Goal: Information Seeking & Learning: Check status

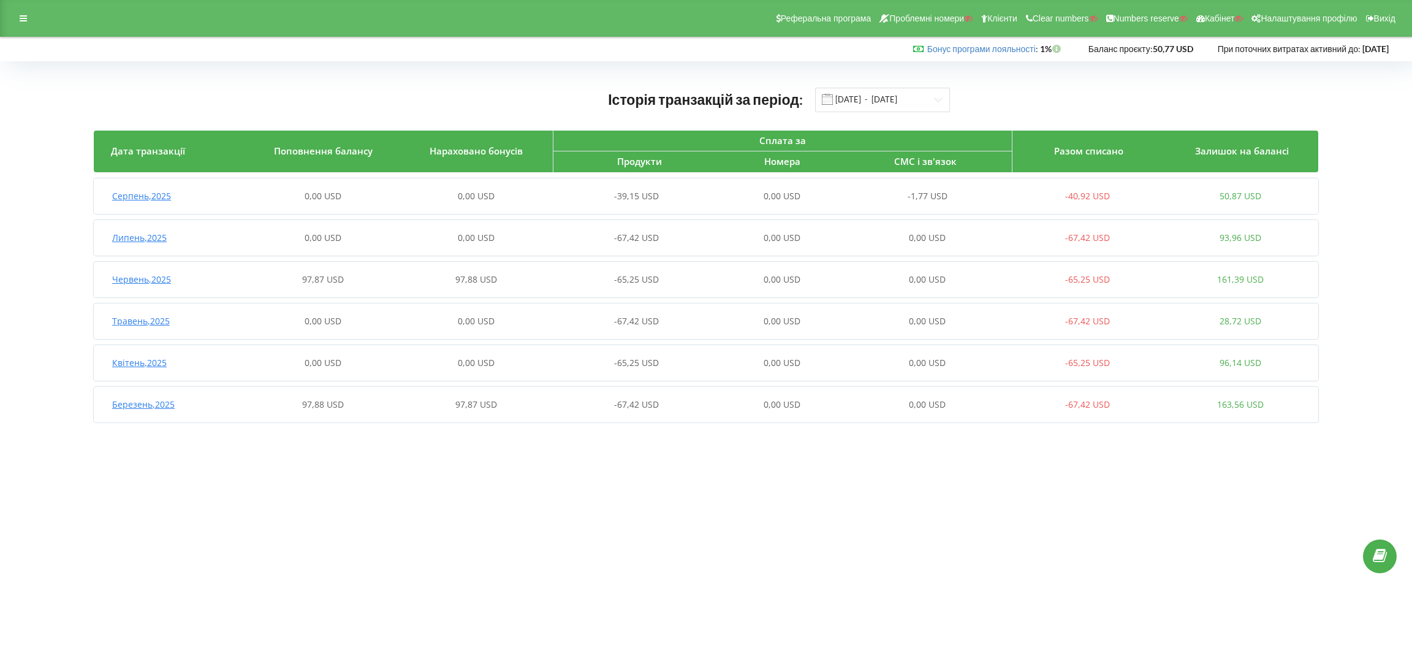
click at [344, 281] on div "97,87 USD" at bounding box center [322, 279] width 153 height 12
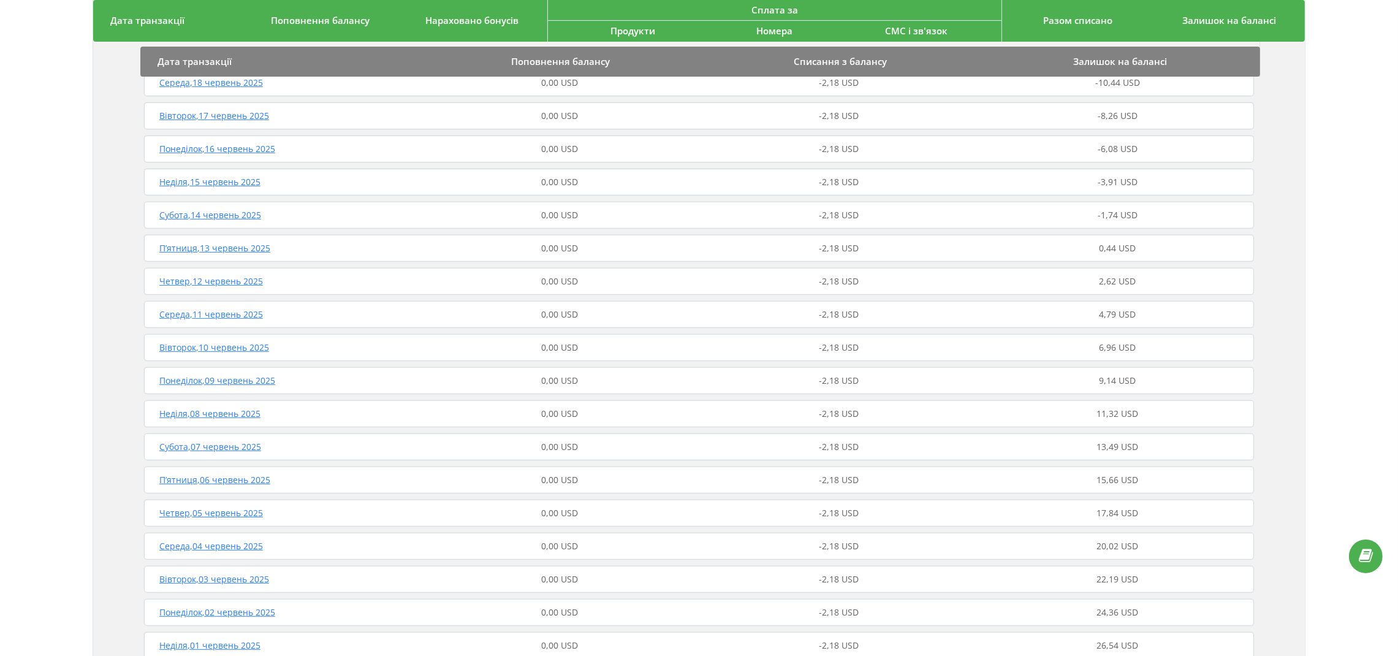
scroll to position [507, 0]
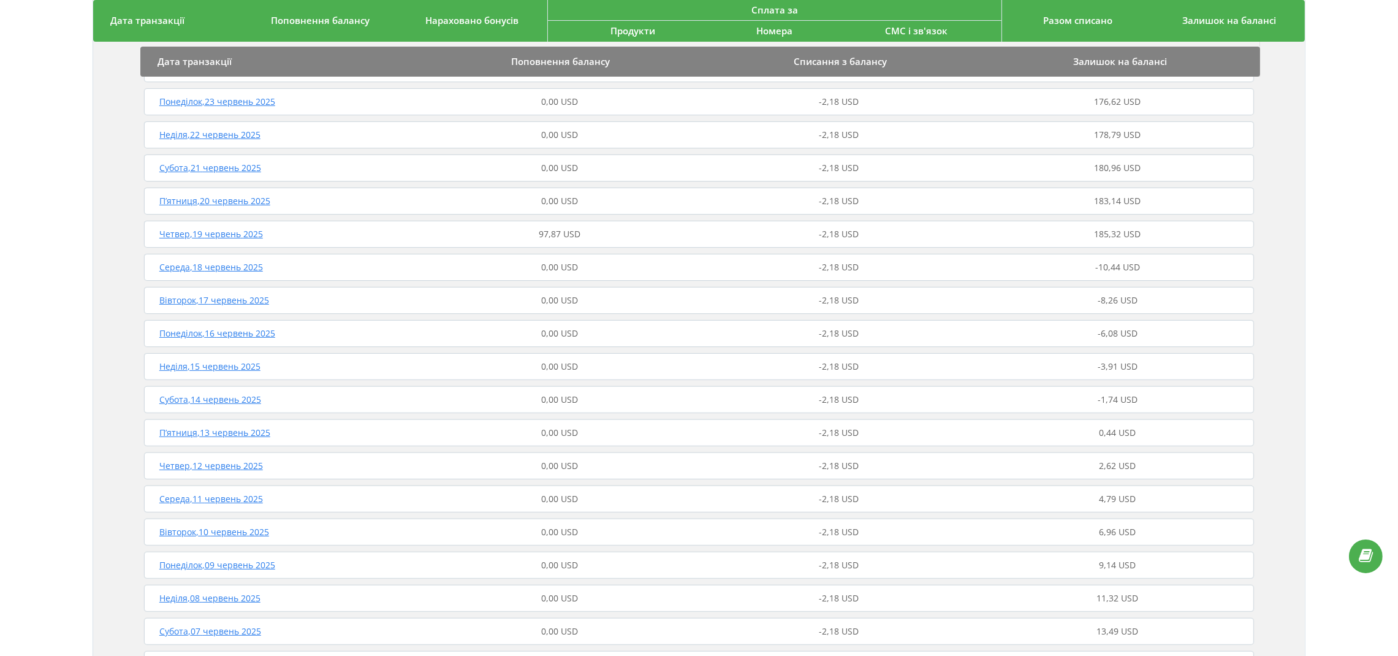
click at [503, 226] on div "Четвер , 19 червень 2025 97,87 USD -2,18 USD 185,32 USD" at bounding box center [699, 233] width 1116 height 29
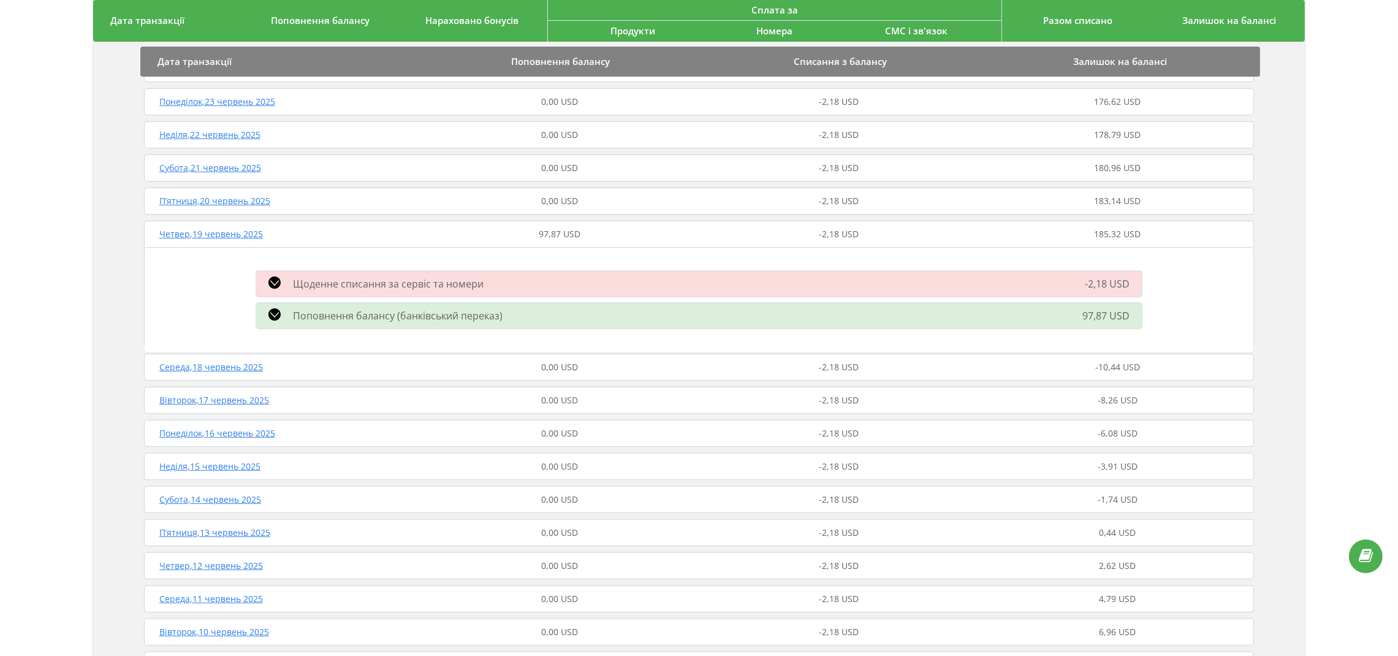
click at [459, 318] on span "Поповнення балансу (банківський переказ)" at bounding box center [398, 315] width 210 height 13
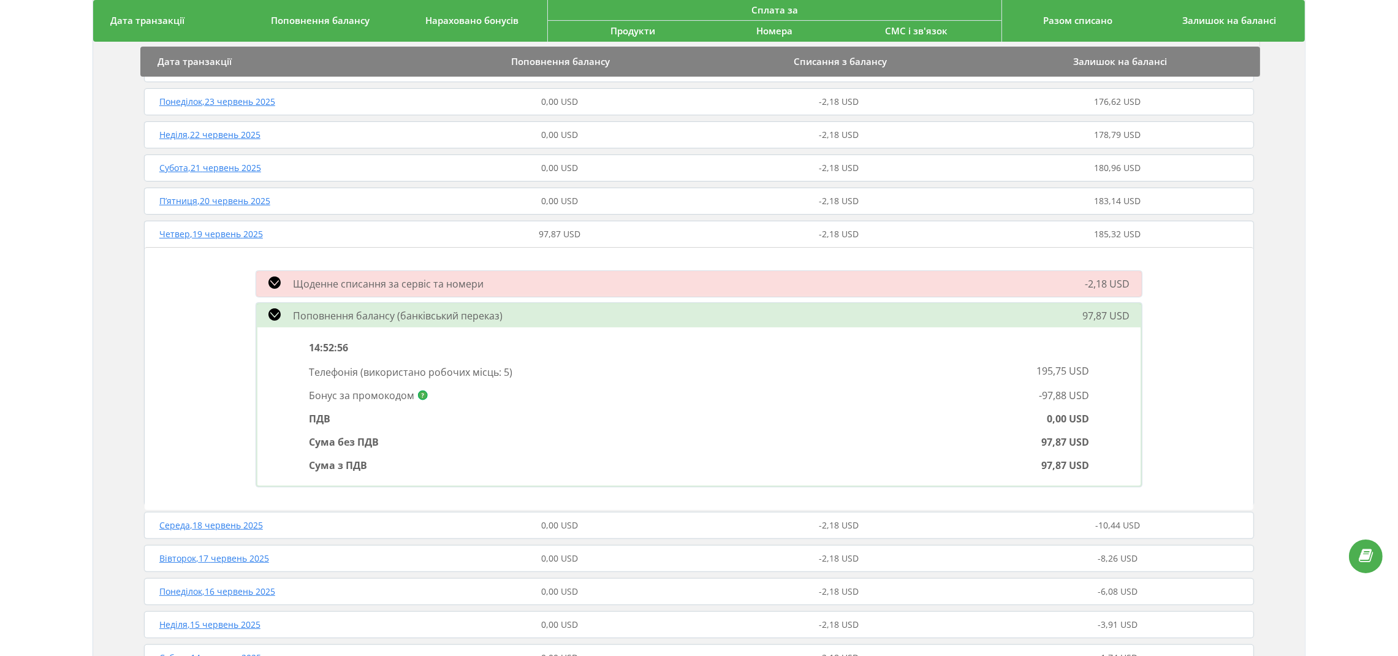
click at [459, 318] on span "Поповнення балансу (банківський переказ)" at bounding box center [398, 315] width 210 height 13
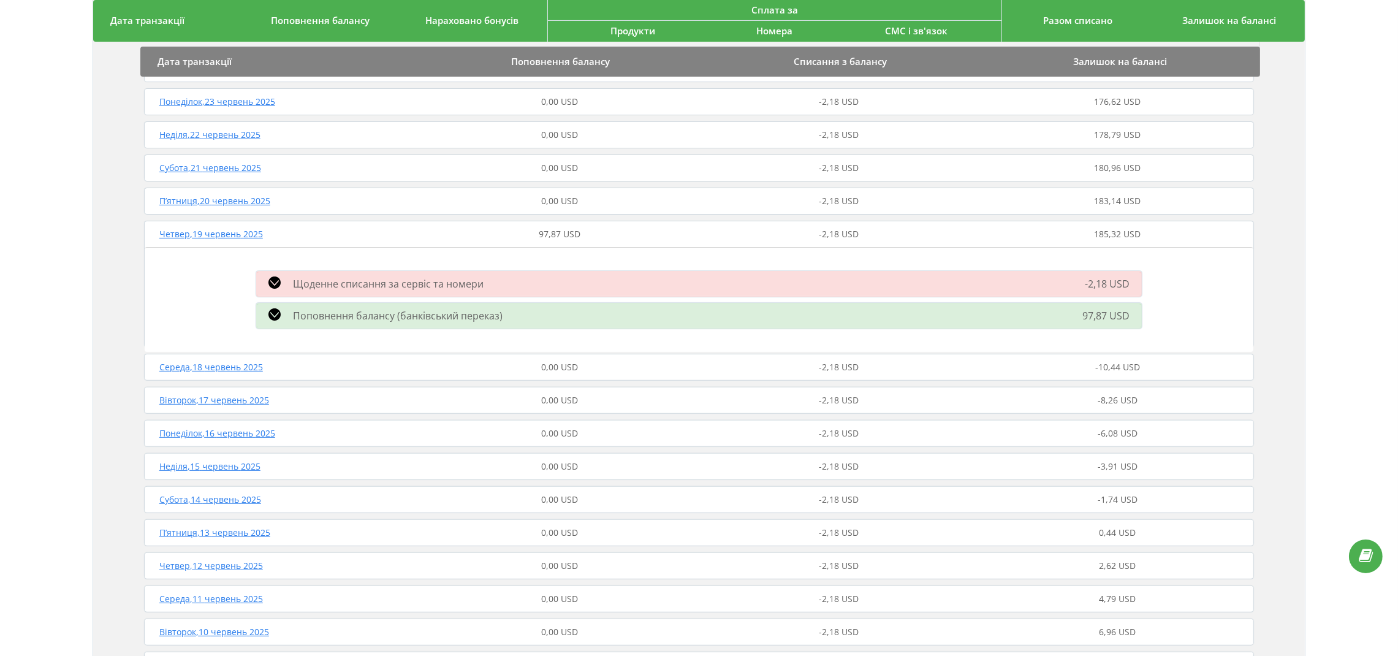
click at [470, 237] on div "97,87 USD" at bounding box center [559, 234] width 279 height 12
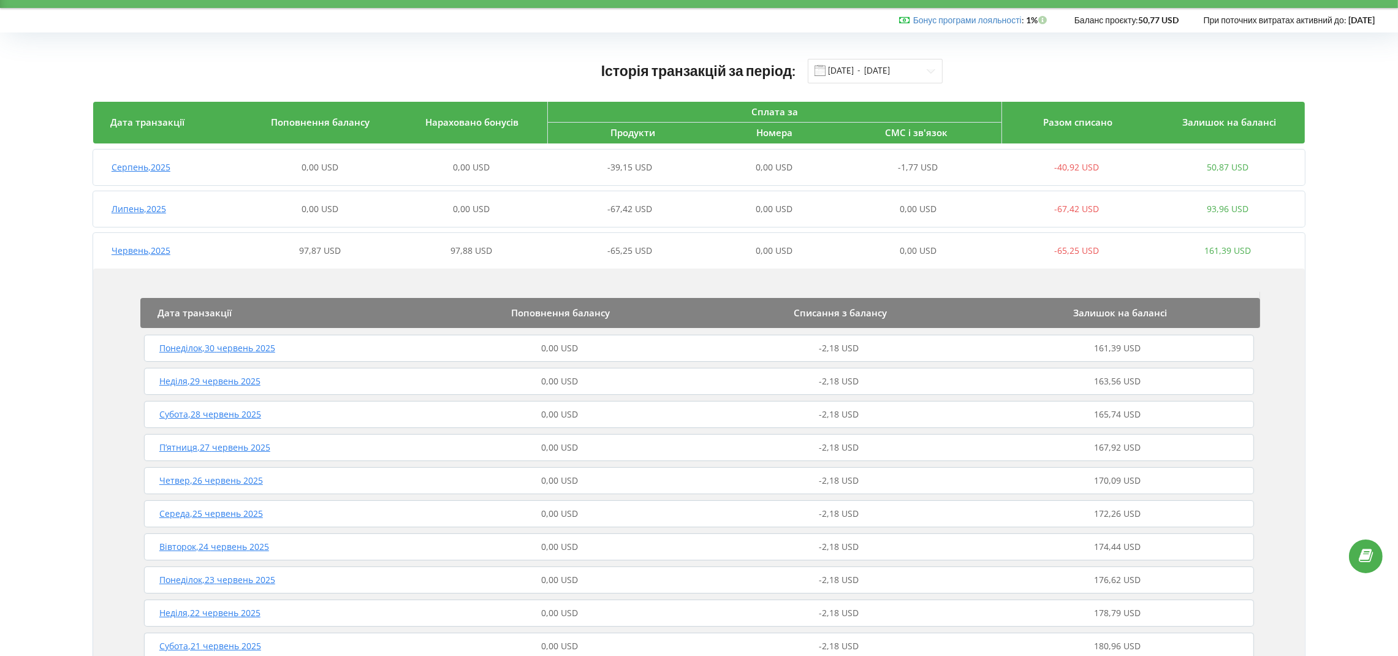
scroll to position [0, 0]
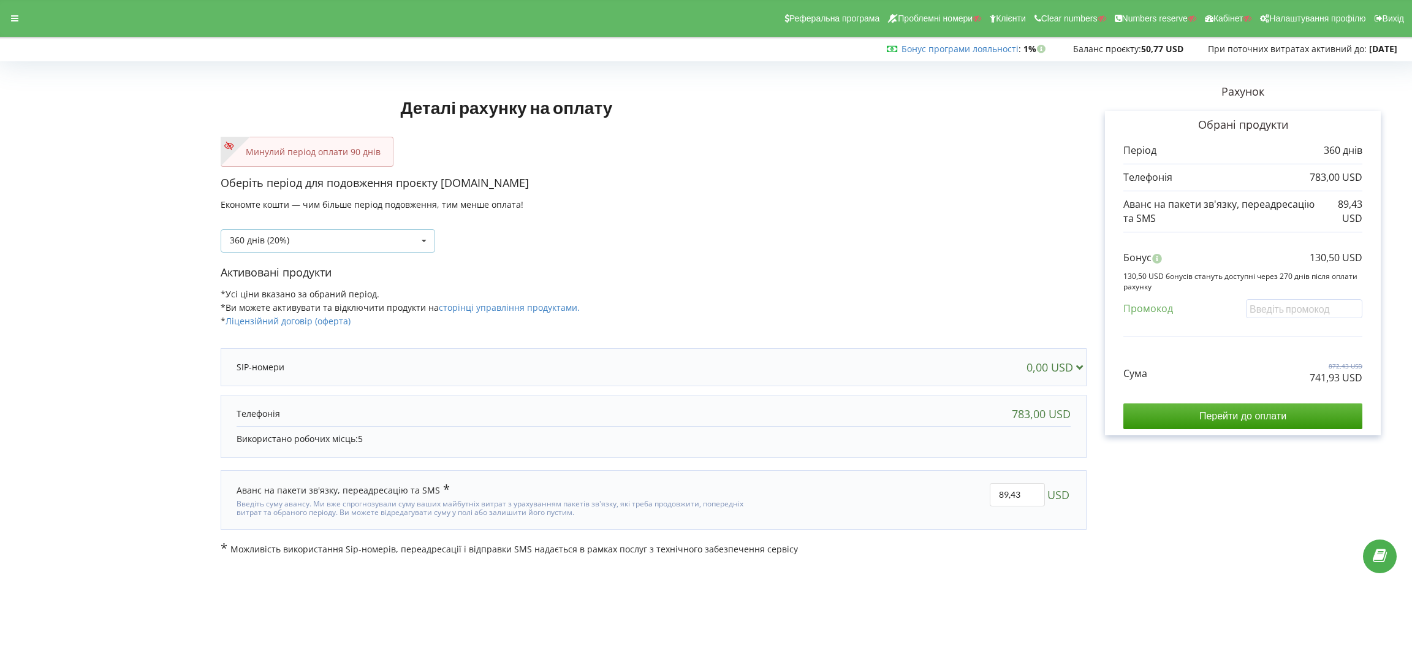
click at [330, 235] on div "360 днів (20%) Поповнити баланс без подовження" at bounding box center [328, 240] width 215 height 23
click at [314, 309] on div "90 днів" at bounding box center [327, 308] width 213 height 23
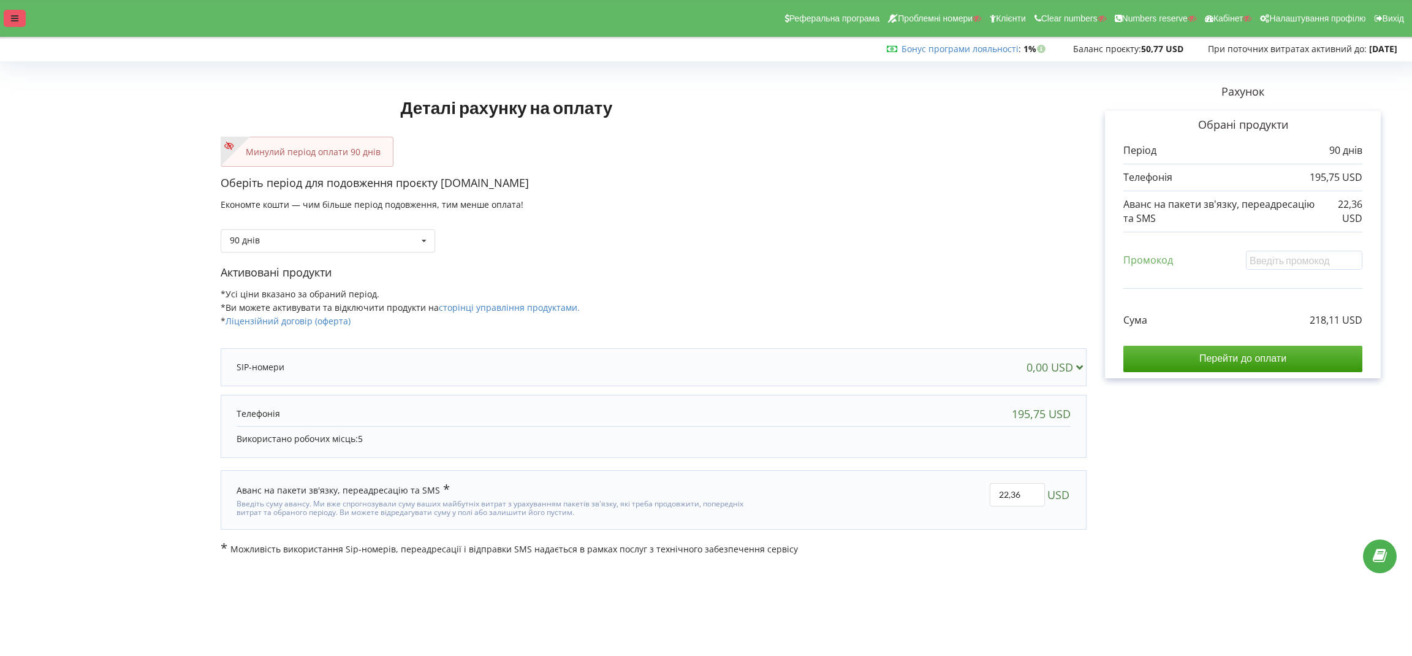
click at [19, 15] on div at bounding box center [15, 18] width 22 height 17
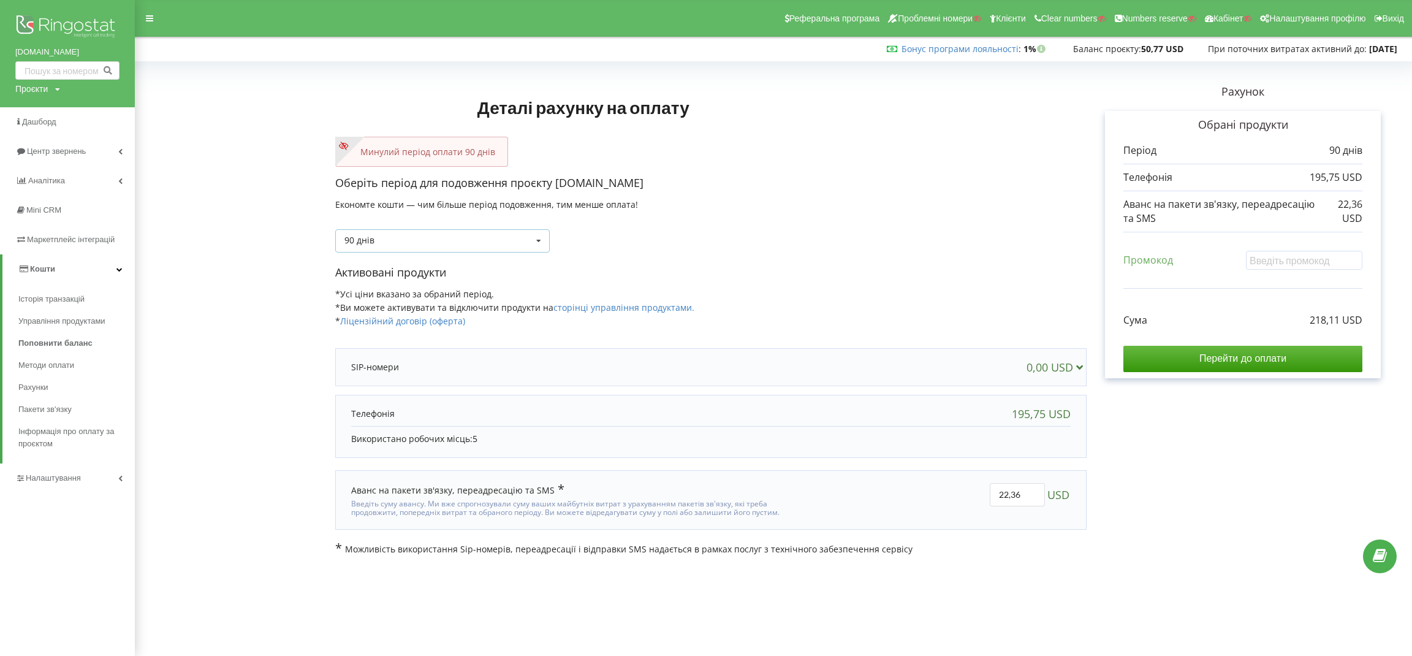
click at [428, 240] on div "90 днів Поповнити баланс без подовження 30 днів" at bounding box center [442, 240] width 215 height 23
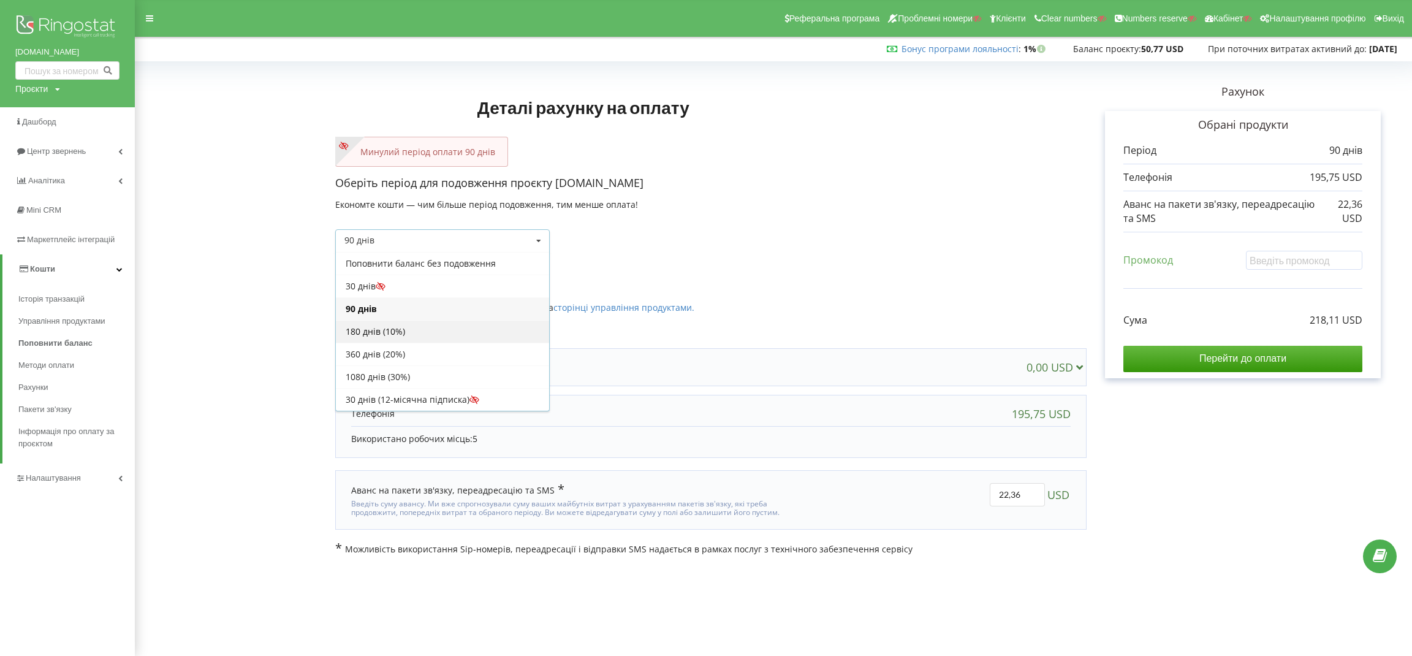
click at [393, 327] on div "180 днів (10%)" at bounding box center [442, 331] width 213 height 23
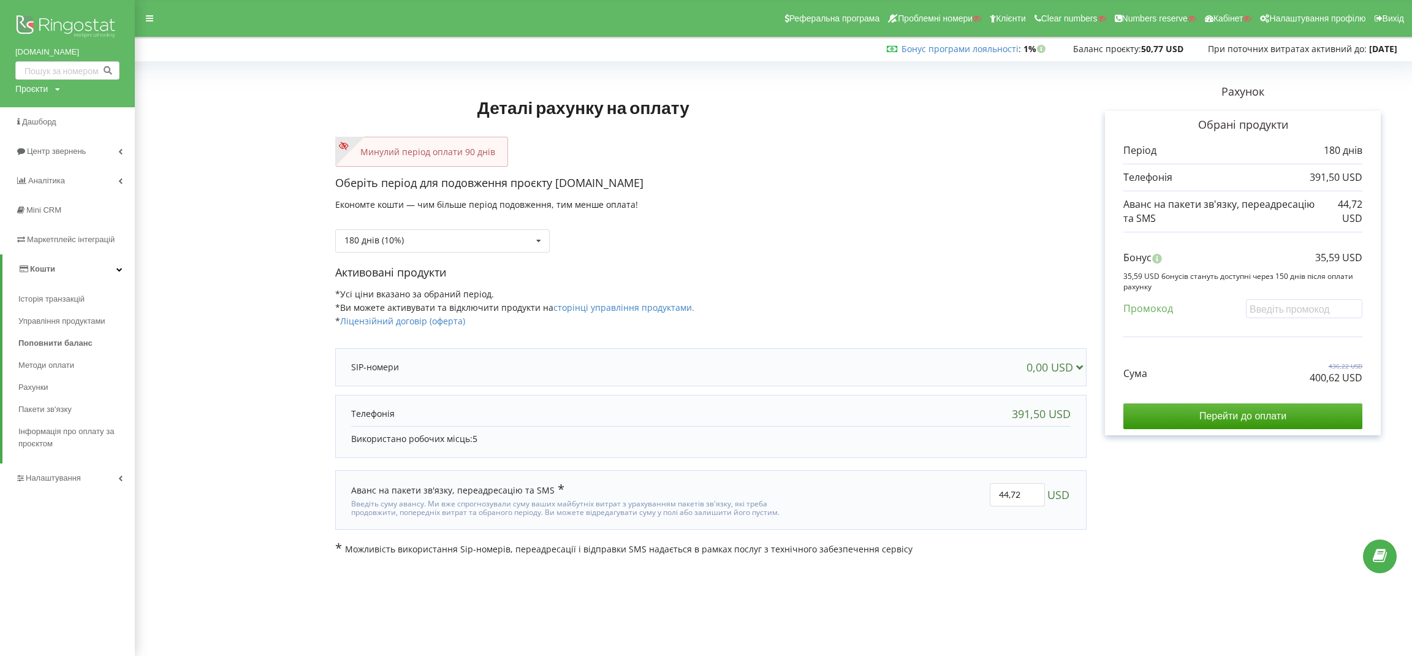
click at [422, 224] on div "180 днів (10%) Поповнити баланс без подовження" at bounding box center [711, 232] width 752 height 42
click at [424, 237] on div "180 днів (10%) Поповнити баланс без подовження" at bounding box center [442, 240] width 215 height 23
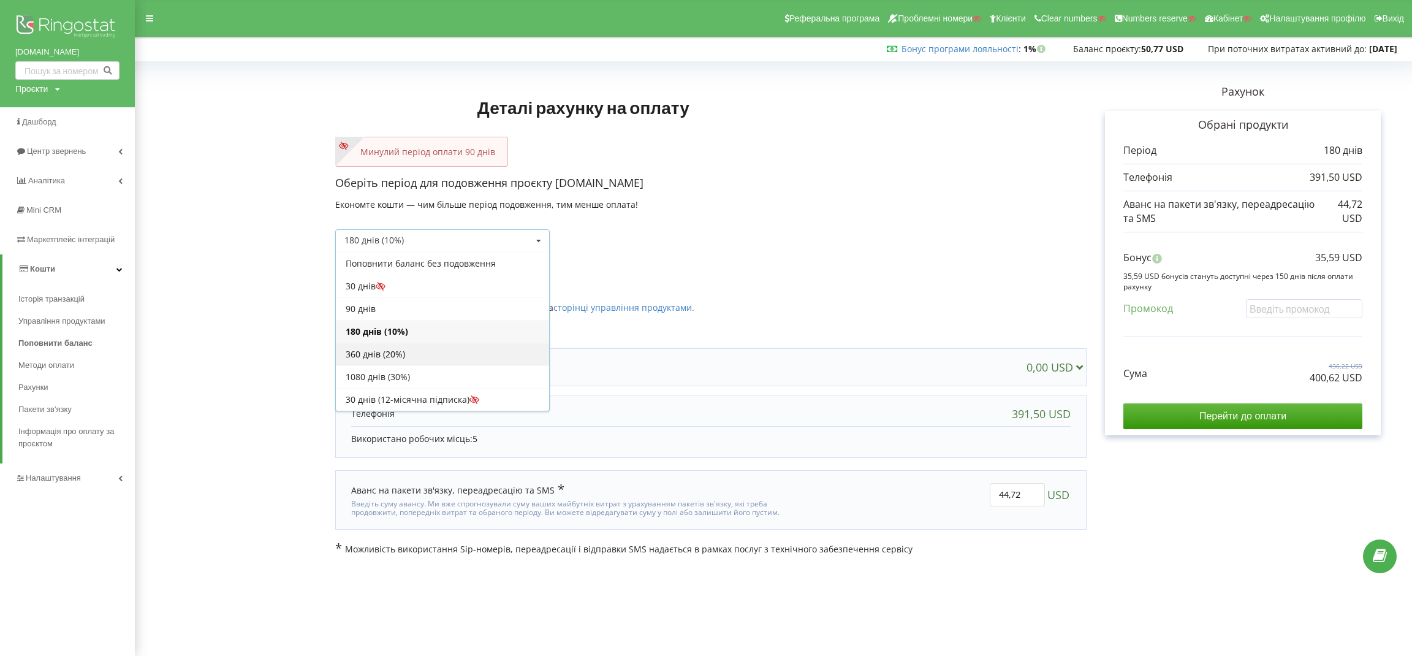
click at [383, 355] on div "360 днів (20%)" at bounding box center [442, 354] width 213 height 23
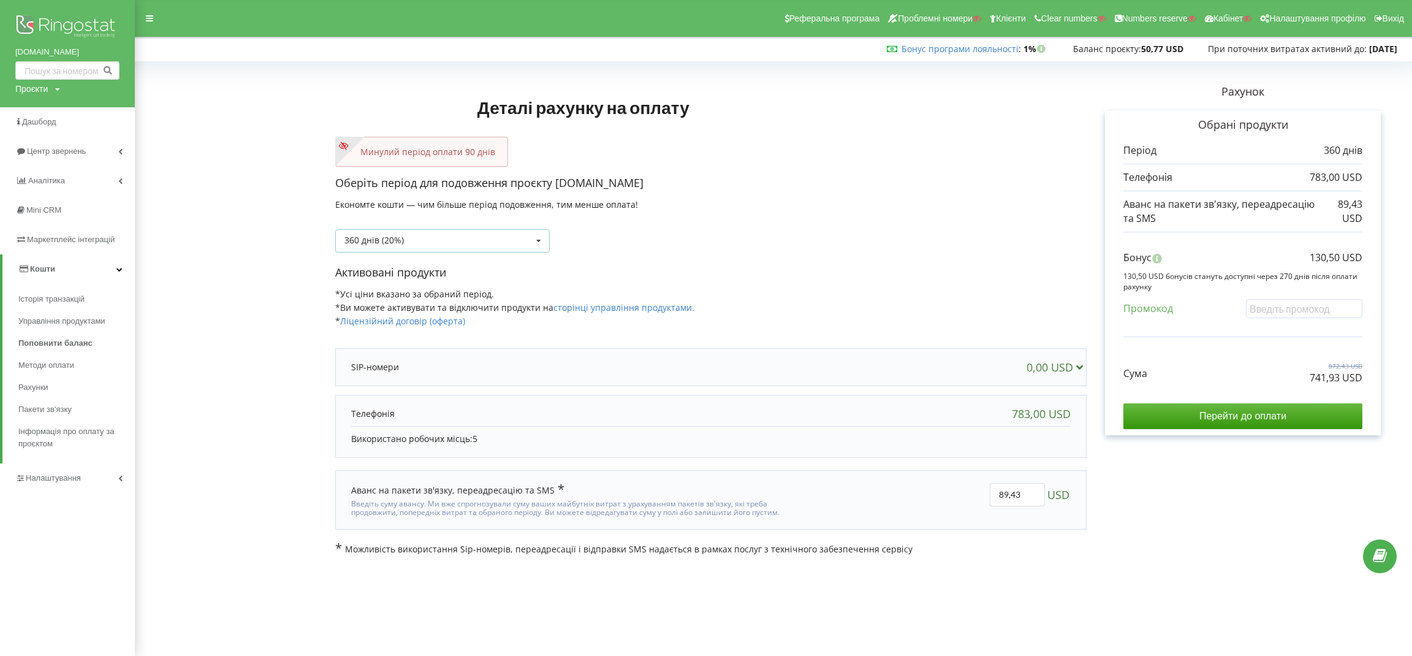
click at [403, 240] on div "360 днів (20%)" at bounding box center [373, 240] width 59 height 9
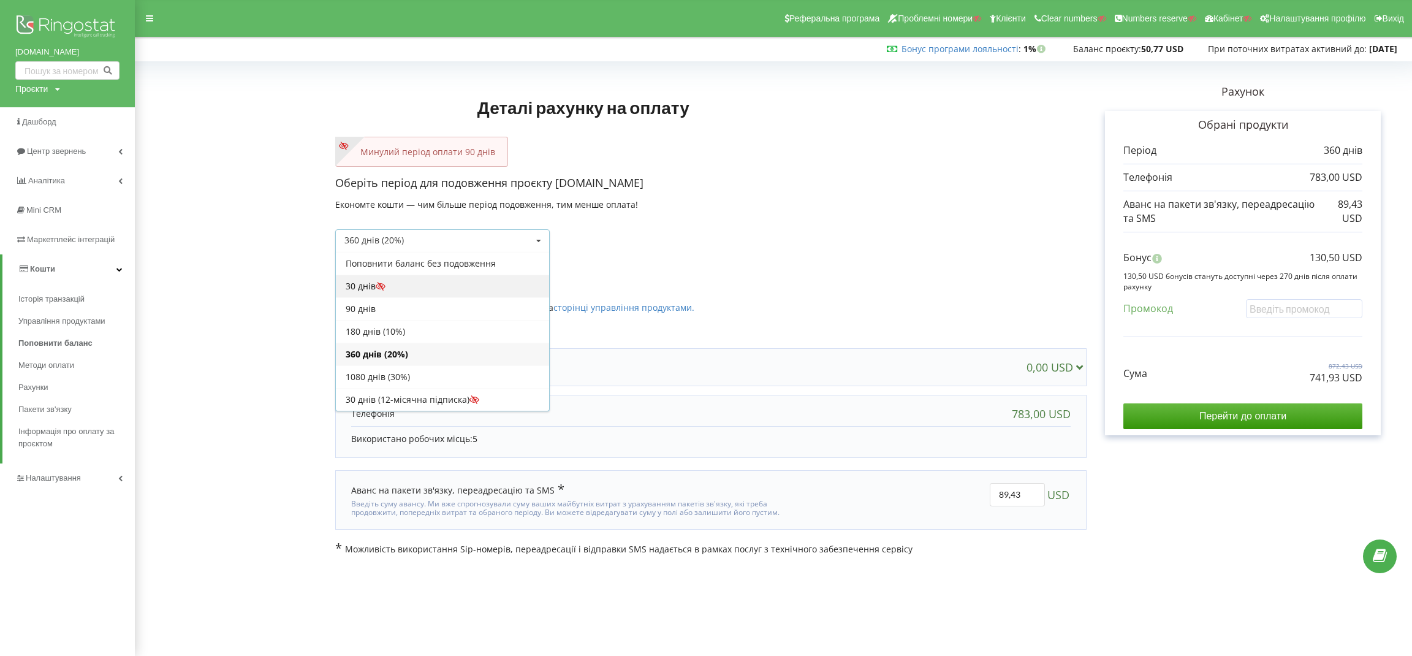
click at [383, 281] on div "30 днів" at bounding box center [442, 286] width 213 height 23
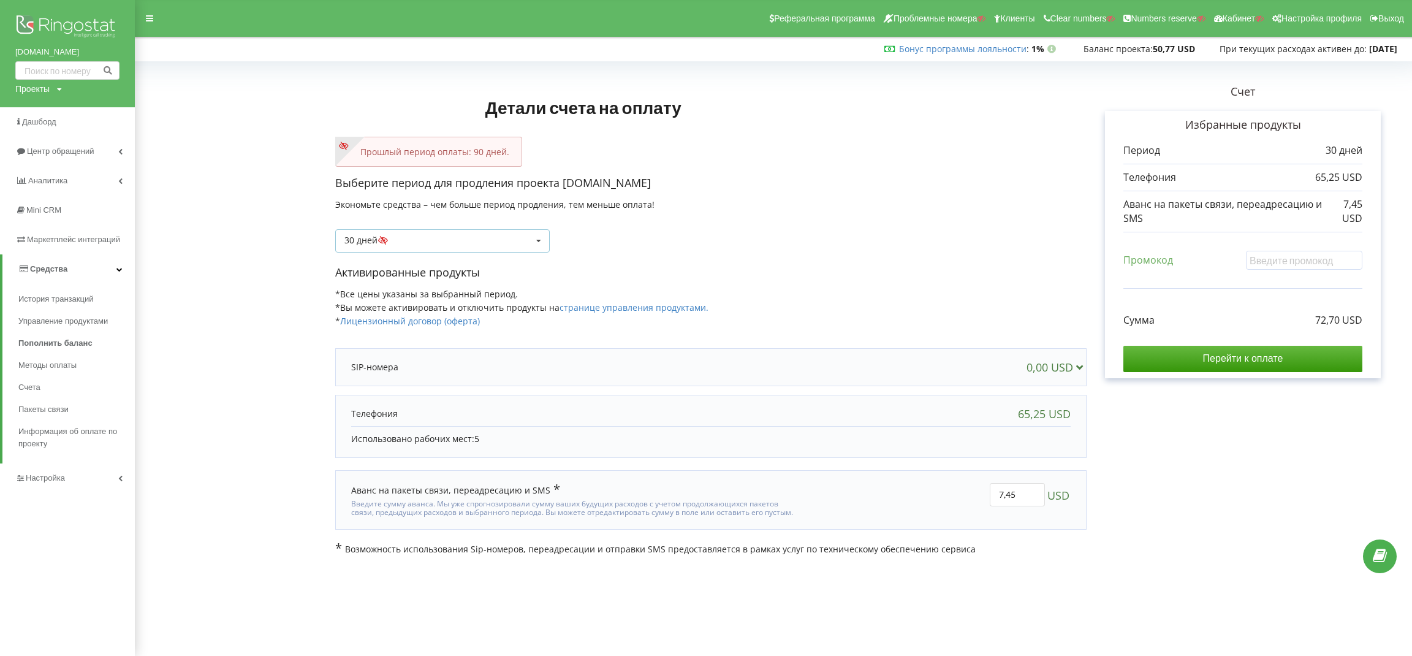
click at [497, 246] on div "30 дней Пополнить баланс без продления" at bounding box center [442, 240] width 215 height 23
click at [404, 302] on div "90 дней" at bounding box center [442, 308] width 213 height 23
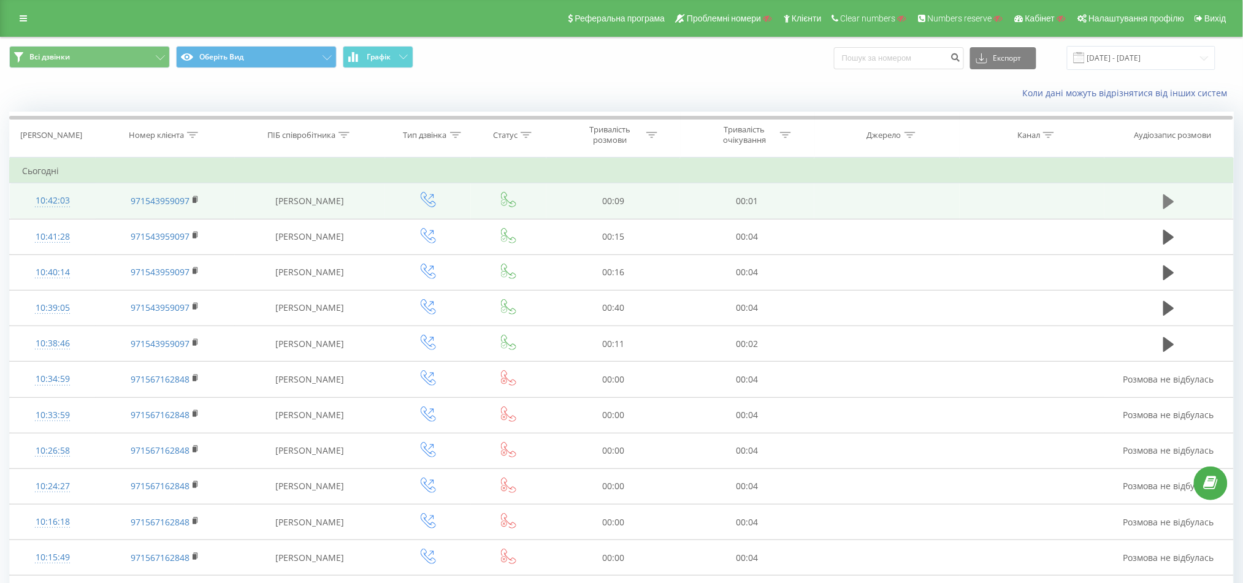
click at [1163, 206] on button at bounding box center [1168, 201] width 18 height 18
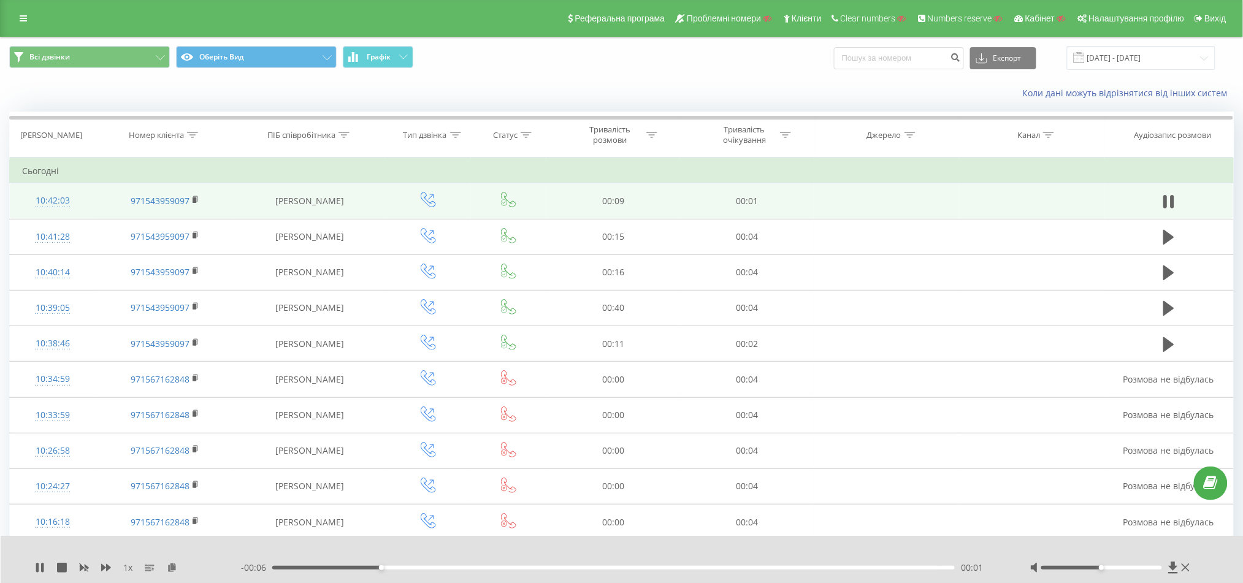
click at [494, 569] on div "- 00:06 00:01 00:01" at bounding box center [620, 567] width 758 height 12
click at [635, 562] on div "- 00:05 00:02 00:02" at bounding box center [620, 567] width 758 height 12
click at [639, 568] on div "00:02" at bounding box center [613, 568] width 682 height 4
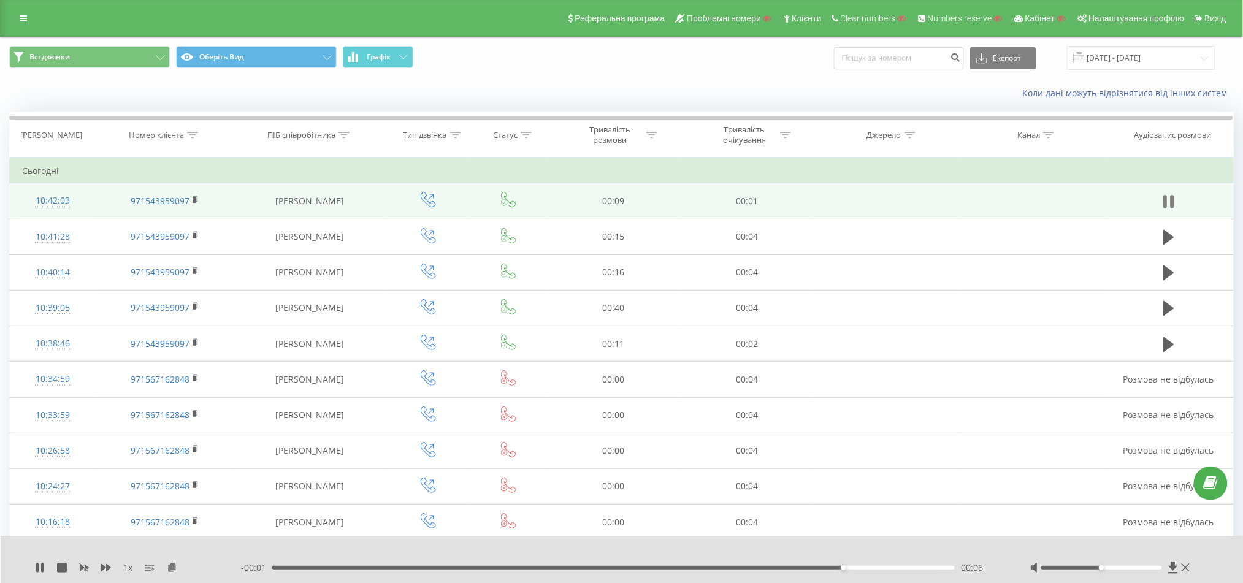
click at [1171, 202] on icon at bounding box center [1172, 201] width 4 height 13
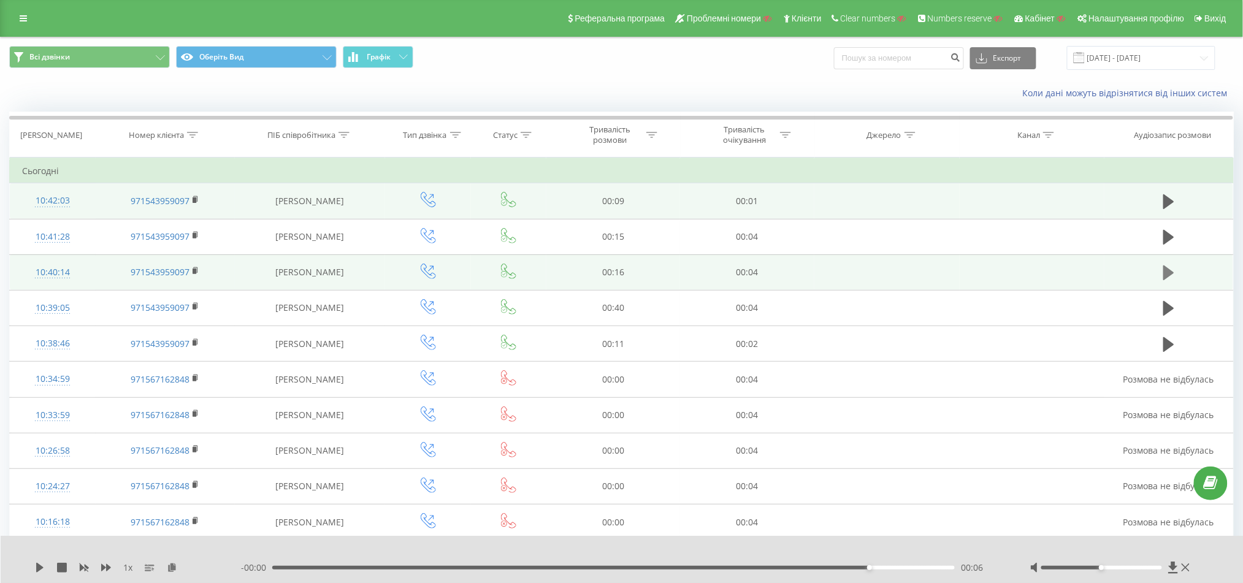
click at [1166, 278] on icon at bounding box center [1168, 272] width 11 height 15
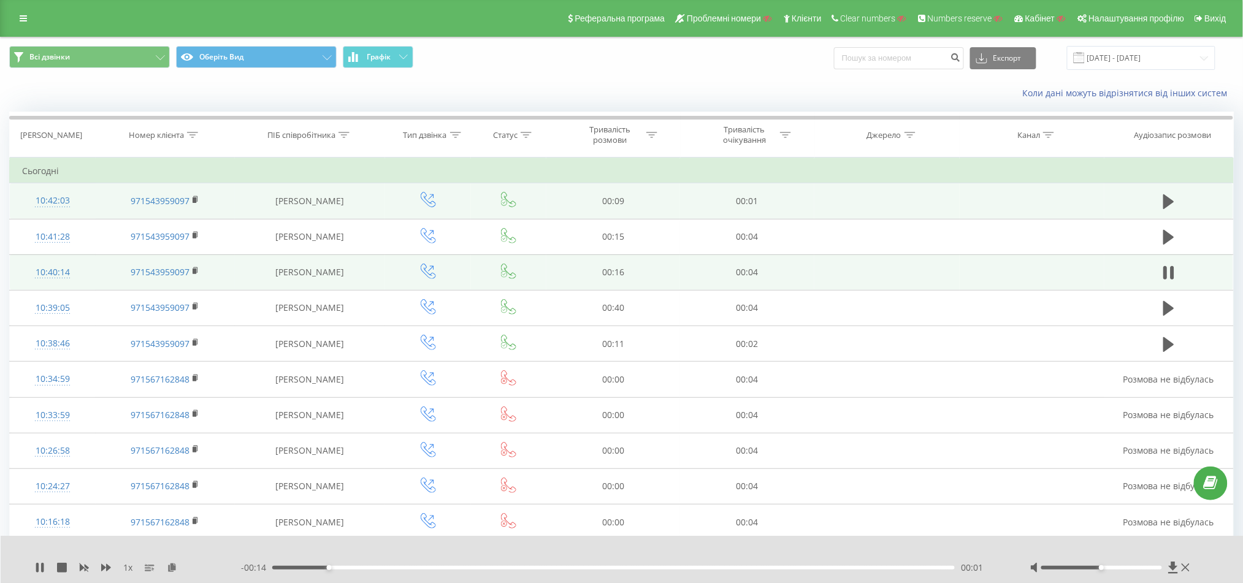
click at [1166, 278] on icon at bounding box center [1165, 272] width 4 height 13
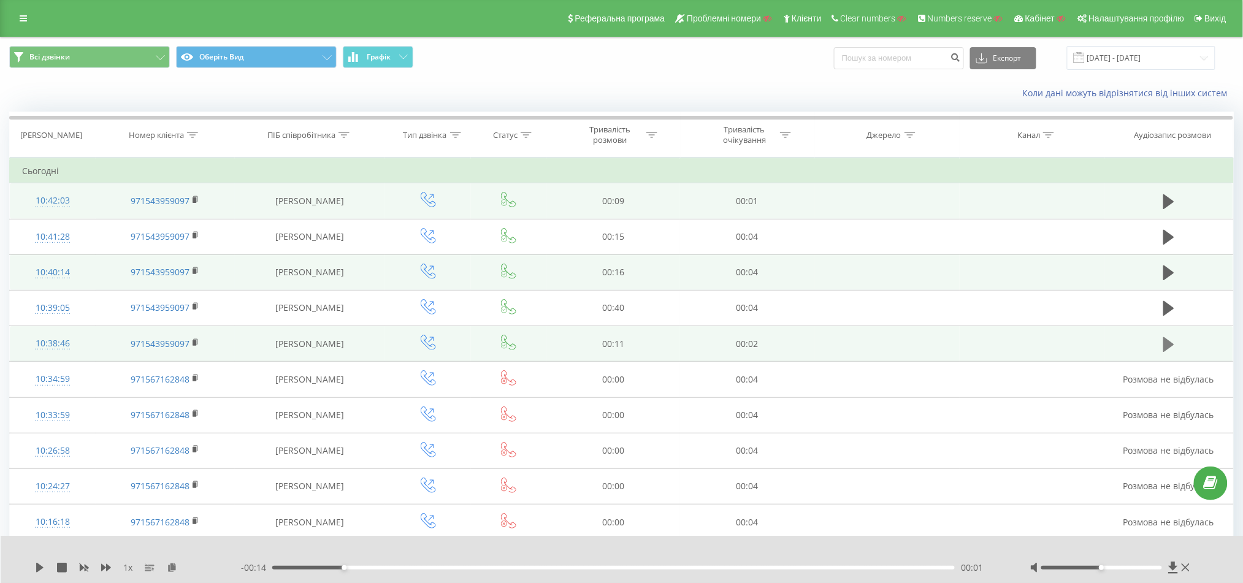
click at [1163, 341] on icon at bounding box center [1168, 344] width 11 height 17
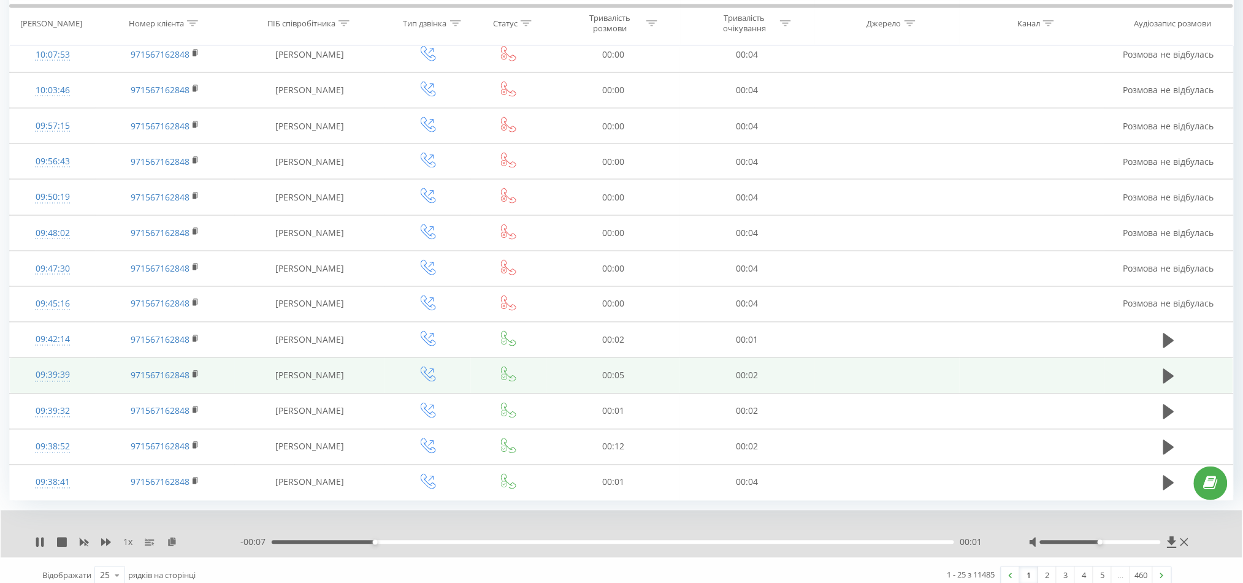
scroll to position [585, 0]
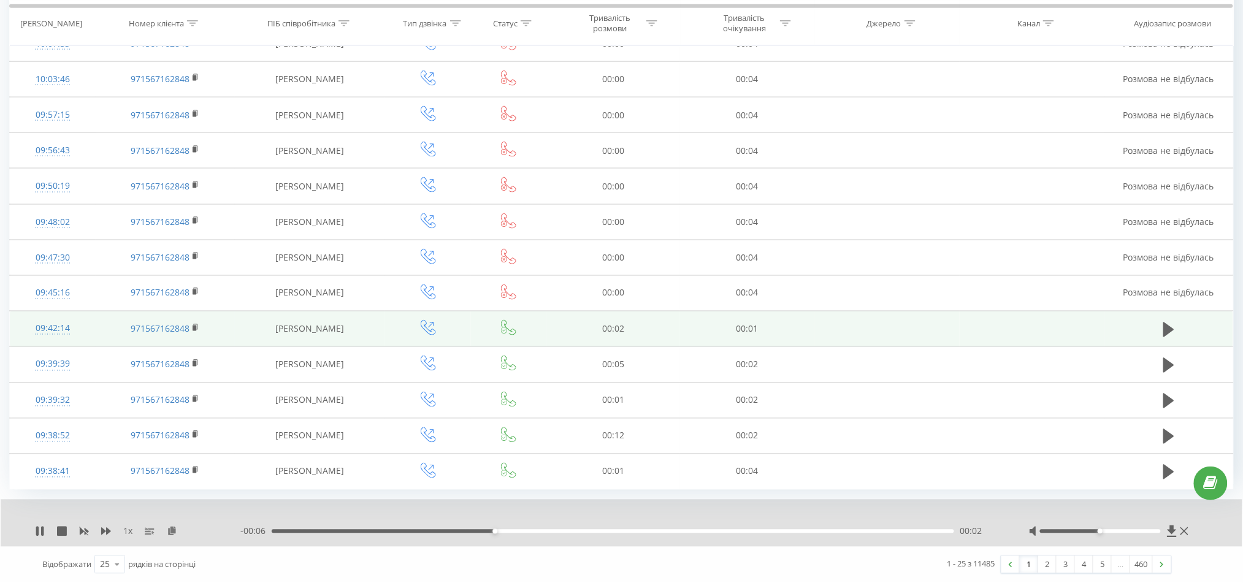
click at [1178, 323] on td at bounding box center [1168, 329] width 129 height 36
click at [1166, 323] on icon at bounding box center [1168, 329] width 11 height 17
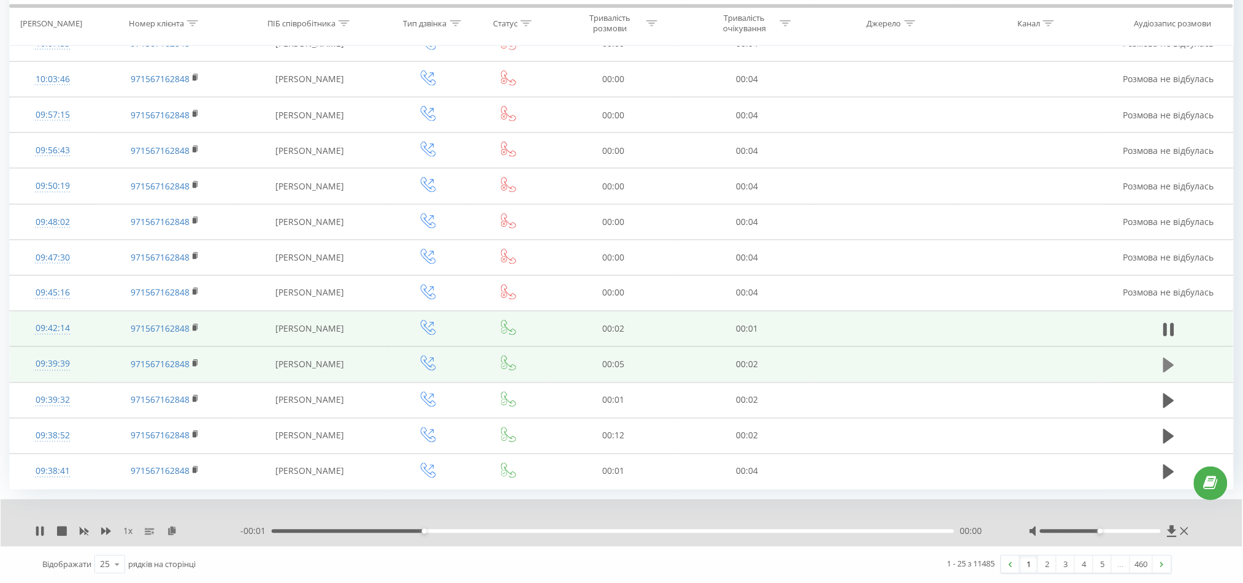
click at [1167, 370] on icon at bounding box center [1168, 365] width 11 height 15
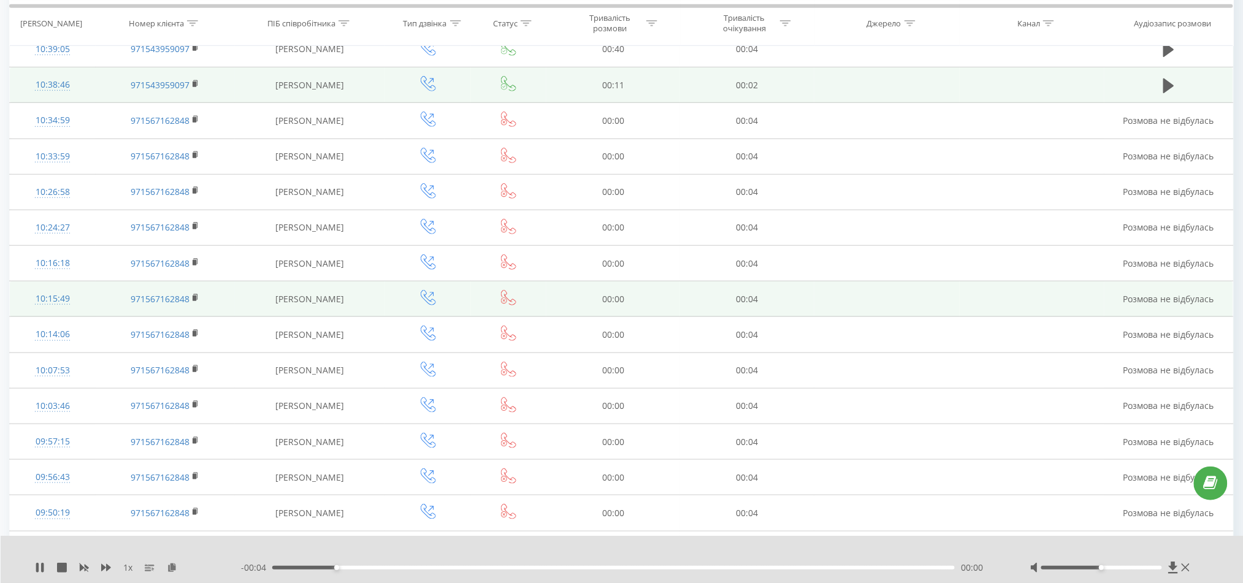
scroll to position [0, 0]
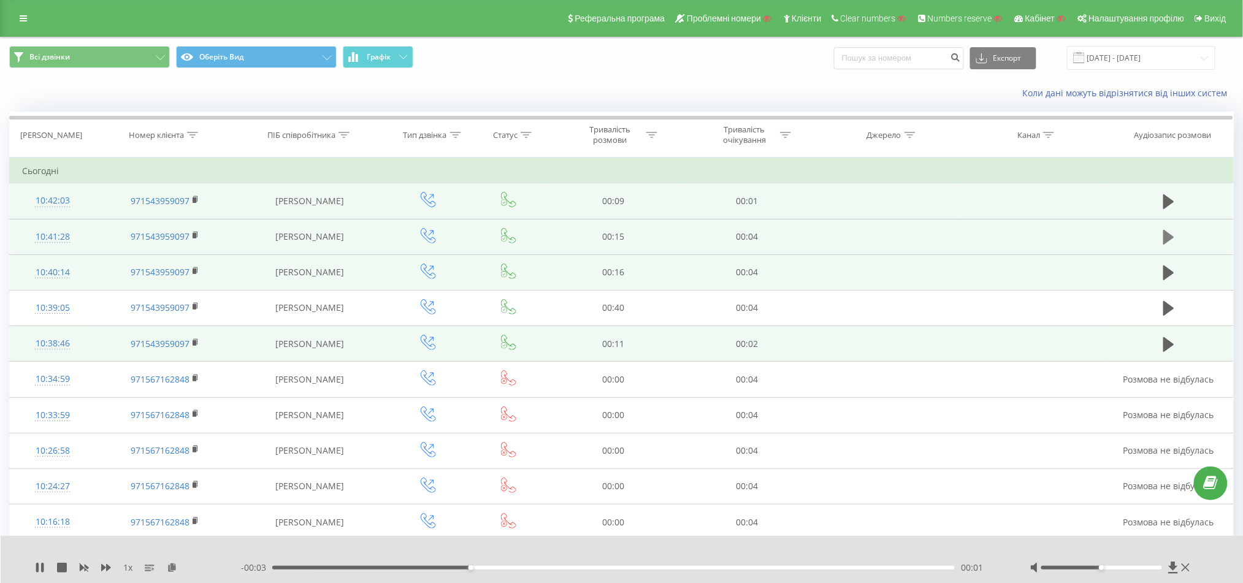
click at [1168, 235] on icon at bounding box center [1168, 237] width 11 height 15
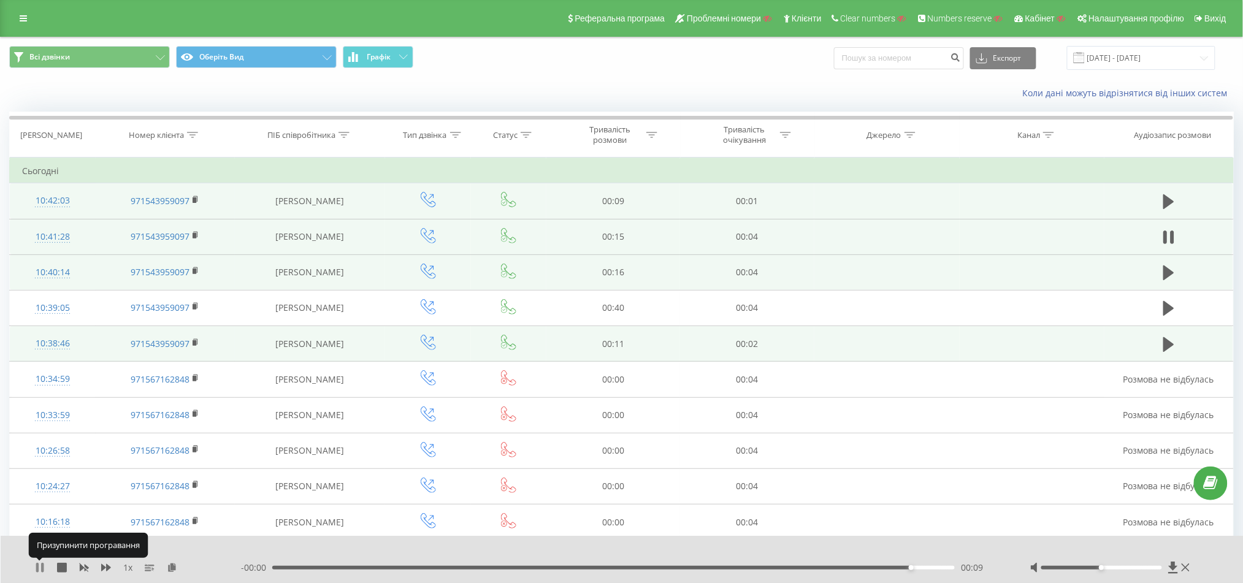
click at [43, 565] on icon at bounding box center [42, 568] width 2 height 10
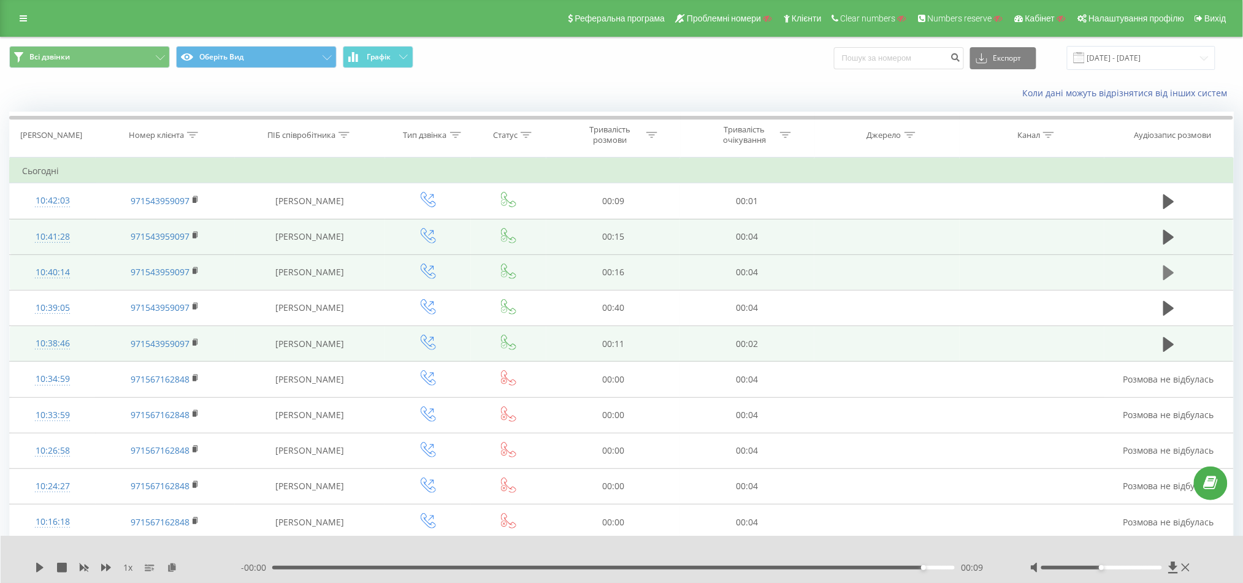
click at [1163, 265] on icon at bounding box center [1168, 272] width 11 height 15
click at [1168, 271] on icon at bounding box center [1168, 272] width 11 height 17
click at [1183, 275] on td at bounding box center [1168, 272] width 129 height 36
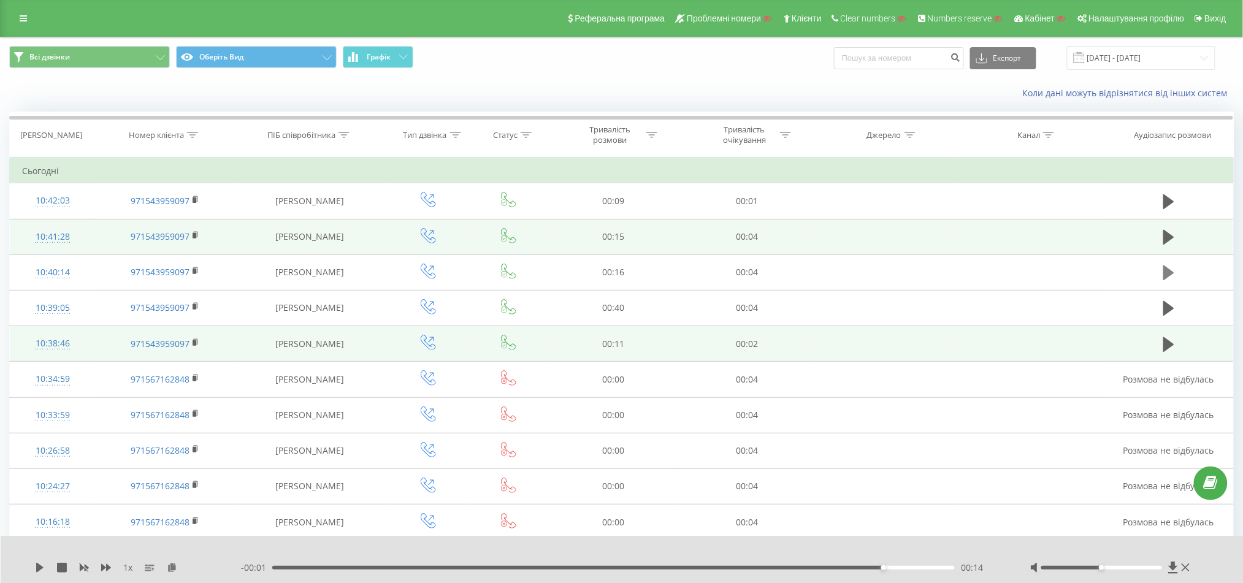
click at [1165, 269] on icon at bounding box center [1168, 272] width 11 height 15
click at [1165, 267] on icon at bounding box center [1165, 272] width 4 height 13
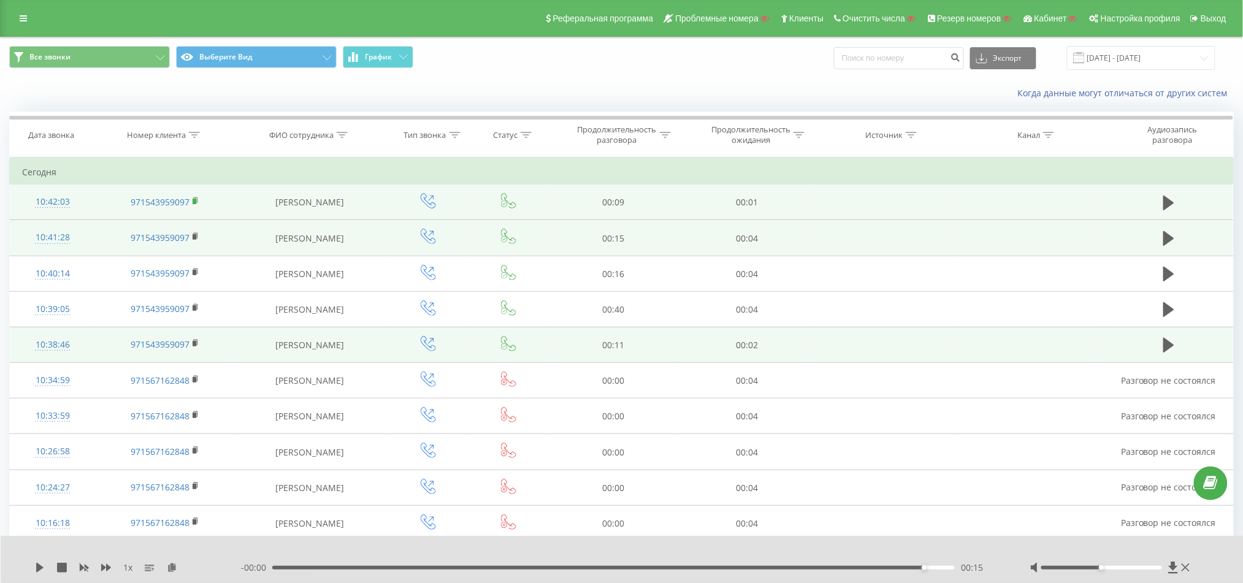
click at [192, 203] on icon at bounding box center [195, 201] width 7 height 9
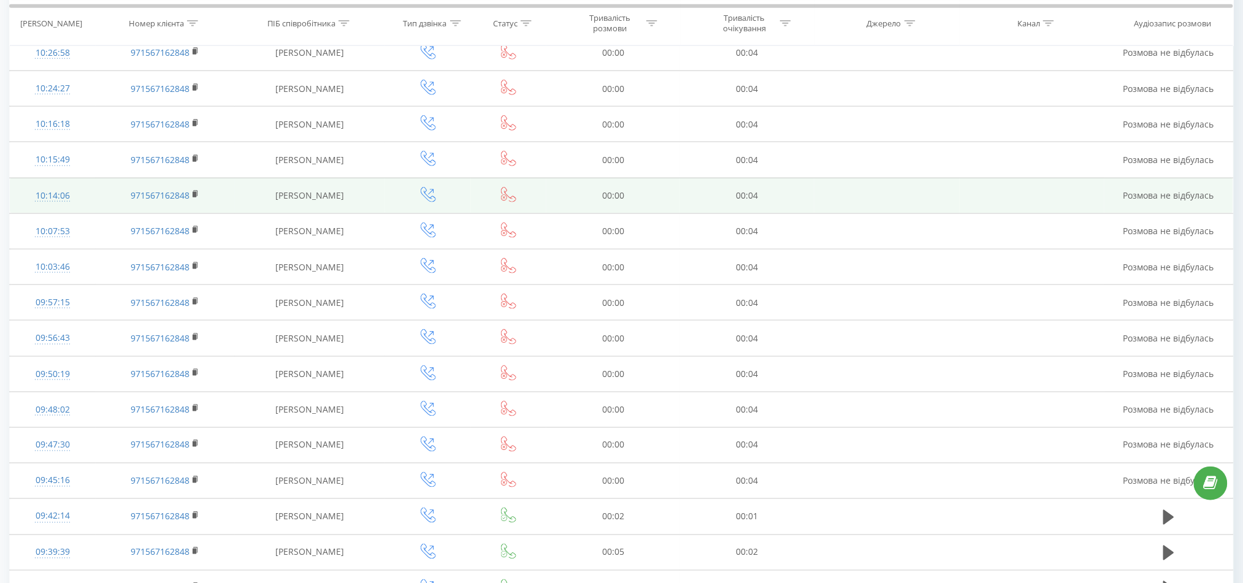
scroll to position [538, 0]
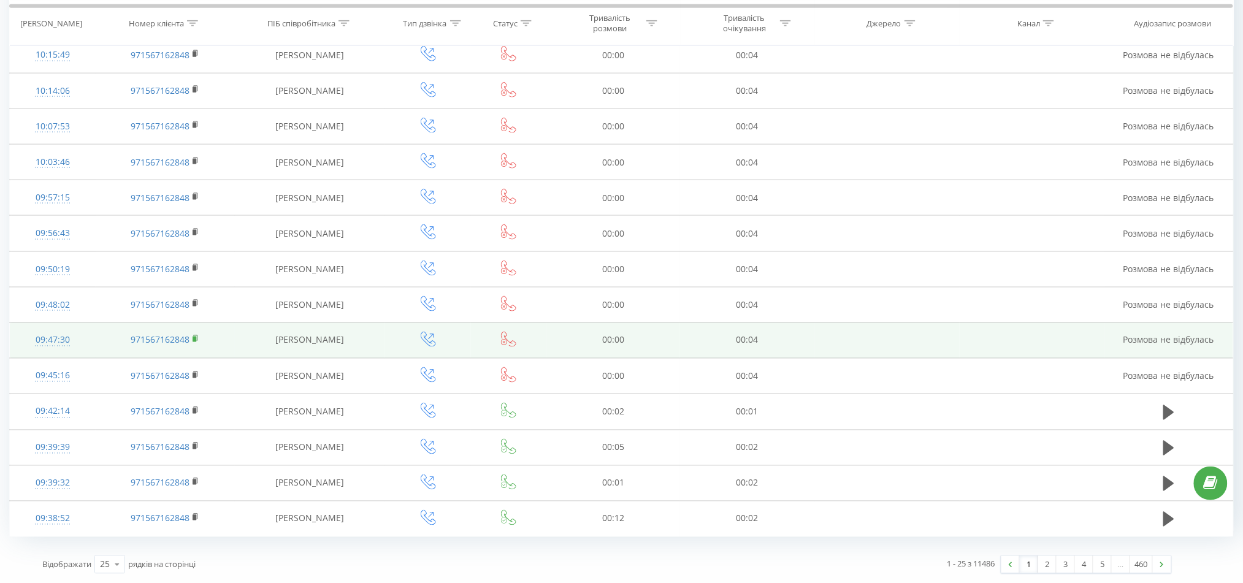
click at [196, 338] on icon at bounding box center [195, 339] width 7 height 9
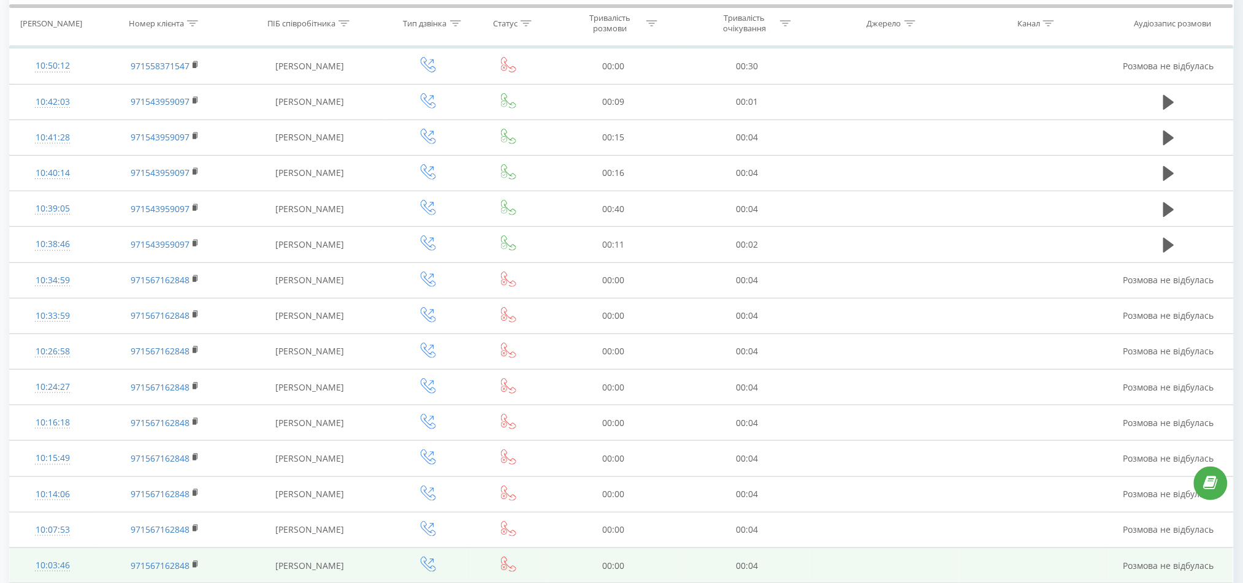
scroll to position [130, 0]
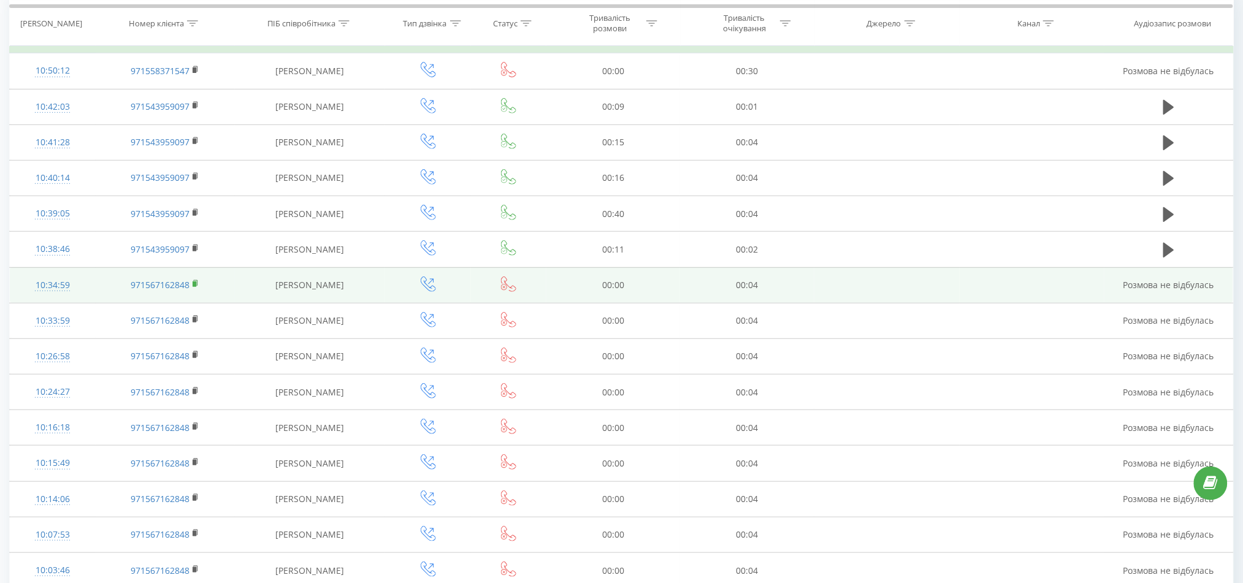
click at [197, 282] on icon at bounding box center [196, 283] width 4 height 6
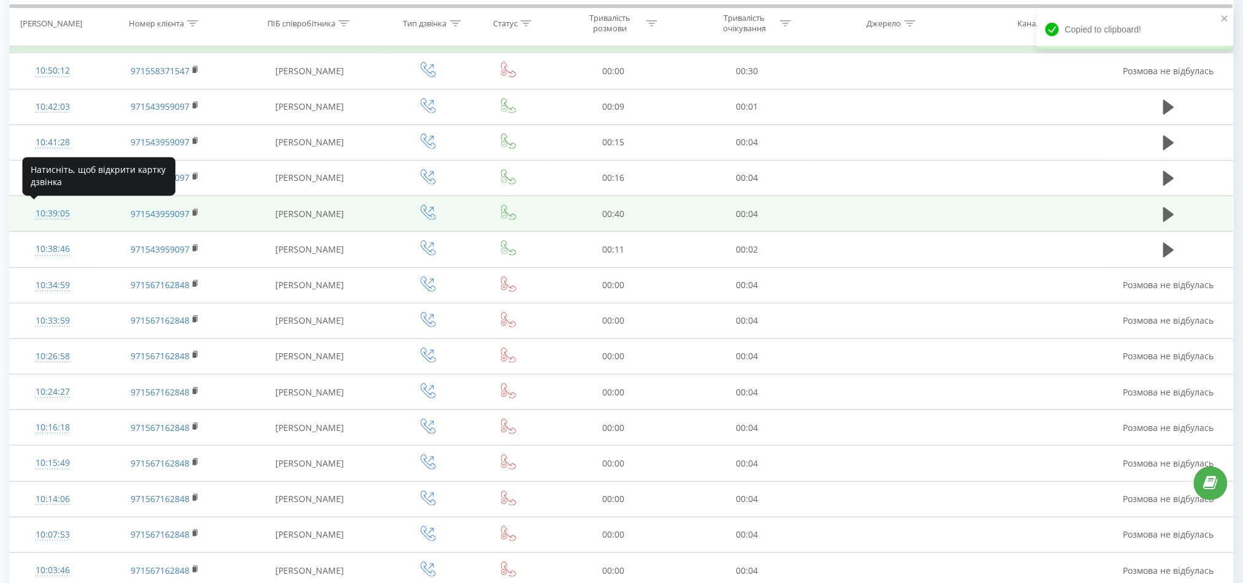
click at [54, 215] on div "10:39:05" at bounding box center [52, 214] width 61 height 24
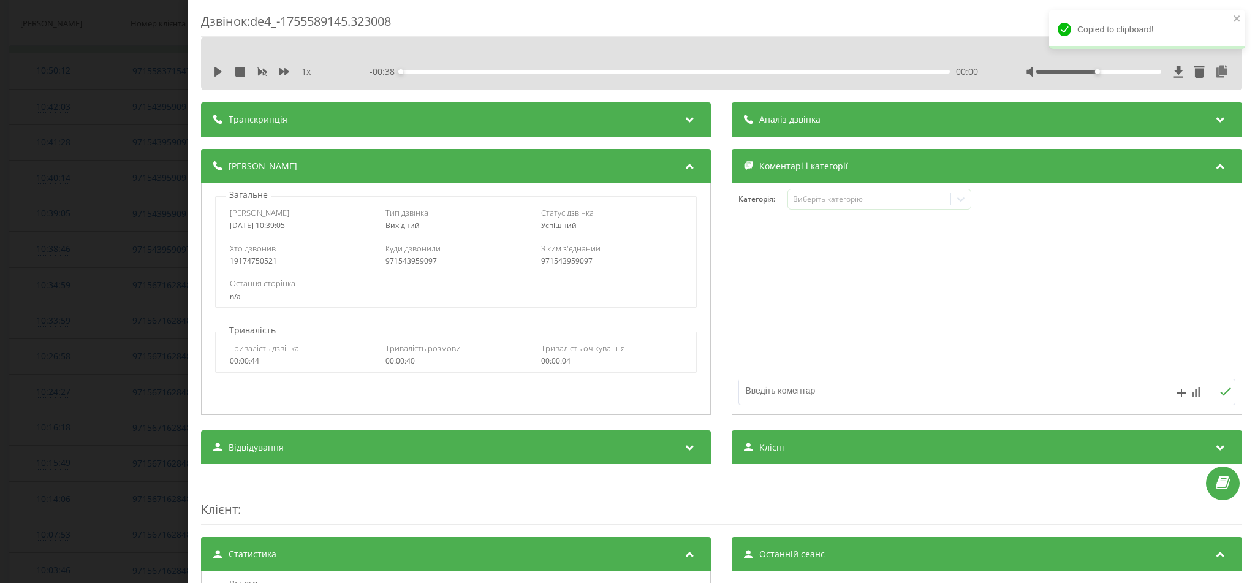
click at [393, 263] on div "971543959097" at bounding box center [457, 261] width 142 height 9
copy div "971543959097"
click at [82, 284] on div "Дзвінок : de4_-1755589145.323008 1 x - 00:38 00:00 00:00 Транскрипція Для AI-ан…" at bounding box center [627, 291] width 1255 height 583
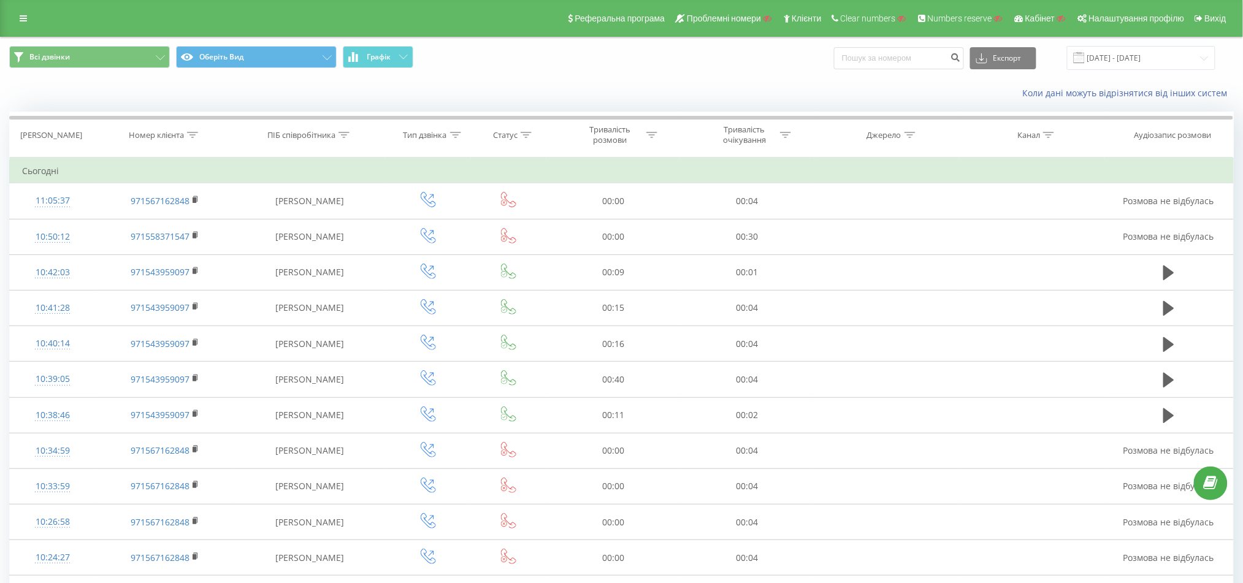
scroll to position [538, 0]
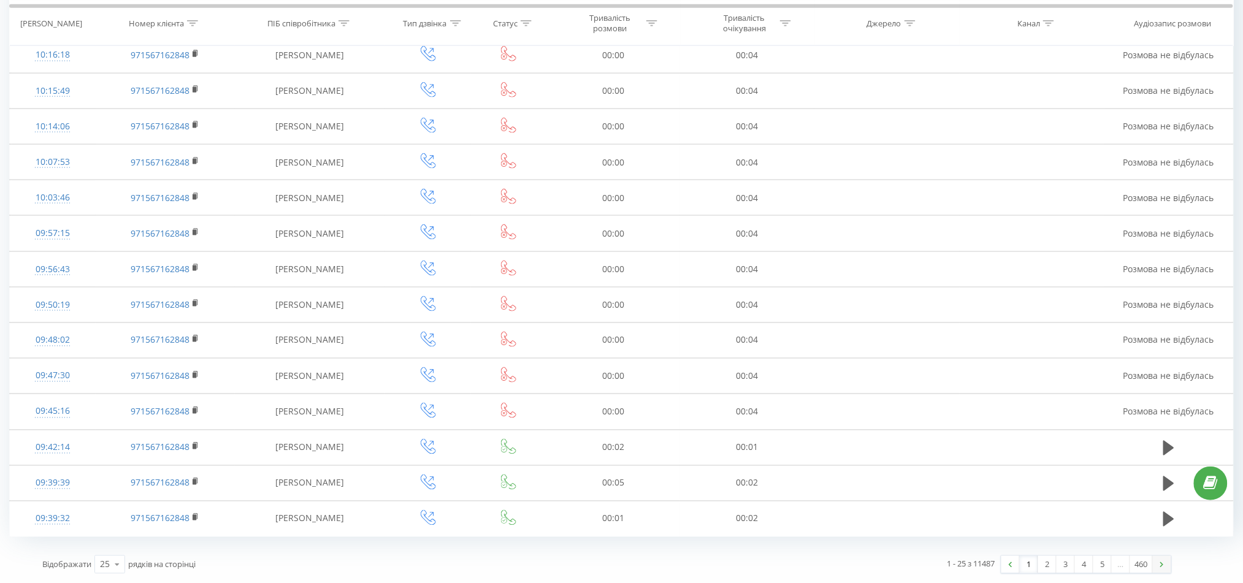
click at [1157, 565] on link at bounding box center [1161, 564] width 18 height 17
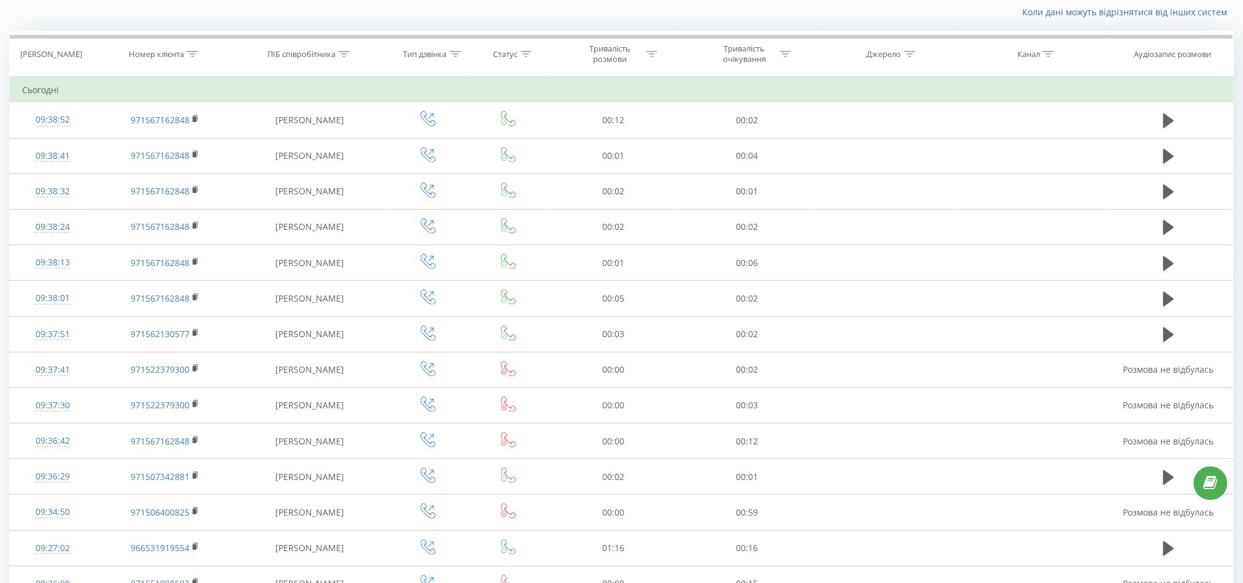
scroll to position [563, 0]
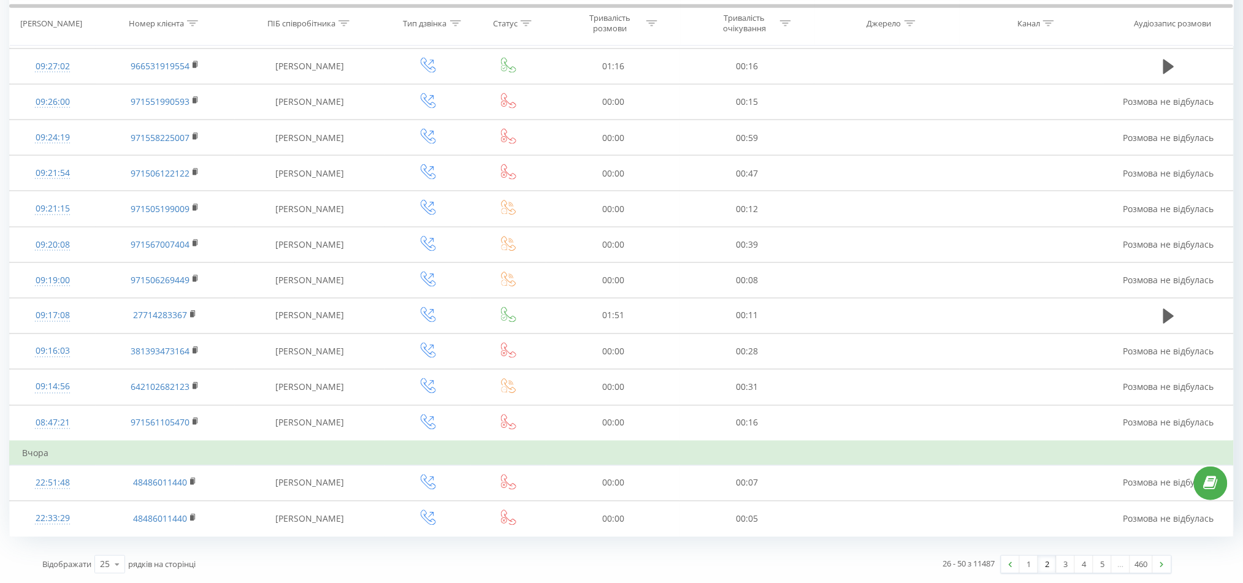
click at [1171, 569] on div "1 2 3 4 5 … 460" at bounding box center [1085, 564] width 171 height 18
click at [1161, 559] on link at bounding box center [1161, 564] width 18 height 17
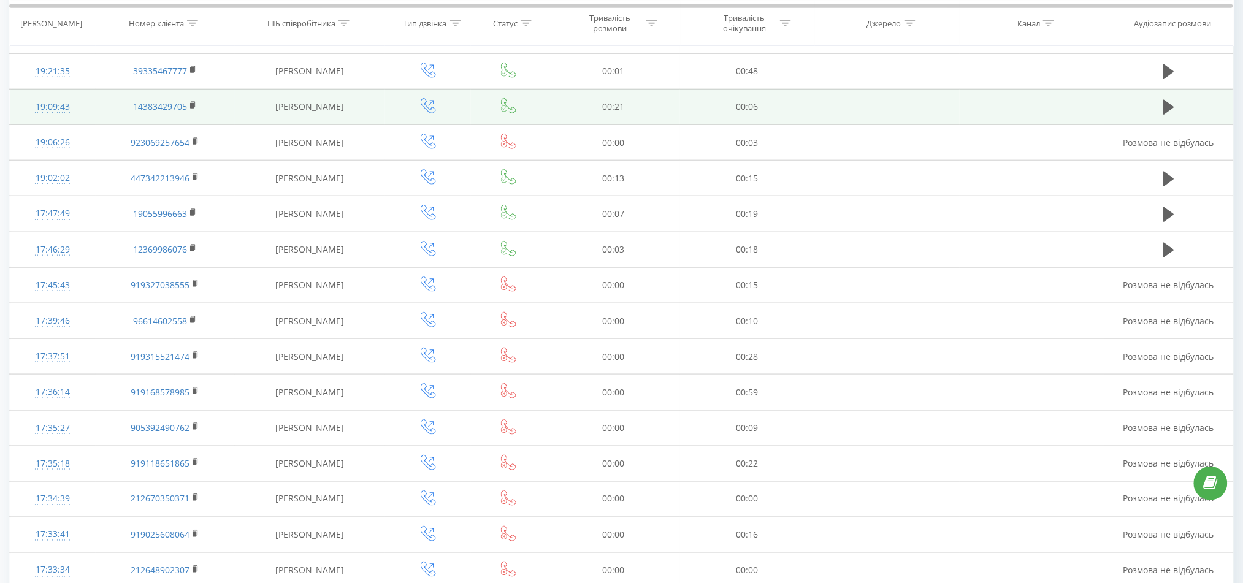
scroll to position [293, 0]
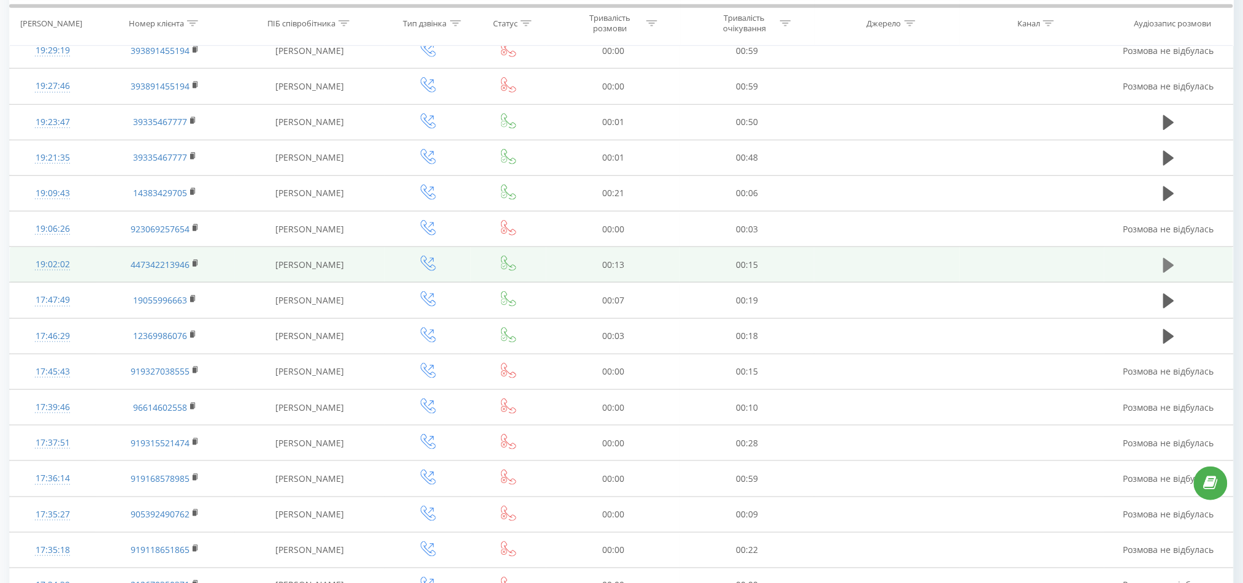
click at [1166, 261] on icon at bounding box center [1168, 265] width 11 height 15
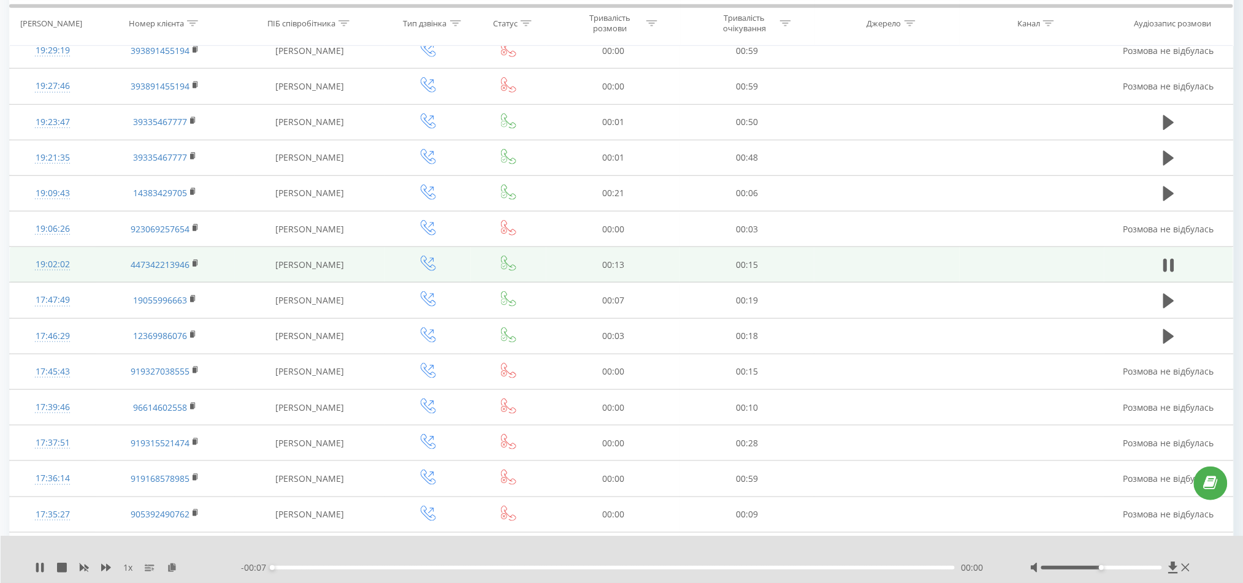
click at [1166, 261] on icon at bounding box center [1165, 265] width 4 height 13
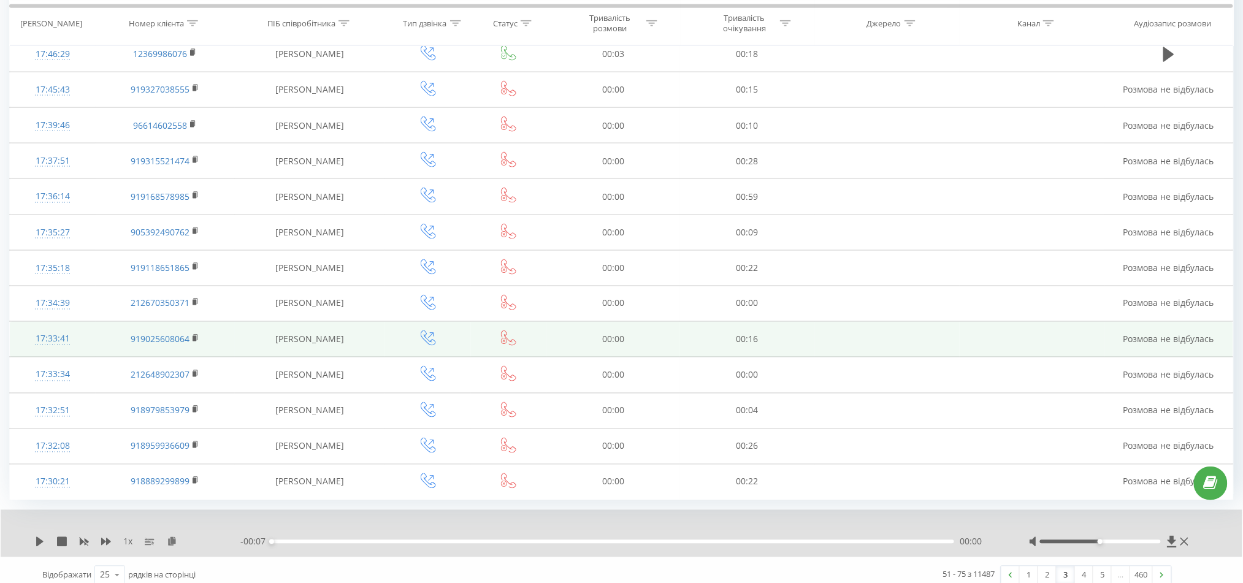
scroll to position [585, 0]
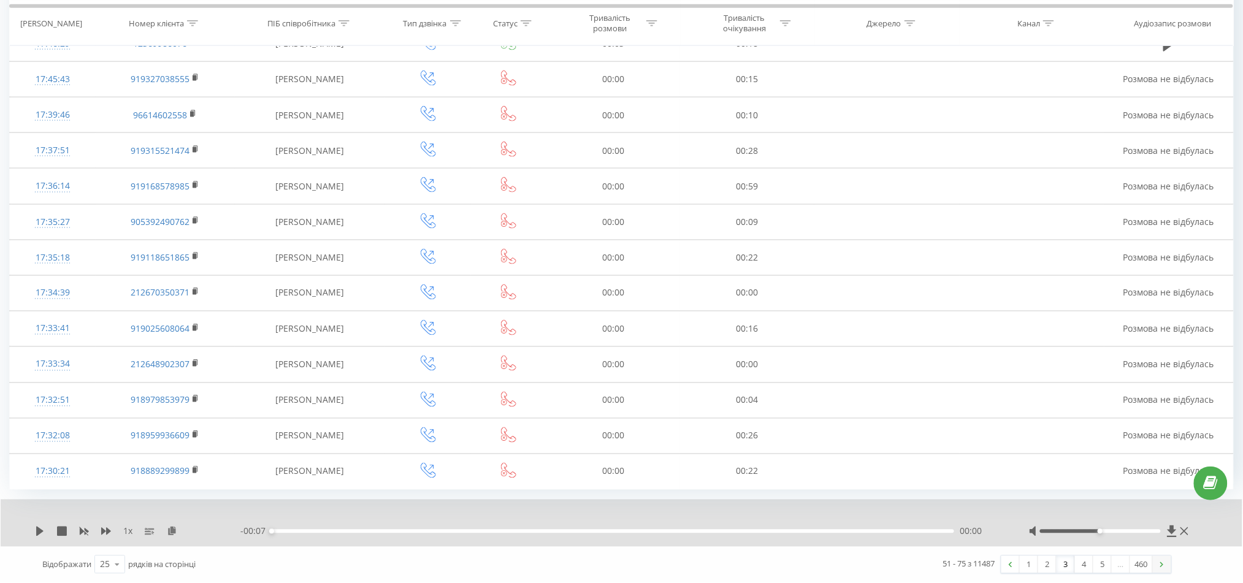
click at [1160, 562] on img at bounding box center [1162, 565] width 4 height 6
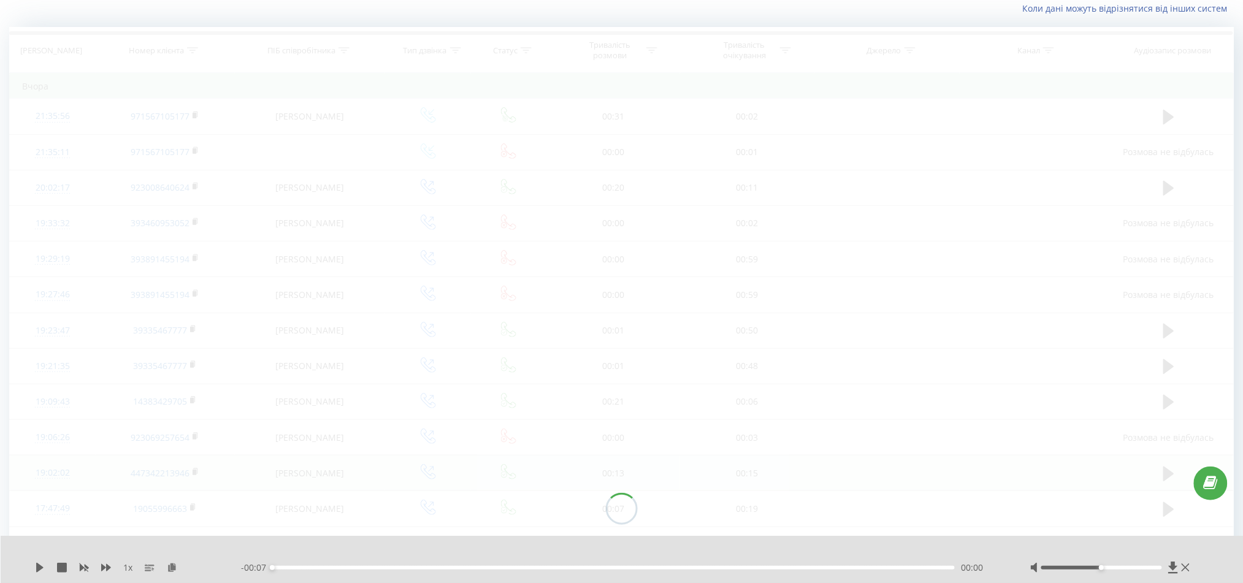
scroll to position [81, 0]
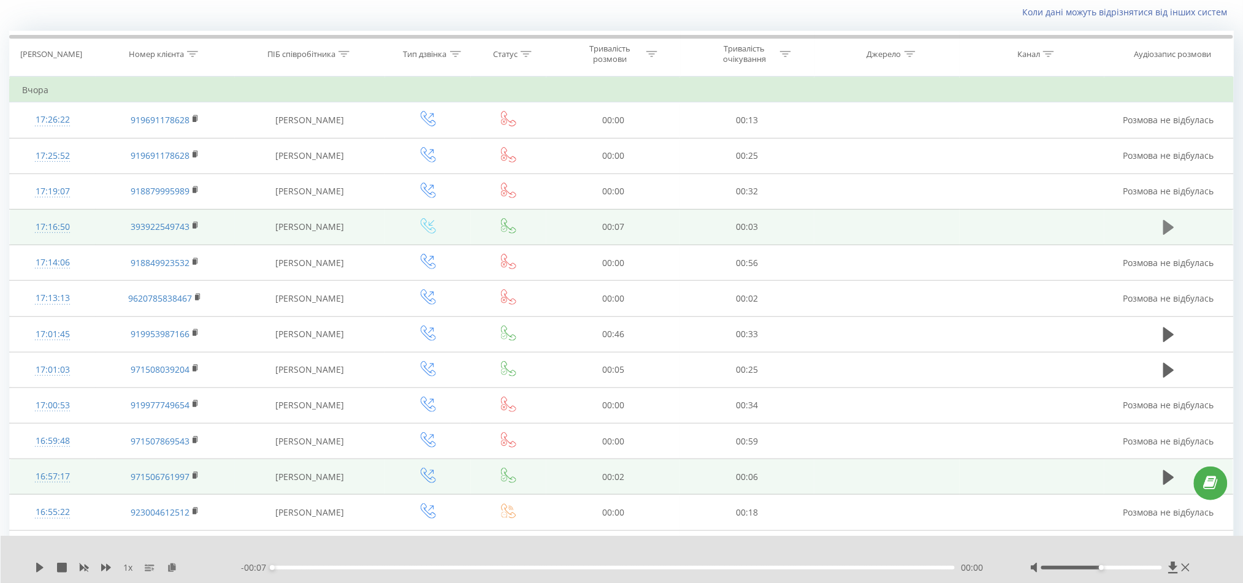
click at [1166, 223] on icon at bounding box center [1168, 227] width 11 height 15
click at [1171, 228] on icon at bounding box center [1172, 227] width 4 height 13
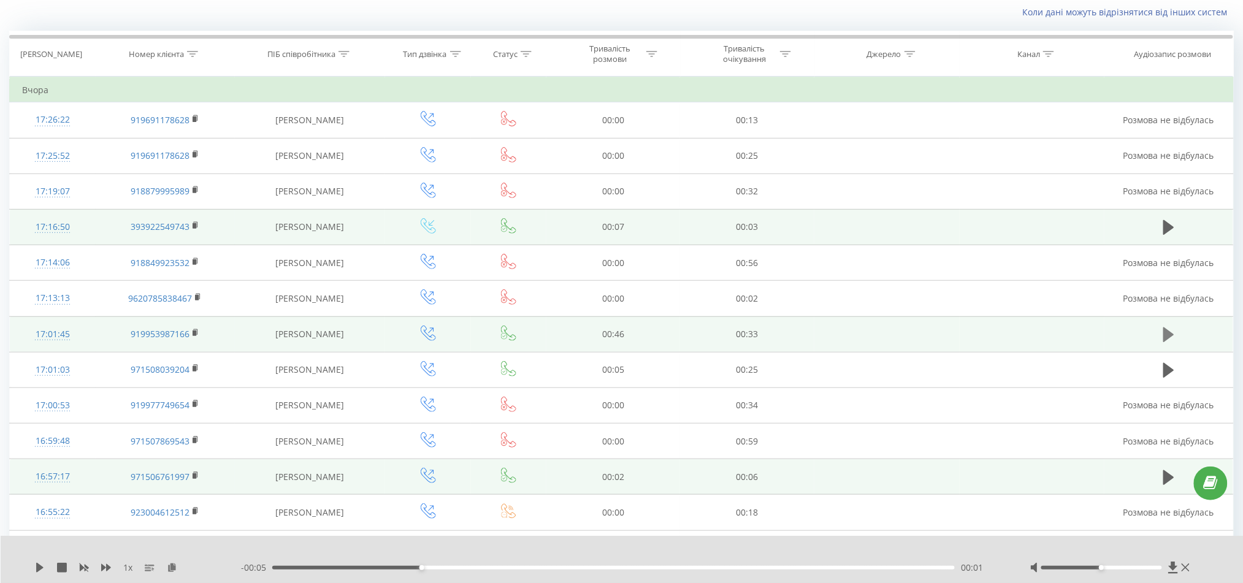
click at [1166, 337] on icon at bounding box center [1168, 334] width 11 height 15
click at [1167, 333] on icon at bounding box center [1165, 334] width 4 height 13
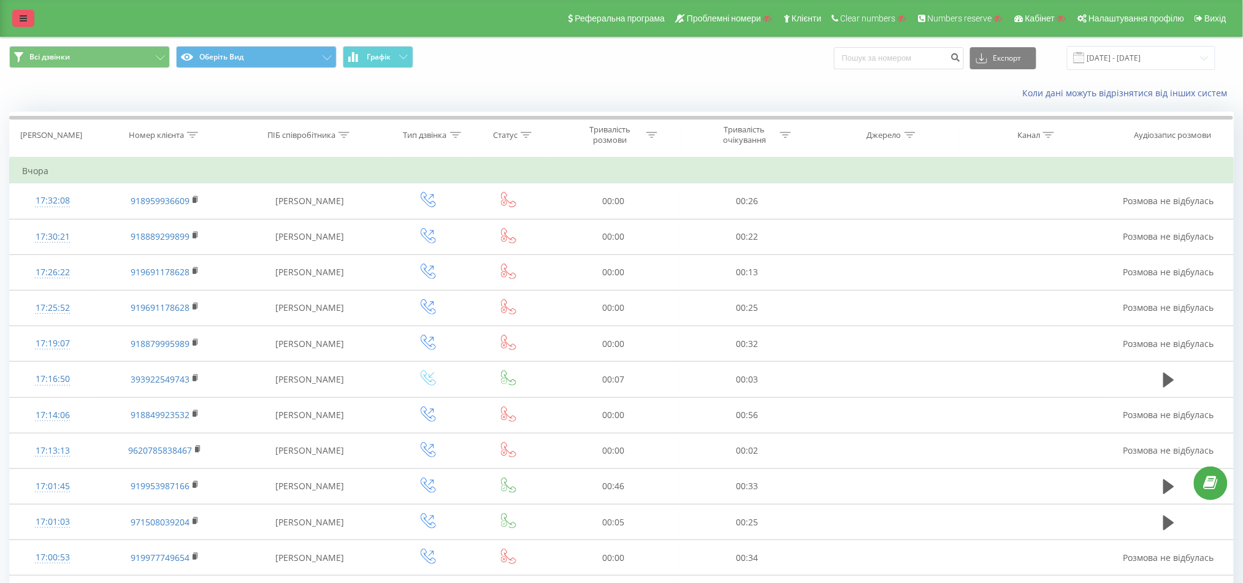
click at [21, 16] on icon at bounding box center [23, 18] width 7 height 9
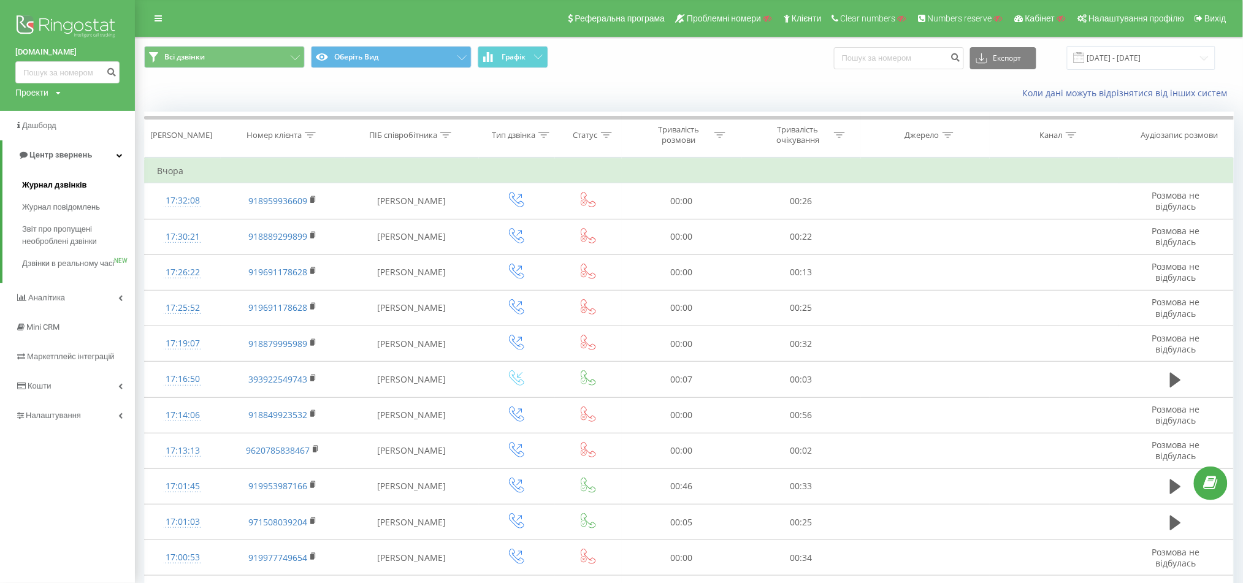
click at [37, 191] on span "Журнал дзвінків" at bounding box center [54, 185] width 65 height 12
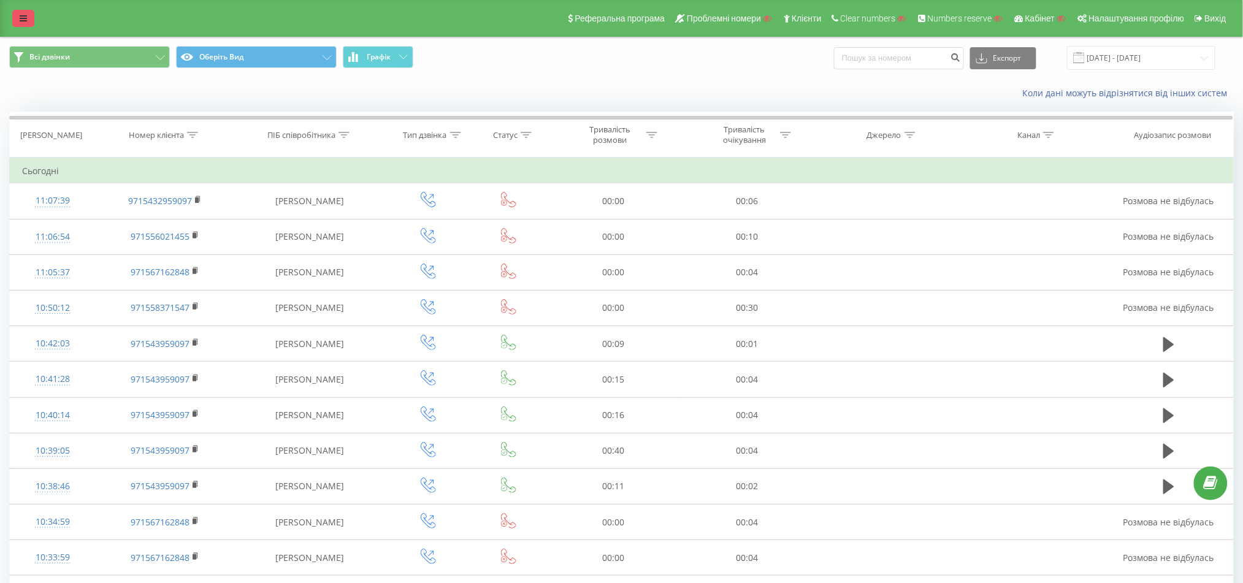
click at [18, 17] on link at bounding box center [23, 18] width 22 height 17
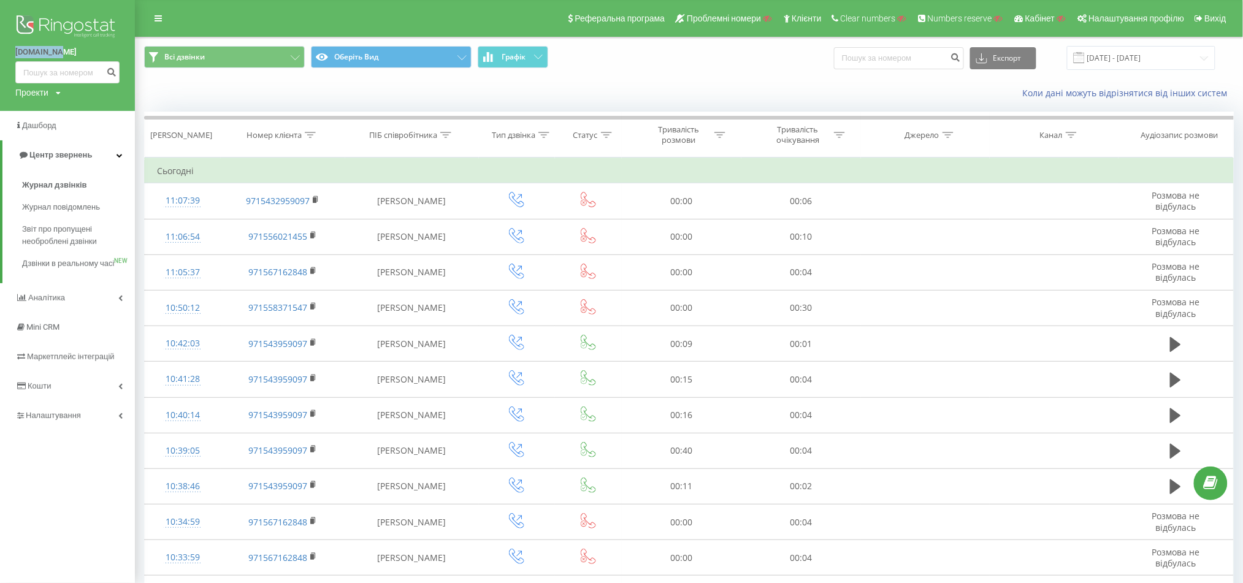
drag, startPoint x: 0, startPoint y: 53, endPoint x: 75, endPoint y: 55, distance: 74.8
click at [75, 55] on div "[DOMAIN_NAME] Проекти Пошук" at bounding box center [67, 55] width 135 height 111
copy link "[DOMAIN_NAME]"
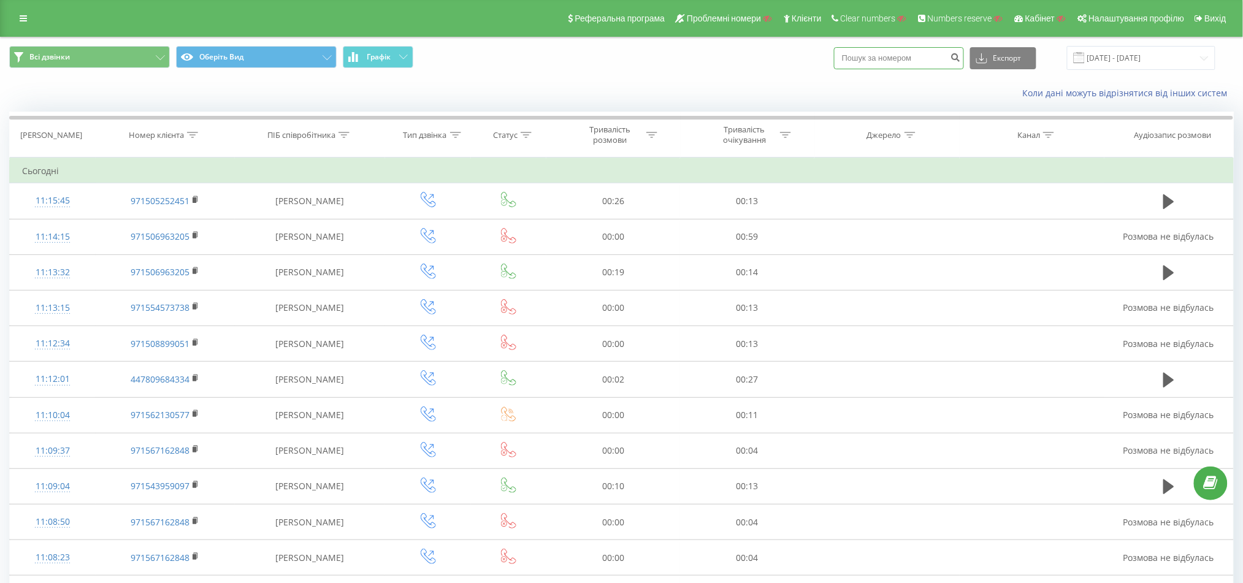
click at [856, 66] on input at bounding box center [899, 58] width 130 height 22
paste input "971 52 374 0044"
type input "971523740044"
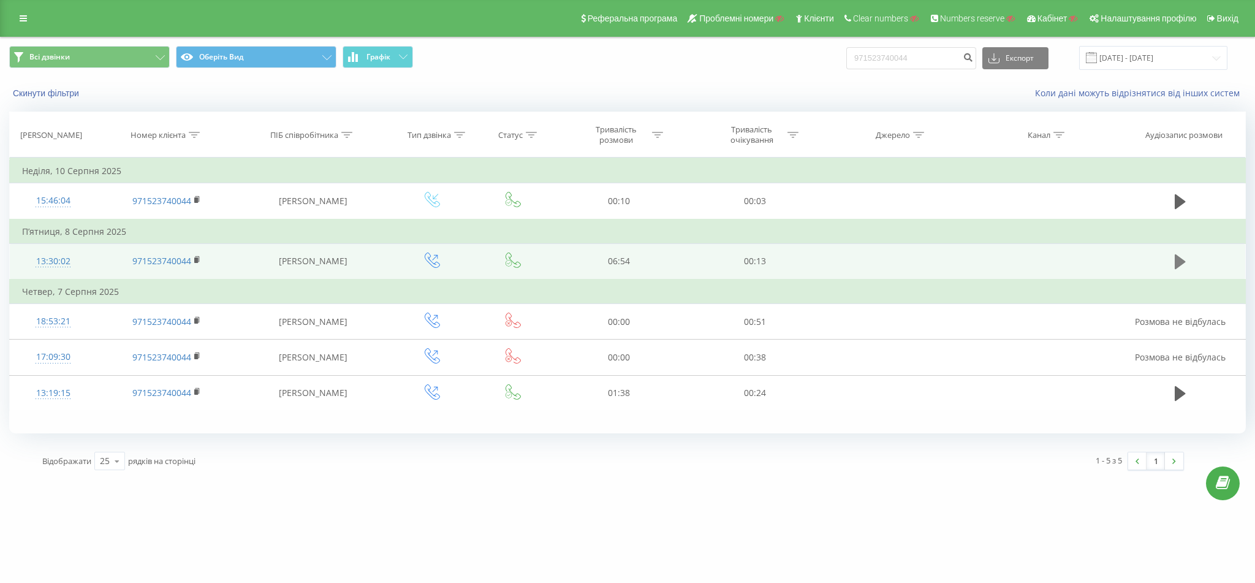
click at [1184, 253] on icon at bounding box center [1180, 261] width 11 height 17
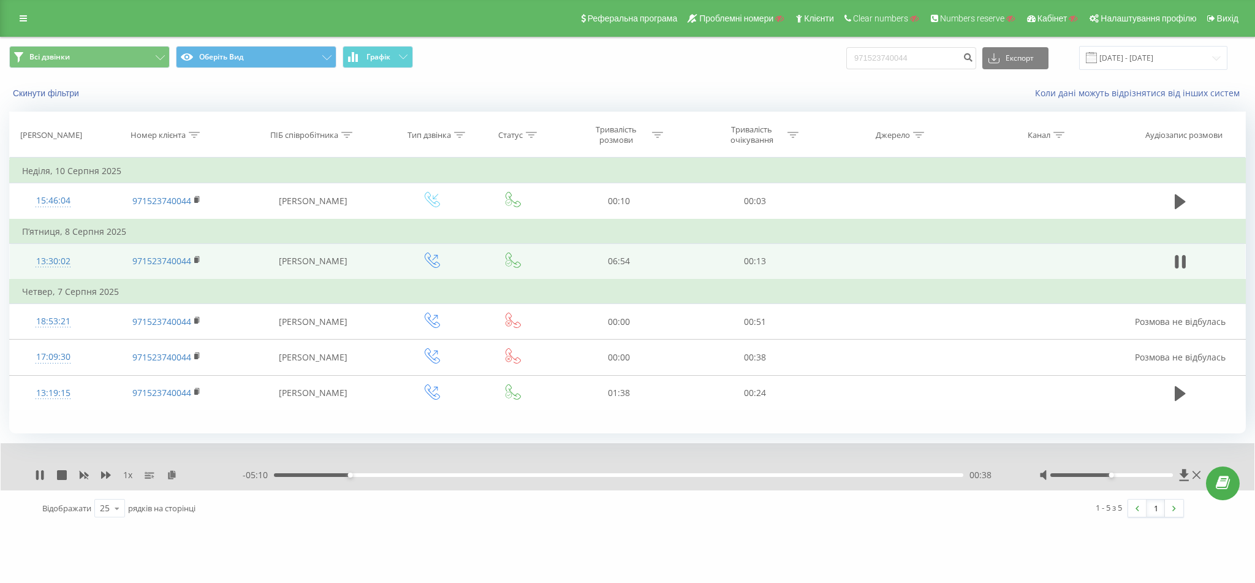
click at [469, 474] on div "00:38" at bounding box center [619, 475] width 690 height 4
click at [601, 473] on div "02:46" at bounding box center [619, 475] width 690 height 4
click at [772, 473] on div "04:12" at bounding box center [619, 475] width 690 height 4
click at [41, 473] on icon at bounding box center [42, 475] width 2 height 10
drag, startPoint x: 944, startPoint y: 59, endPoint x: 708, endPoint y: 48, distance: 236.3
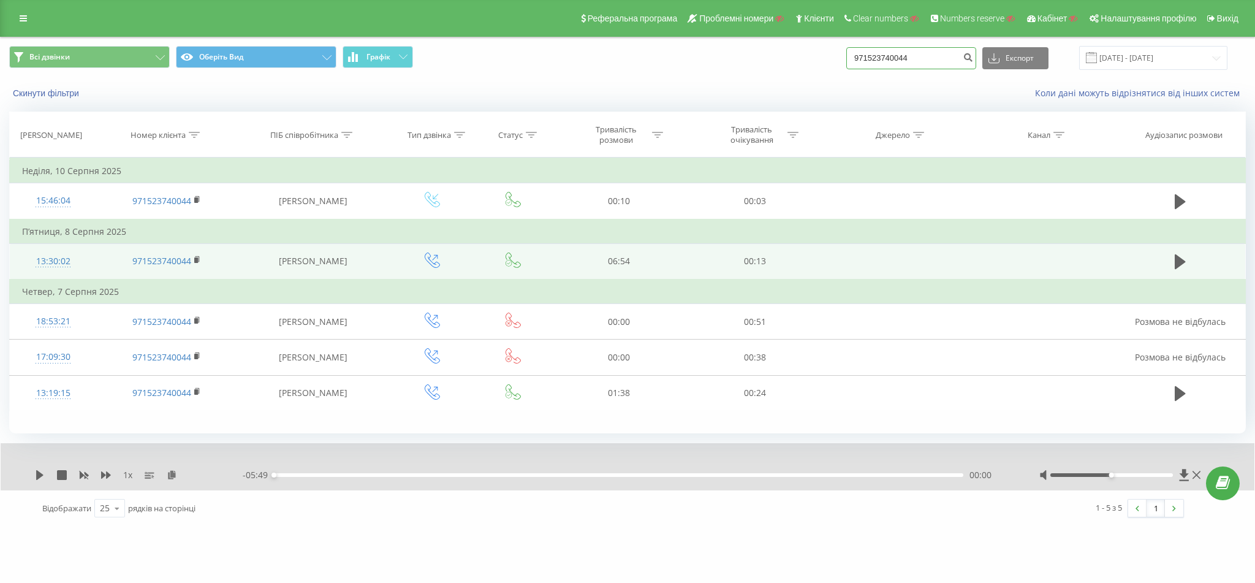
click at [708, 48] on div "Всі дзвінки Оберіть Вид Графік 971523740044 Експорт .csv .xls .xlsx 19.05.2025 …" at bounding box center [627, 58] width 1237 height 24
paste input "52 524 6088"
type input "971525246088"
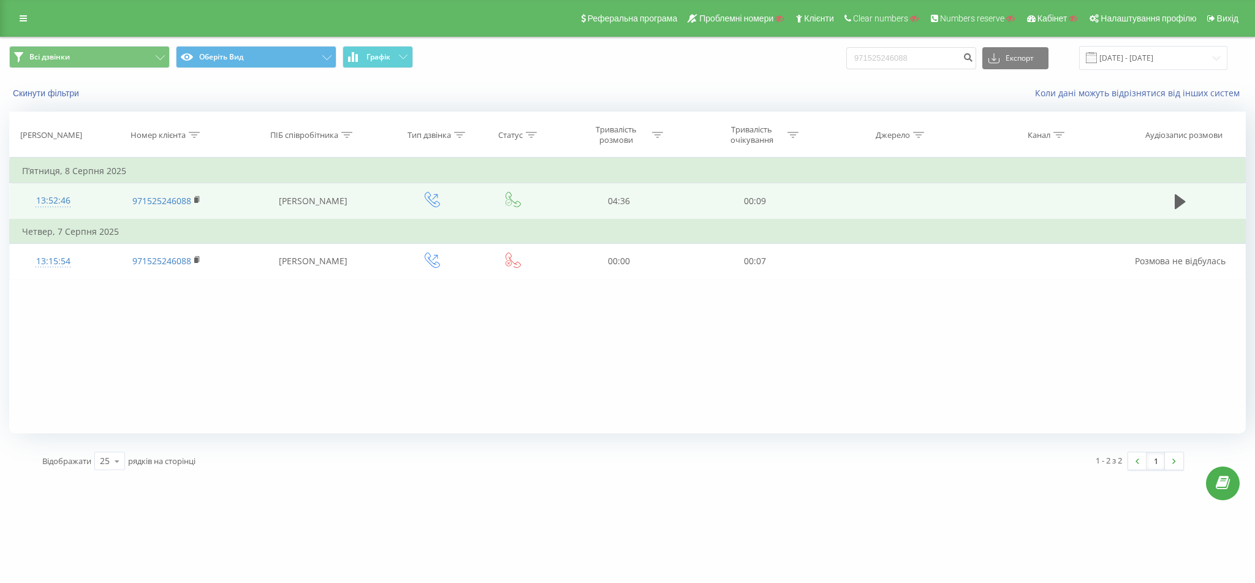
click at [1170, 189] on td at bounding box center [1181, 201] width 130 height 36
click at [1179, 202] on icon at bounding box center [1180, 201] width 11 height 15
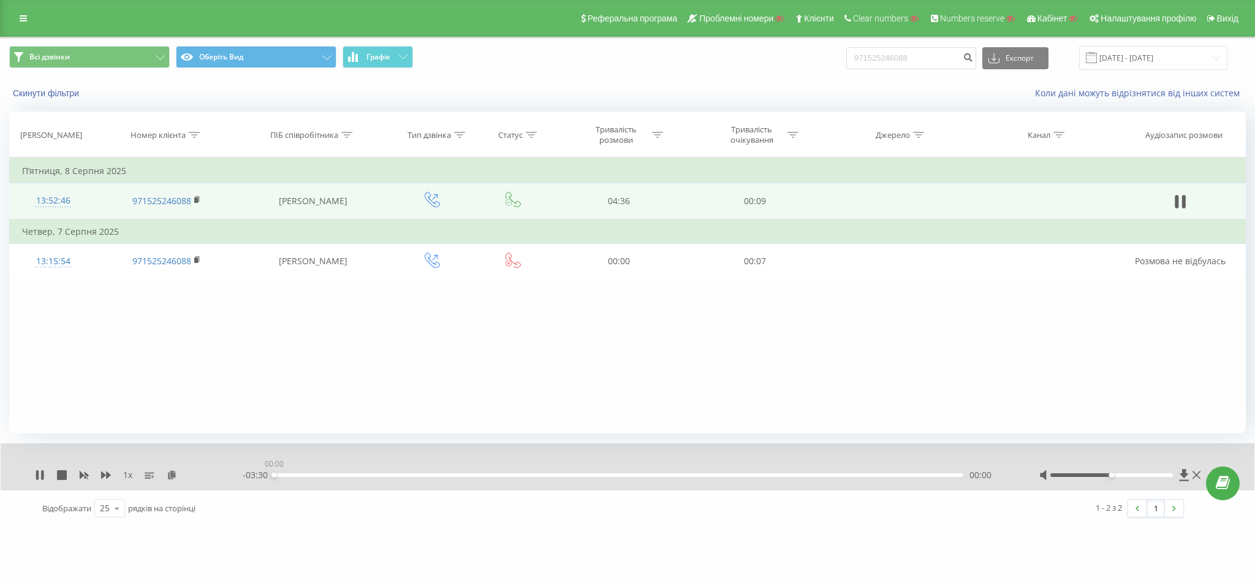
click at [359, 476] on div "00:00" at bounding box center [619, 475] width 690 height 4
click at [443, 472] on div "- 03:04 00:26 00:26" at bounding box center [626, 475] width 766 height 12
drag, startPoint x: 461, startPoint y: 481, endPoint x: 472, endPoint y: 480, distance: 11.1
click at [462, 481] on div "1 x - 03:03 00:26 00:26" at bounding box center [628, 466] width 1254 height 47
click at [476, 476] on div "00:26" at bounding box center [619, 475] width 690 height 4
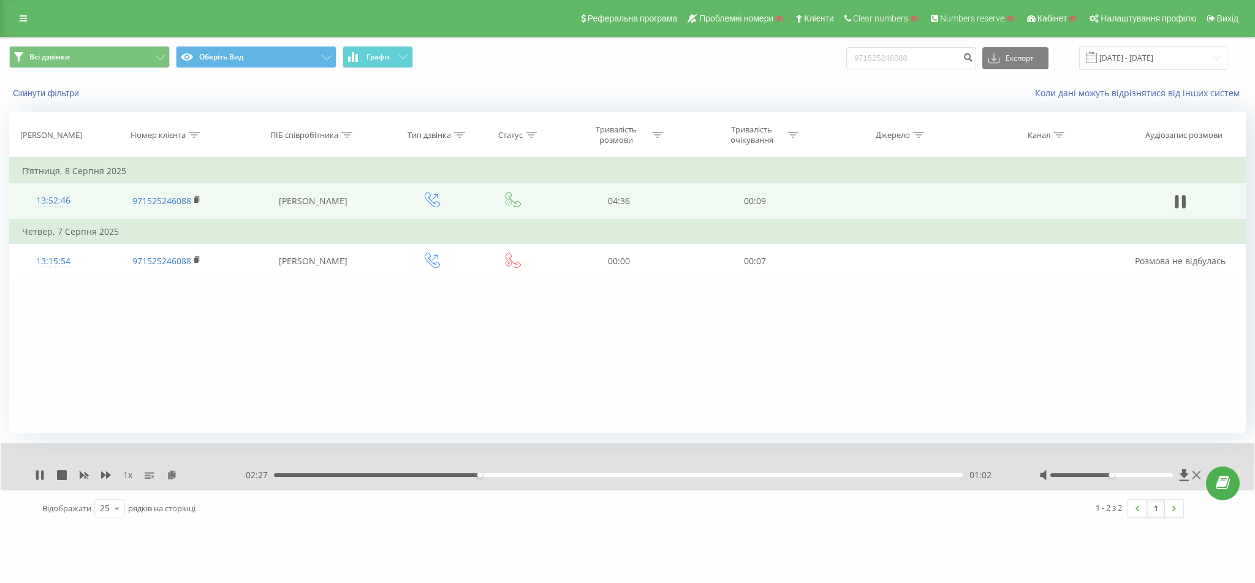
click at [572, 476] on div "01:02" at bounding box center [619, 475] width 690 height 4
click at [199, 199] on icon at bounding box center [197, 199] width 4 height 6
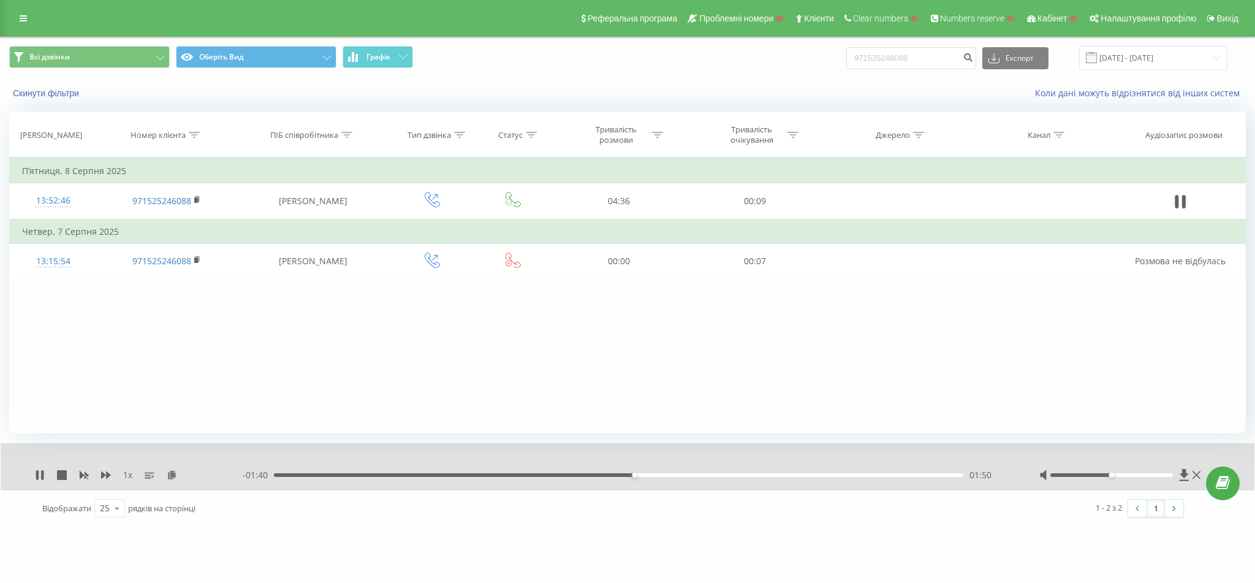
click at [680, 470] on div "- 01:40 01:50 01:50" at bounding box center [626, 475] width 766 height 12
click at [689, 473] on div "- 01:39 01:50 01:50" at bounding box center [626, 475] width 766 height 12
click at [696, 476] on div "00:00" at bounding box center [619, 475] width 690 height 4
click at [797, 476] on div "02:09" at bounding box center [619, 475] width 690 height 4
drag, startPoint x: 934, startPoint y: 55, endPoint x: 734, endPoint y: 48, distance: 199.9
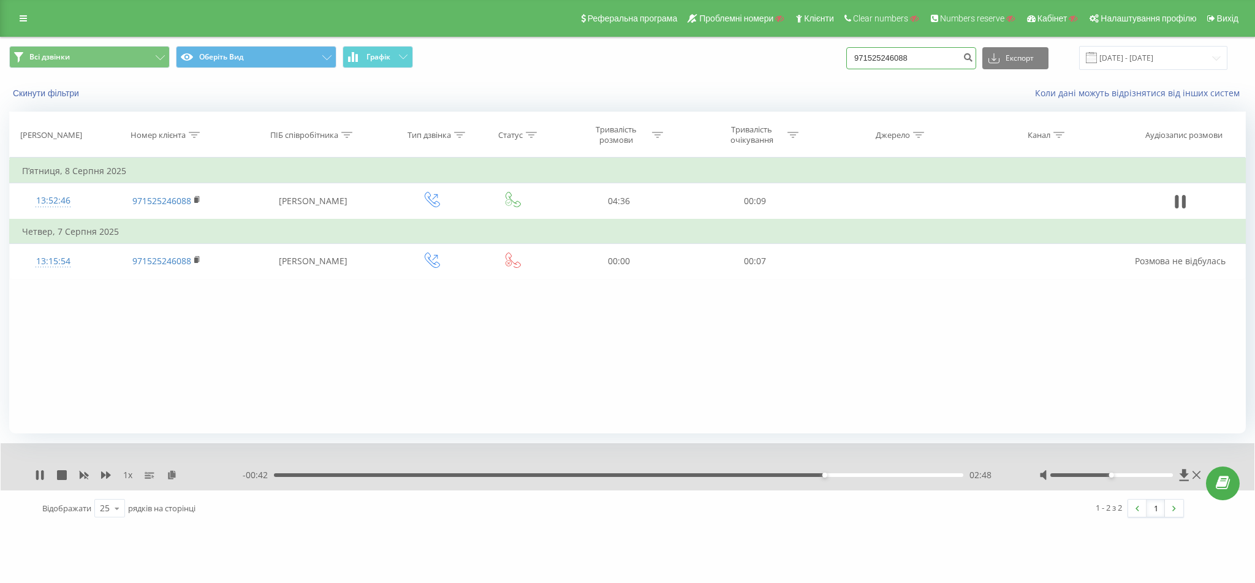
click at [734, 48] on div "Всі дзвінки Оберіть Вид Графік 971525246088 Експорт .csv .xls .xlsx 19.05.2025 …" at bounding box center [627, 58] width 1237 height 24
paste input "52 174 715"
type input "971521747158"
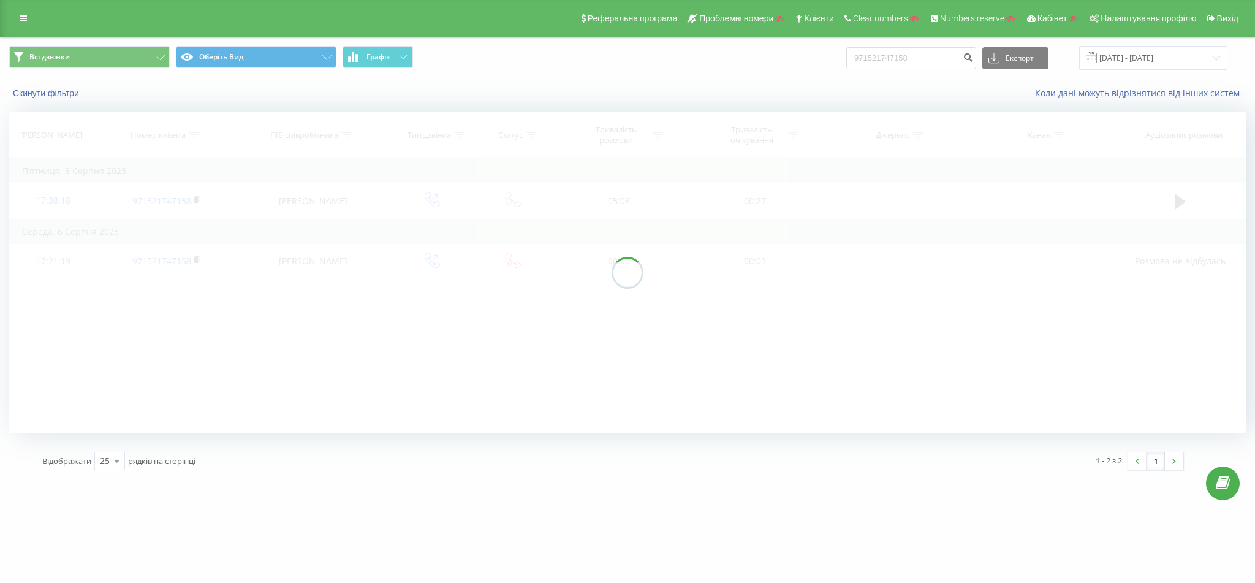
click at [1181, 199] on div at bounding box center [627, 273] width 1237 height 322
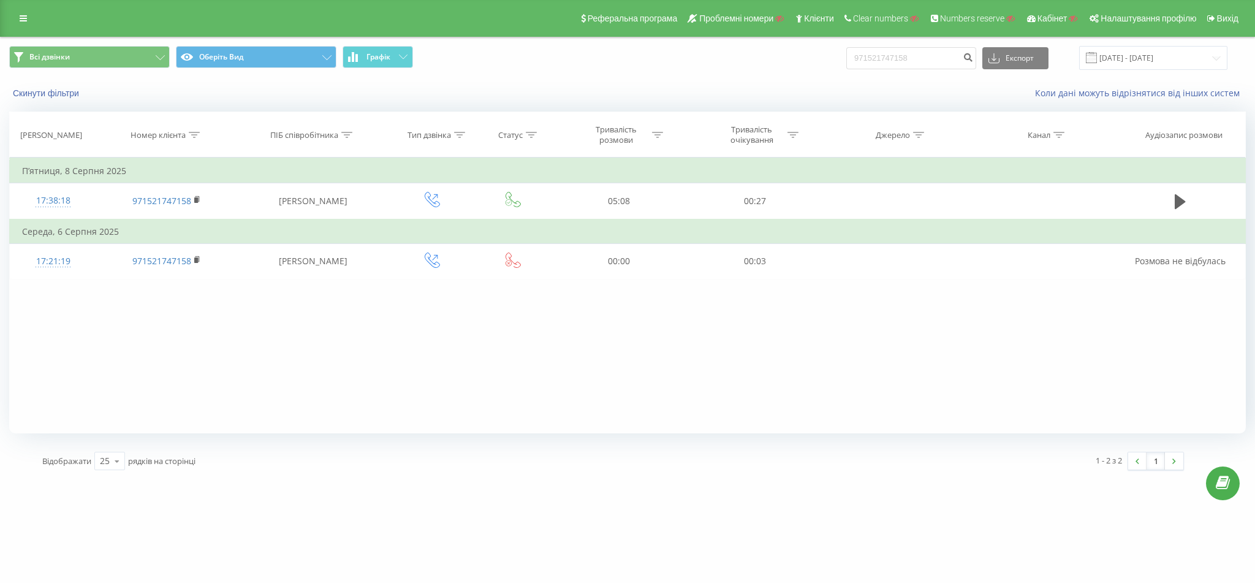
click at [1180, 199] on icon at bounding box center [1180, 201] width 11 height 15
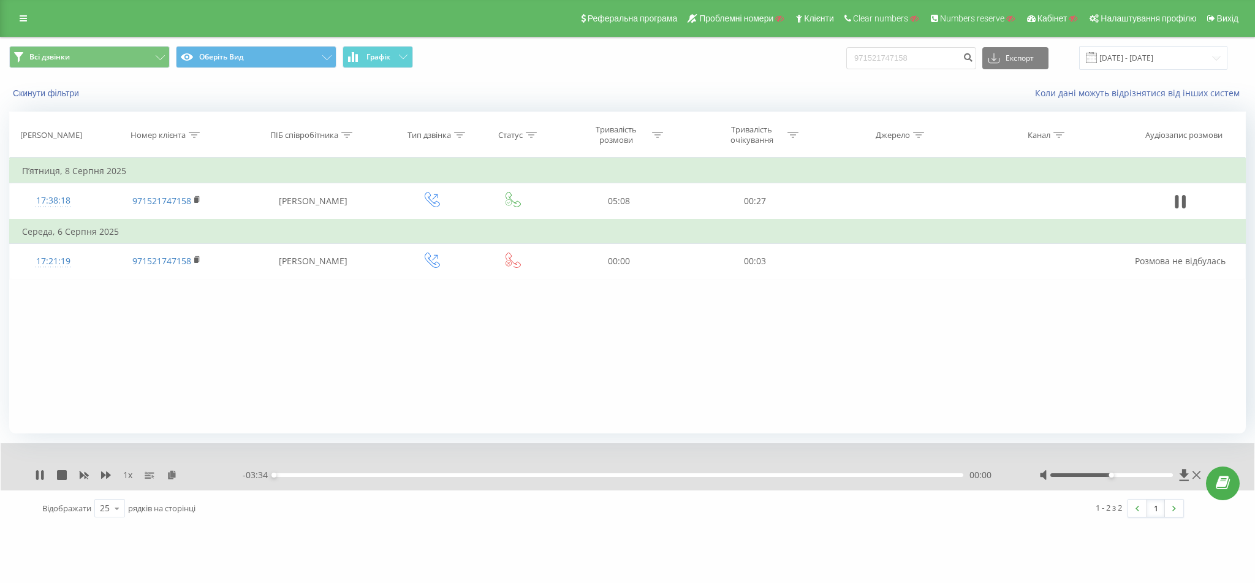
click at [356, 476] on div "00:00" at bounding box center [619, 475] width 690 height 4
click at [424, 476] on div "00:46" at bounding box center [619, 475] width 690 height 4
click at [511, 474] on div "01:13" at bounding box center [619, 475] width 690 height 4
click at [616, 476] on div "01:18" at bounding box center [619, 475] width 690 height 4
click at [681, 475] on div "01:47" at bounding box center [619, 475] width 690 height 4
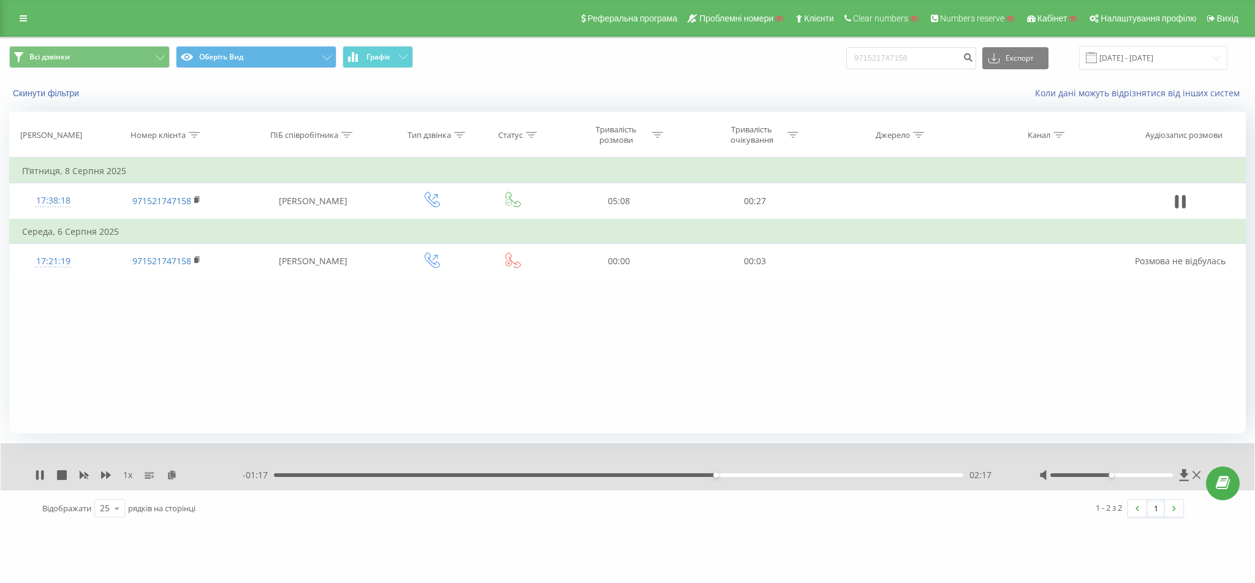
click at [801, 476] on div "02:17" at bounding box center [619, 475] width 690 height 4
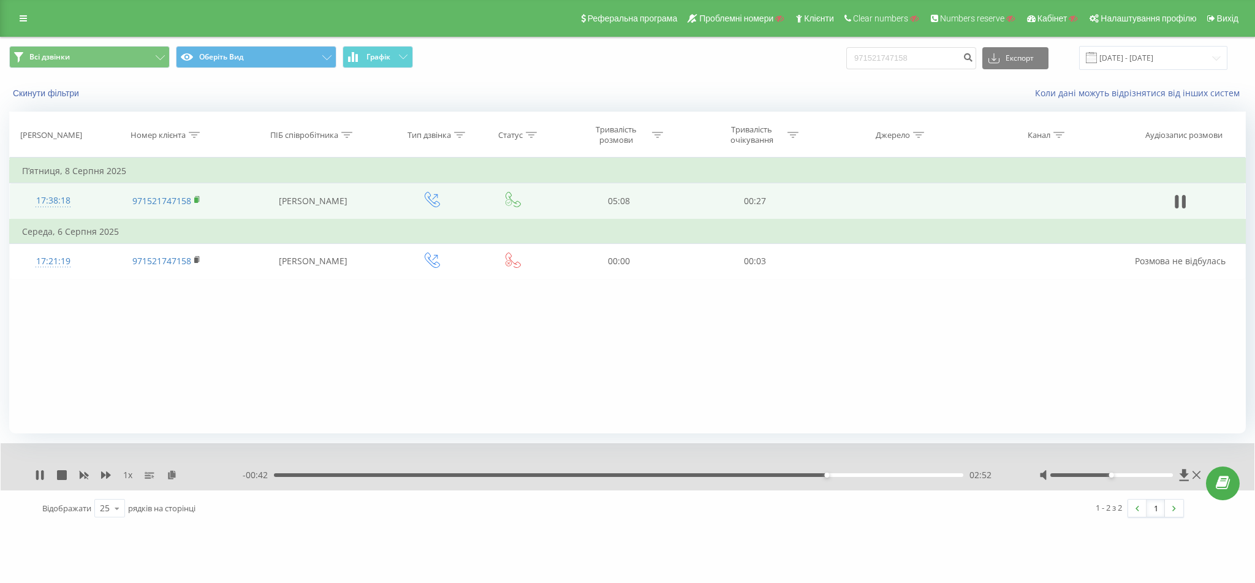
click at [200, 196] on icon at bounding box center [197, 200] width 7 height 9
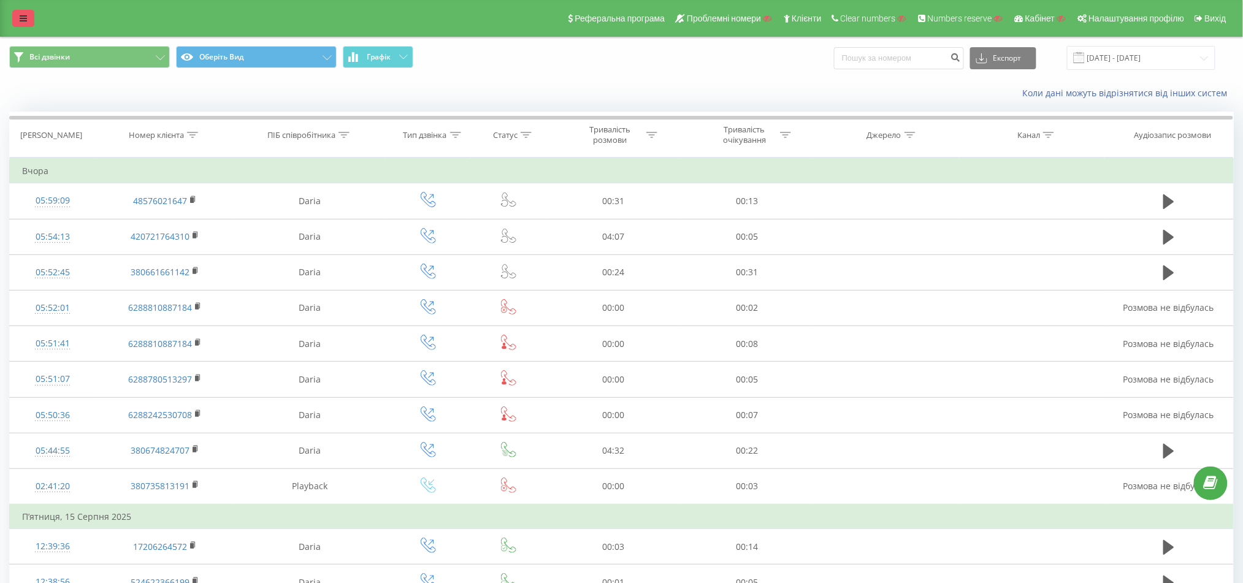
click at [20, 13] on link at bounding box center [23, 18] width 22 height 17
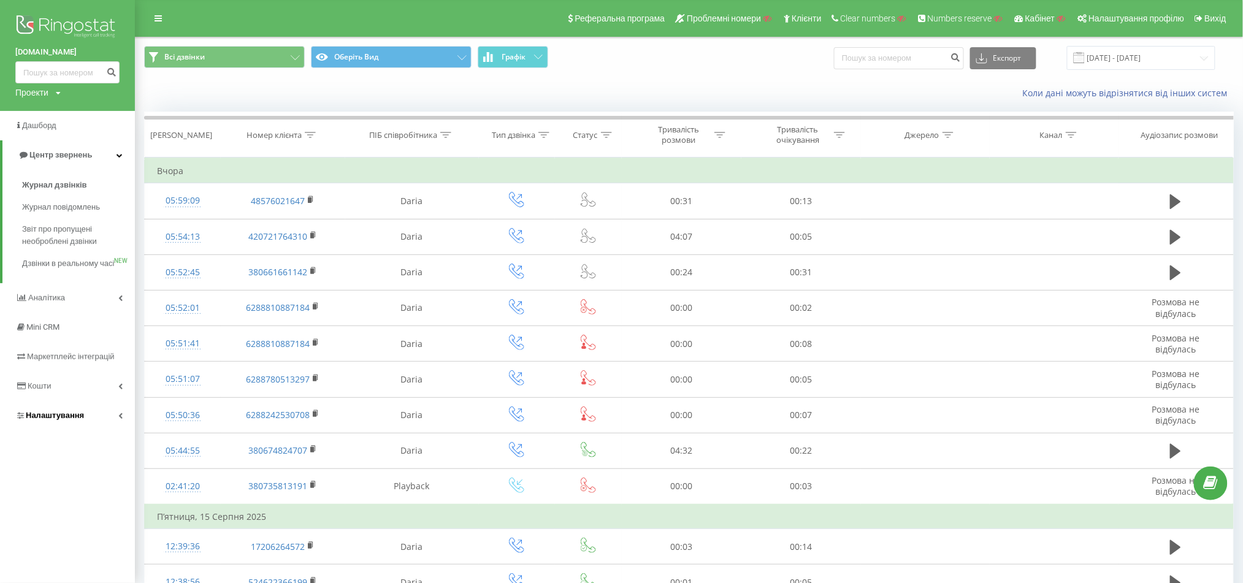
click at [66, 420] on link "Налаштування" at bounding box center [67, 415] width 135 height 29
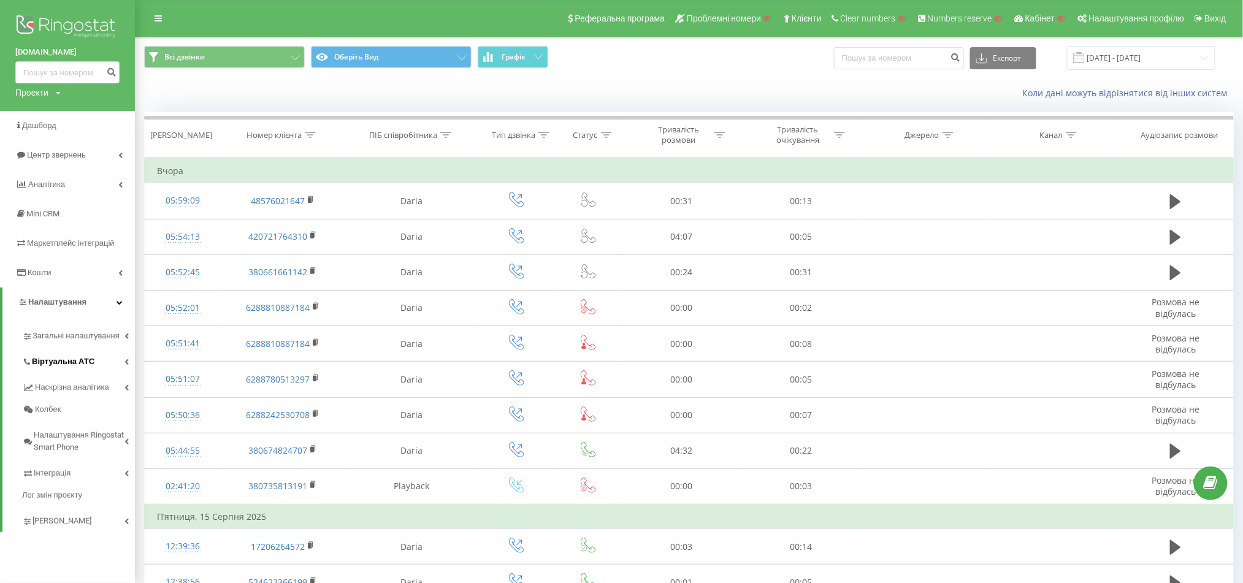
click at [76, 364] on span "Віртуальна АТС" at bounding box center [63, 362] width 63 height 12
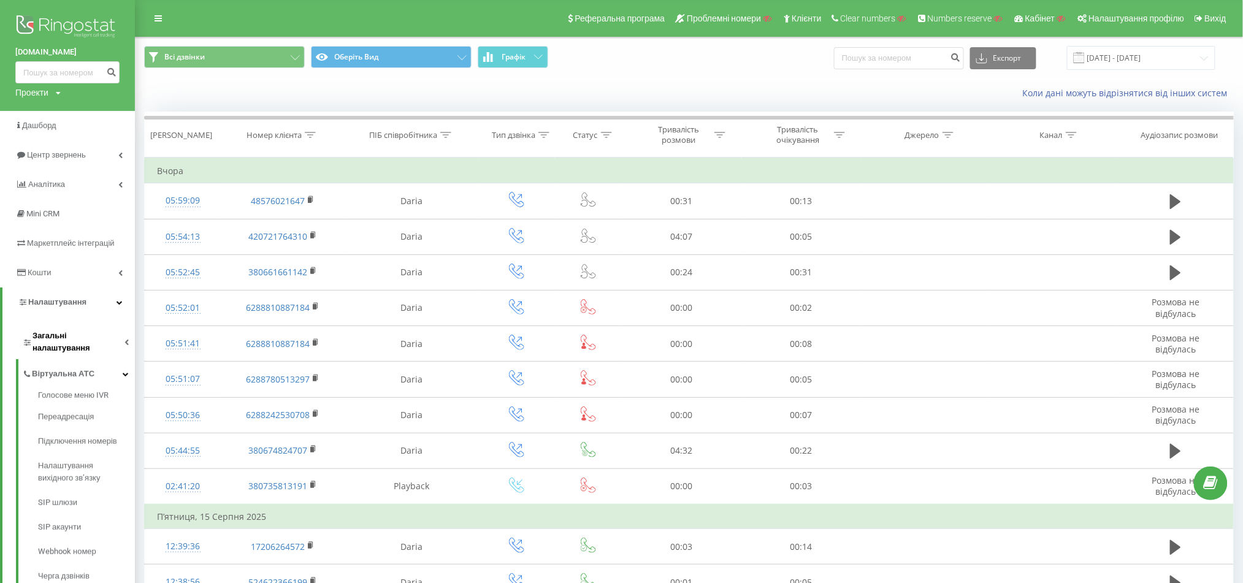
click at [99, 335] on span "Загальні налаштування" at bounding box center [78, 342] width 92 height 25
click at [74, 522] on span "Віртуальна АТС" at bounding box center [63, 528] width 63 height 12
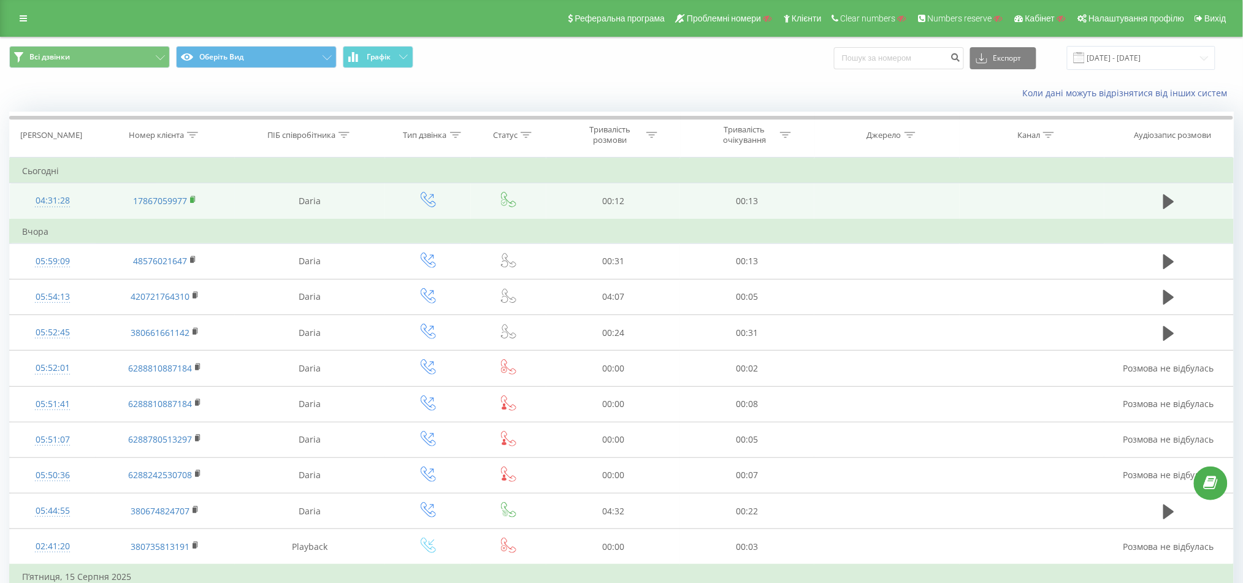
click at [194, 200] on icon at bounding box center [193, 199] width 4 height 6
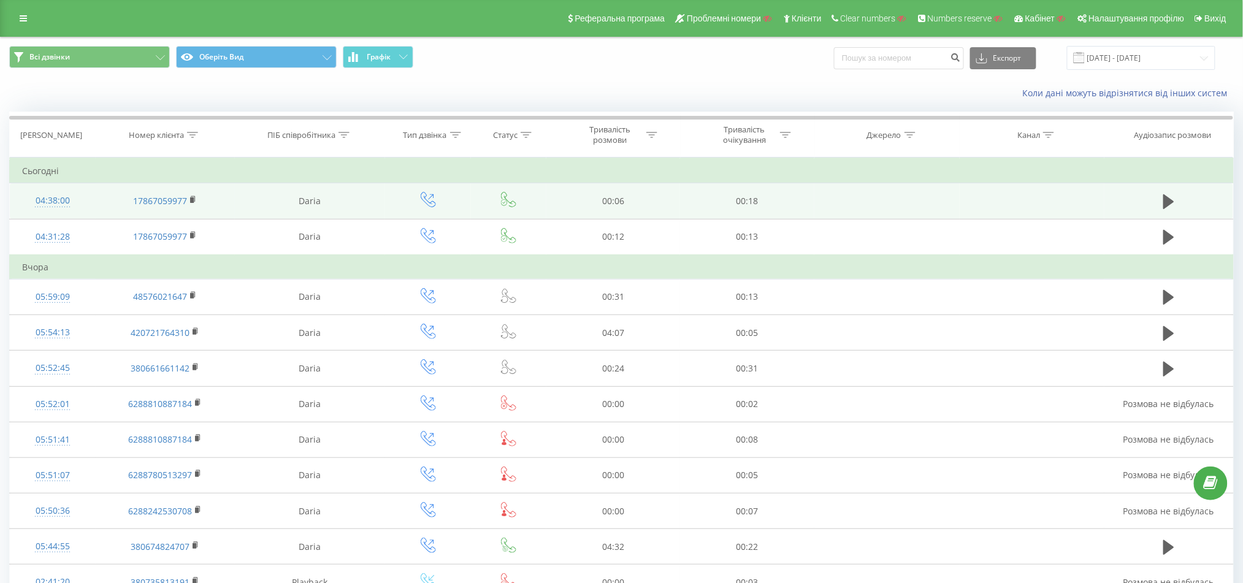
click at [61, 197] on div "04:38:00" at bounding box center [52, 201] width 61 height 24
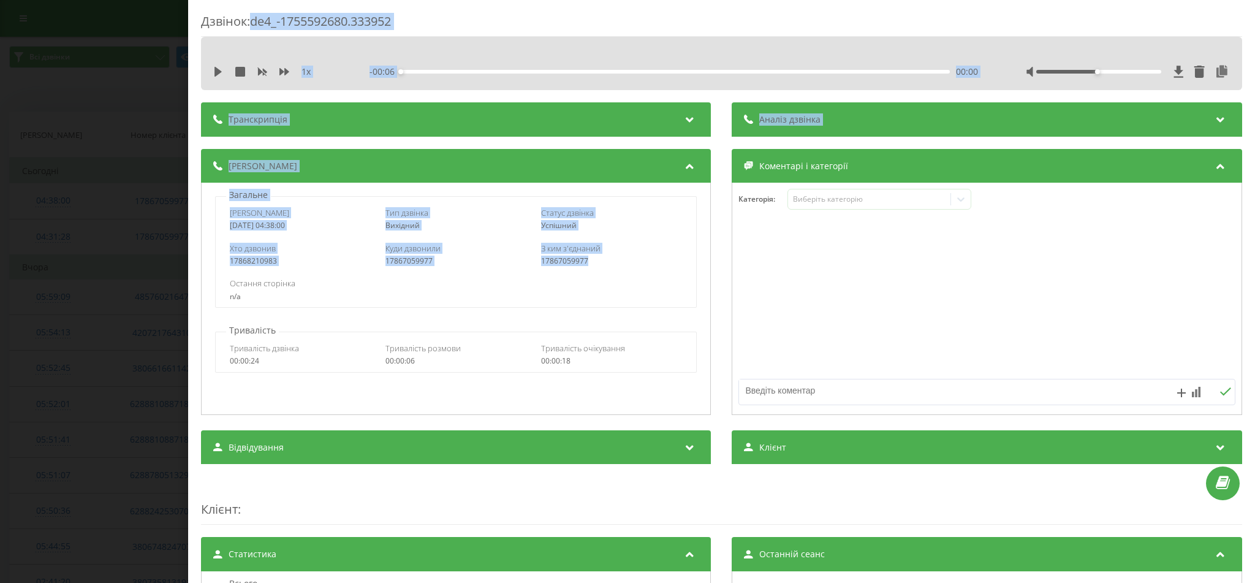
drag, startPoint x: 255, startPoint y: 21, endPoint x: 614, endPoint y: 268, distance: 435.5
click at [614, 268] on div "Дзвінок : de4_-1755592680.333952 1 x - 00:06 00:00 00:00 Транскрипція Для AI-ан…" at bounding box center [721, 473] width 1041 height 920
copy div "lo8_-3915185128.517543 8 i - 45:63 87:49 94:53 Dolorsitamet Con AD-elitsed doei…"
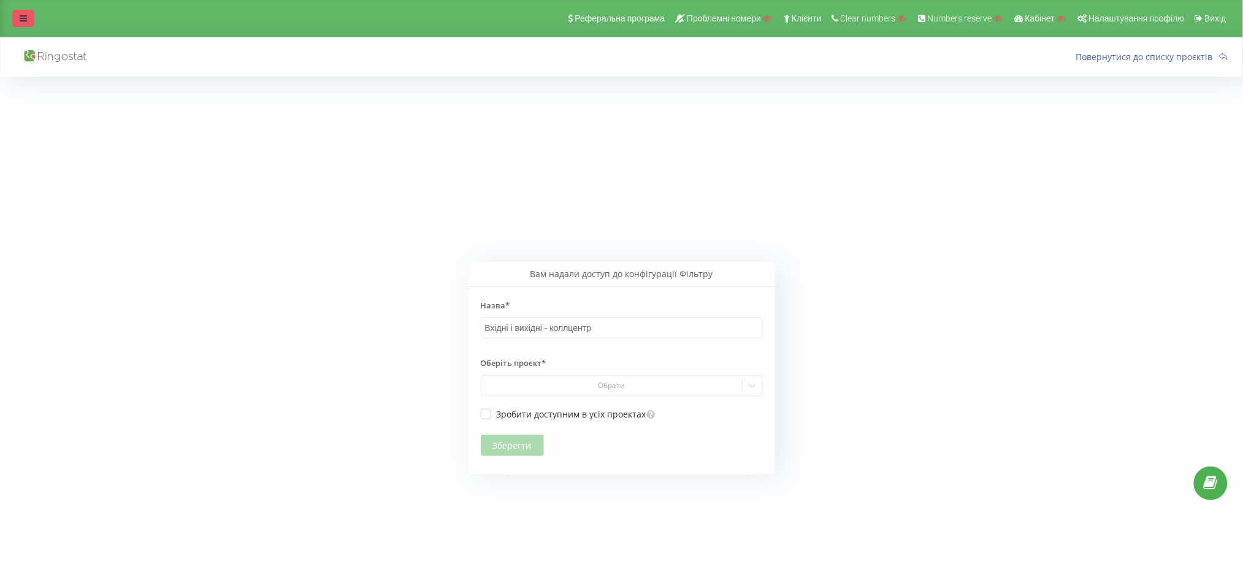
click at [22, 12] on link at bounding box center [23, 18] width 22 height 17
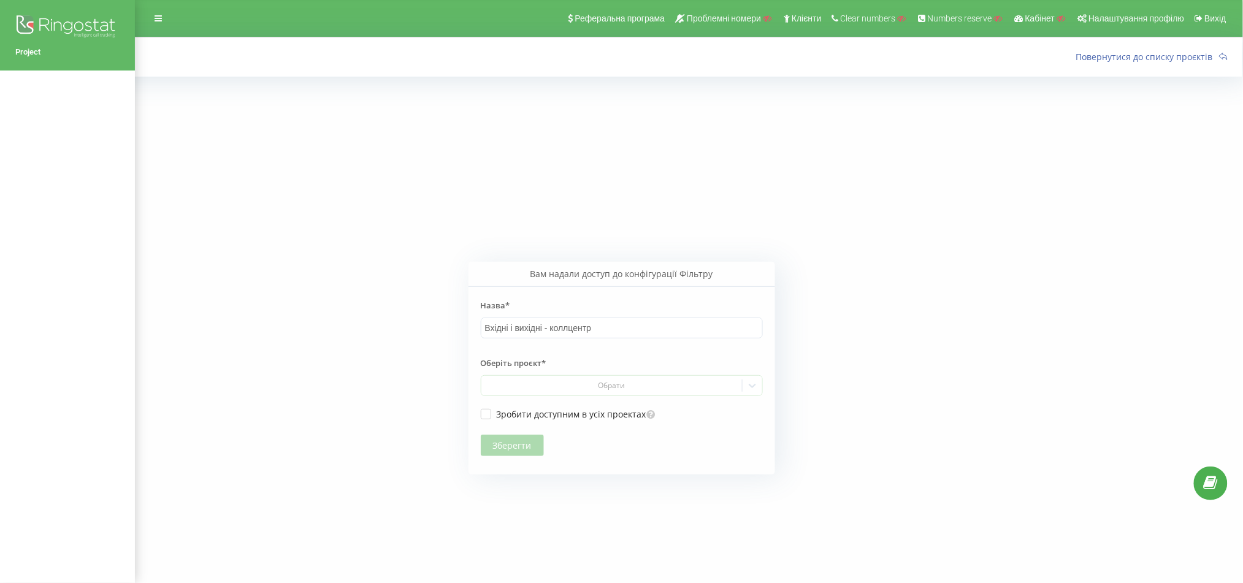
click at [44, 16] on img at bounding box center [67, 27] width 104 height 31
click at [132, 16] on div "Project" at bounding box center [67, 35] width 135 height 70
click at [570, 398] on div "Зробити доступним в усіх проектах" at bounding box center [622, 408] width 282 height 25
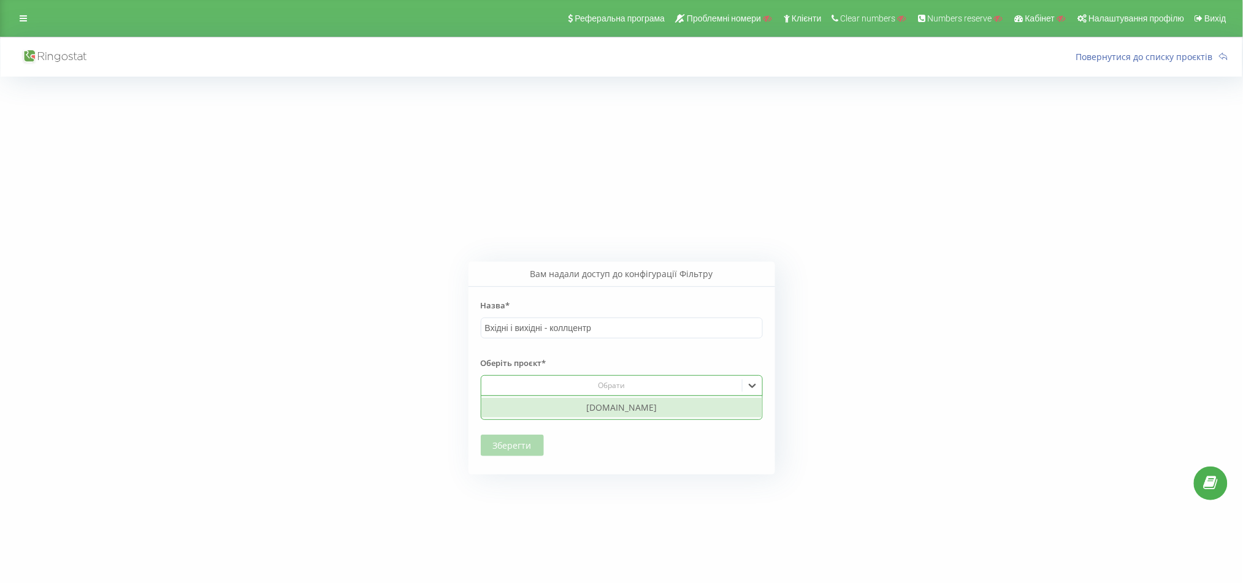
click at [573, 387] on div "Обрати" at bounding box center [610, 386] width 251 height 10
click at [574, 406] on div "[DOMAIN_NAME]" at bounding box center [621, 408] width 281 height 20
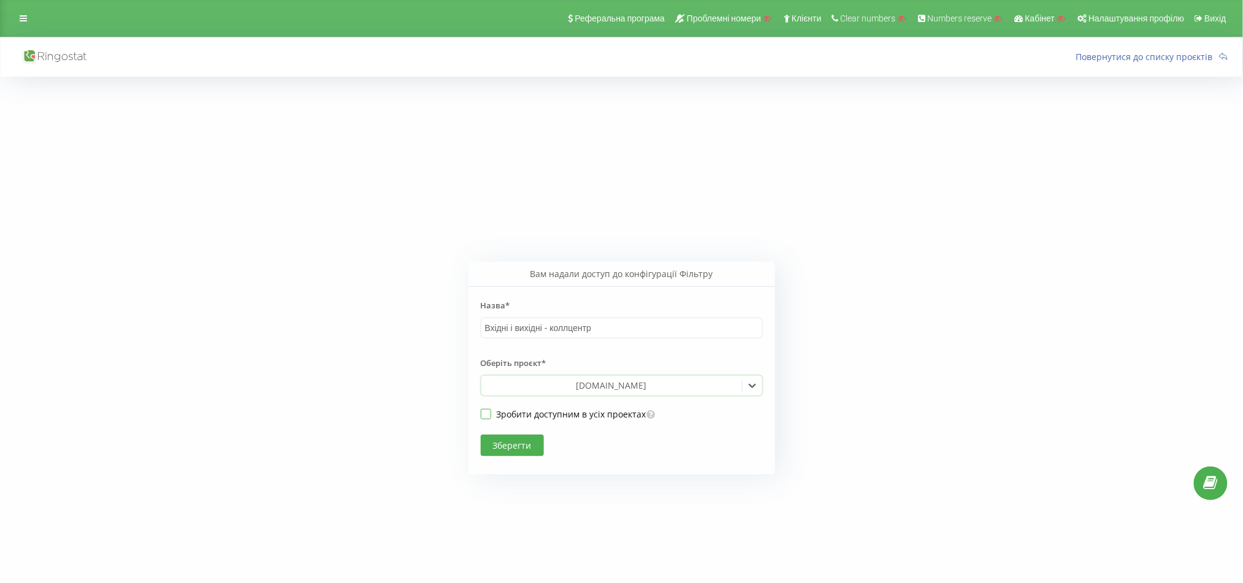
click at [504, 414] on label "Зробити доступним в усіх проектах" at bounding box center [564, 414] width 166 height 10
checkbox input "true"
click at [511, 444] on button "Зберегти" at bounding box center [512, 445] width 63 height 21
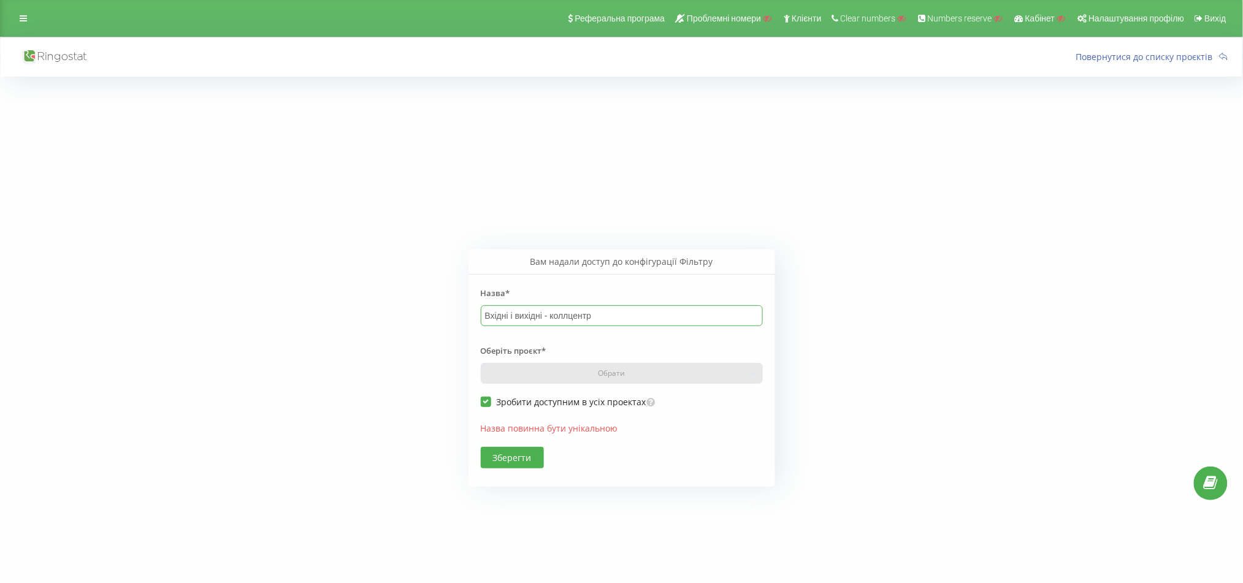
click at [612, 316] on input "Вхідні і вихідні - коллцентр" at bounding box center [622, 315] width 282 height 21
type input "Вхідні і вихідні - коллцентр + пропущені"
click at [514, 466] on button "Зберегти" at bounding box center [512, 457] width 63 height 21
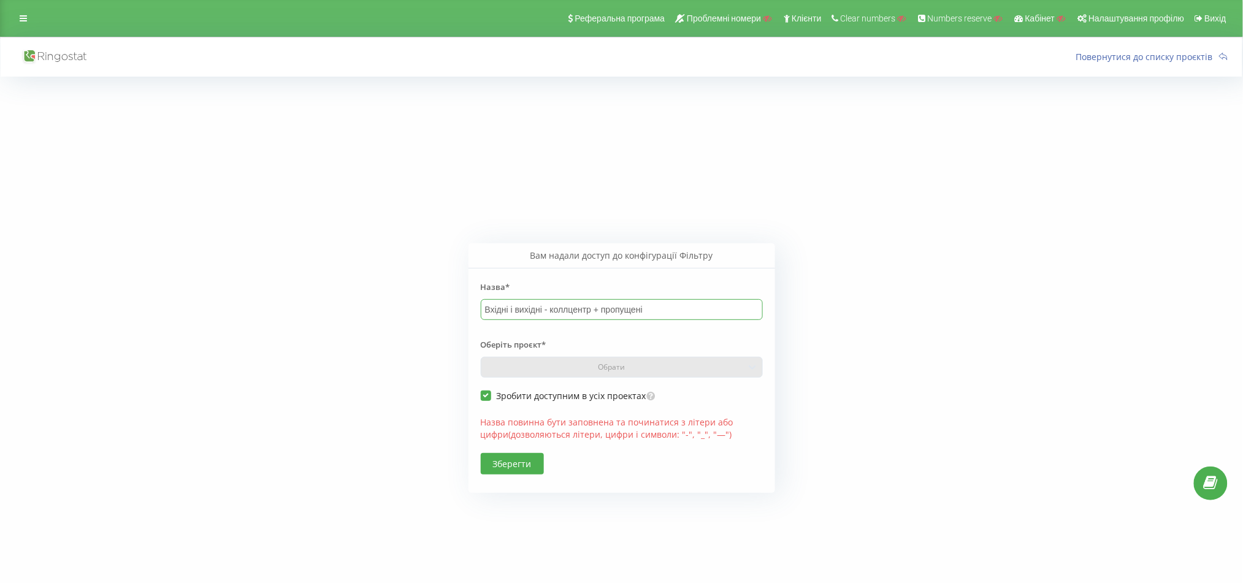
click at [603, 308] on input "Вхідні і вихідні - коллцентр + пропущені" at bounding box center [622, 309] width 282 height 21
click at [605, 303] on input "Вхідні і вихідні - коллцентр, пропущені" at bounding box center [622, 309] width 282 height 21
paste input "пропущені"
type input "Вхідні і вихідні, пропущені - коллцентр"
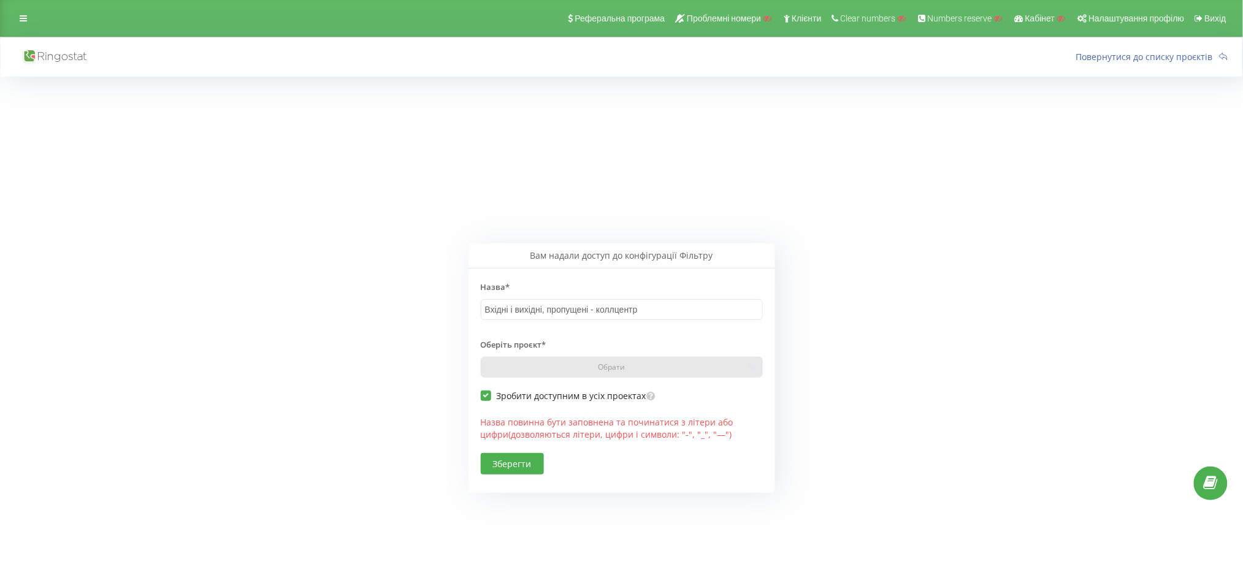
click at [520, 462] on button "Зберегти" at bounding box center [512, 463] width 63 height 21
click at [546, 309] on input "Вхідні і вихідні, пропущені - коллцентр" at bounding box center [622, 309] width 282 height 21
type input "Вхідні і вихідні, пропущені - коллцентр"
click at [503, 458] on button "Зберегти" at bounding box center [512, 463] width 63 height 21
click at [547, 308] on input "Вхідні і вихідні, пропущені - коллцентр" at bounding box center [622, 309] width 282 height 21
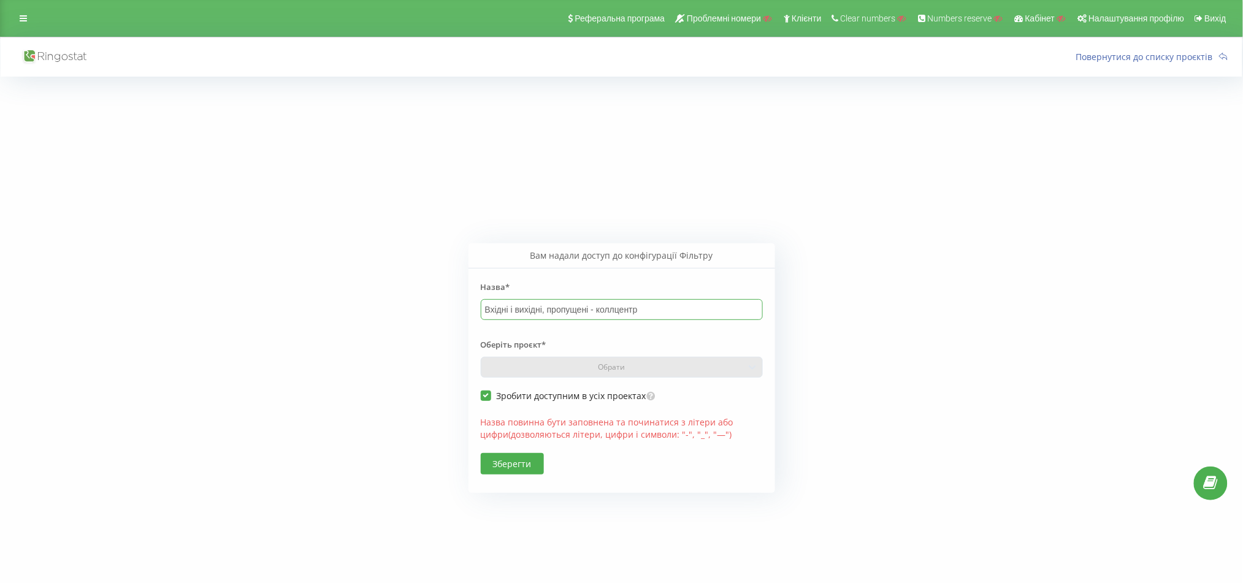
click at [563, 305] on input "Вхідні і вихідні, пропущені - коллцентр" at bounding box center [622, 309] width 282 height 21
type input "Вхідні вихідні - коллцентр"
click at [523, 469] on button "Зберегти" at bounding box center [512, 463] width 63 height 21
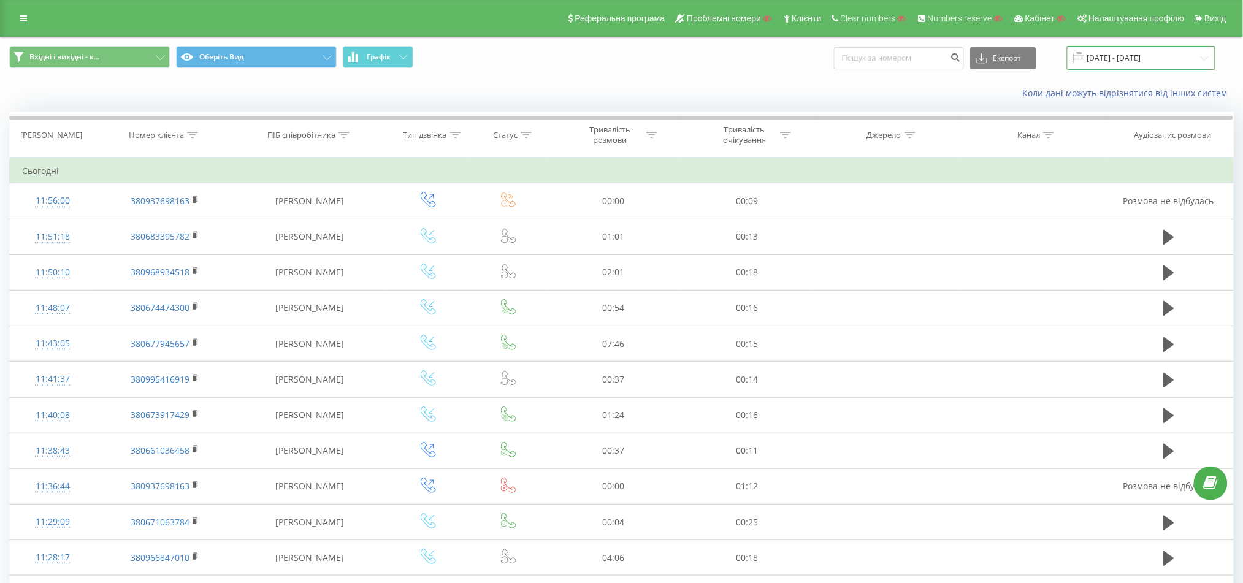
click at [1170, 55] on input "[DATE] - [DATE]" at bounding box center [1141, 58] width 148 height 24
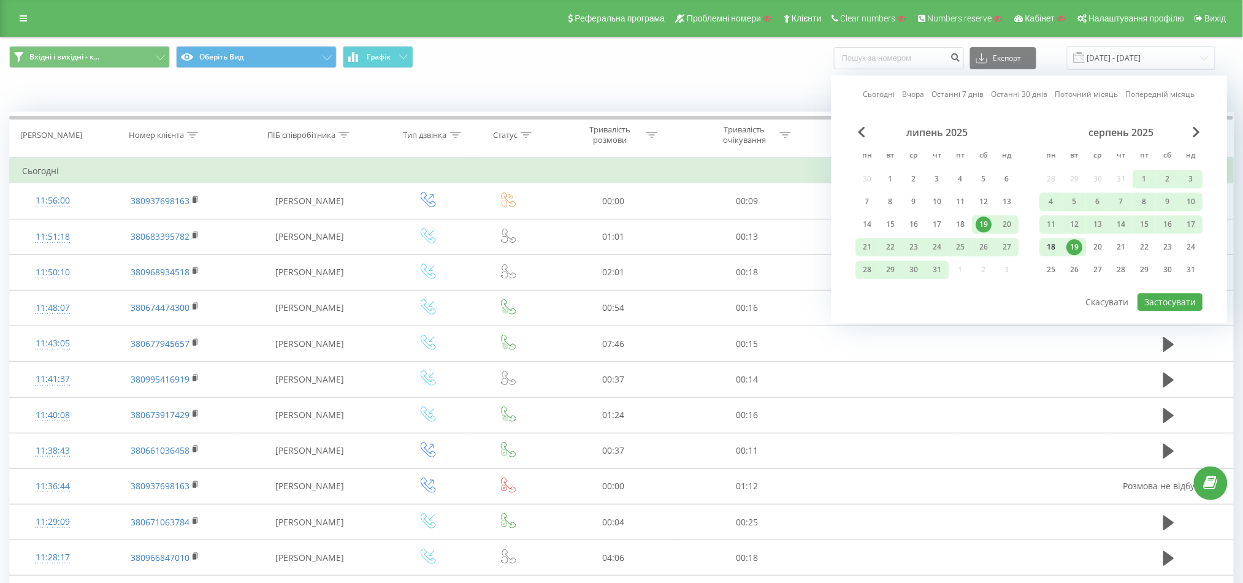
click at [1051, 243] on div "18" at bounding box center [1051, 247] width 16 height 16
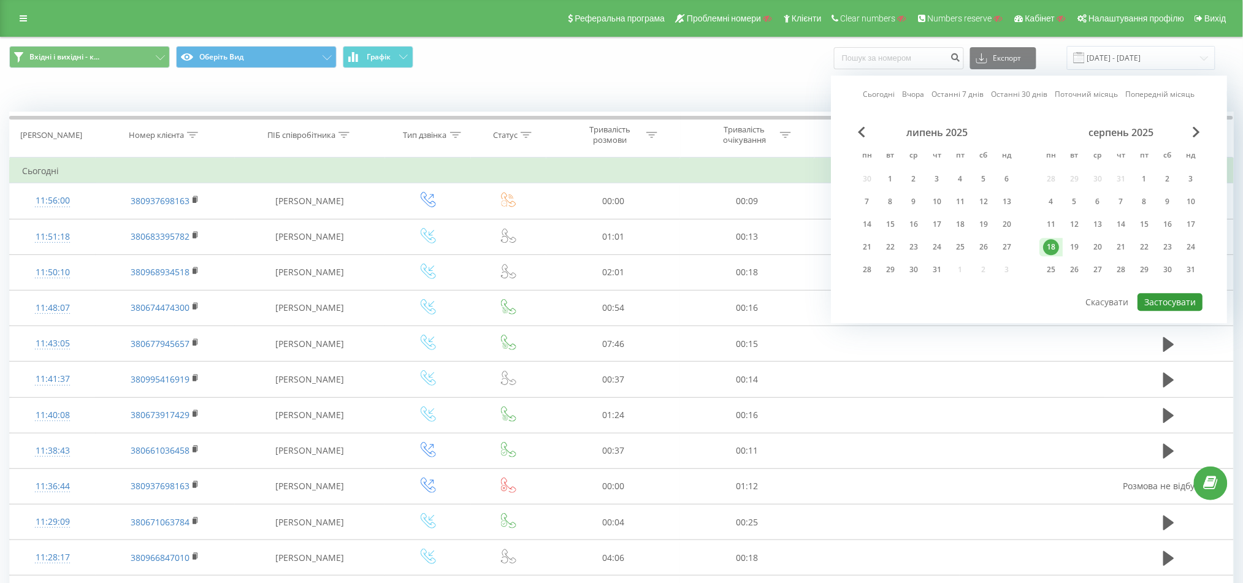
click at [1178, 299] on button "Застосувати" at bounding box center [1169, 302] width 65 height 18
type input "[DATE] - [DATE]"
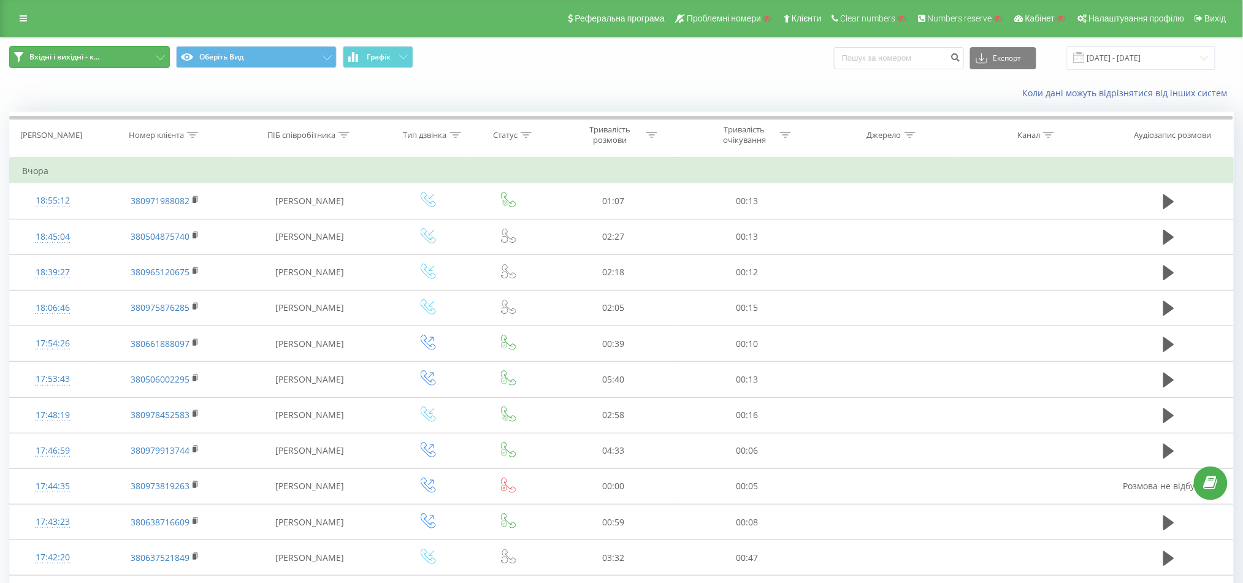
click at [142, 61] on button "Вхідні і вихідні - к..." at bounding box center [89, 57] width 161 height 22
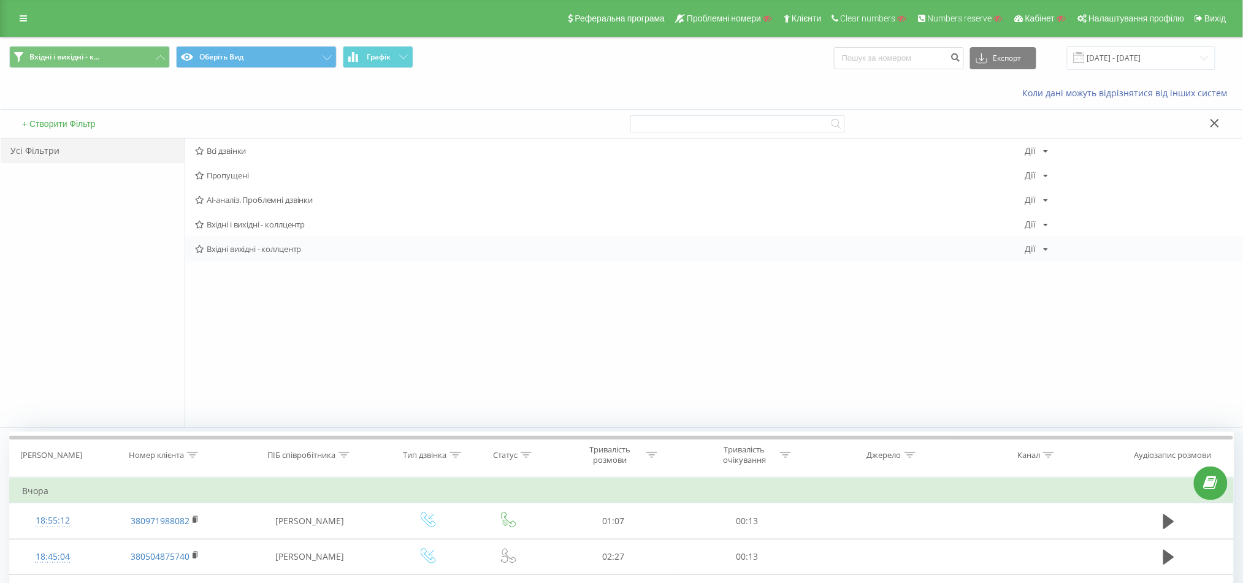
click at [1051, 246] on div "Вхідні вихідні - коллцентр Дії Редагувати Копіювати Видалити За замовчуванням П…" at bounding box center [713, 249] width 1057 height 25
click at [1037, 249] on div "[PERSON_NAME] Копіювати Видалити За замовчуванням Поділитися" at bounding box center [1036, 249] width 23 height 9
click at [1060, 306] on span "Видалити" at bounding box center [1076, 310] width 36 height 10
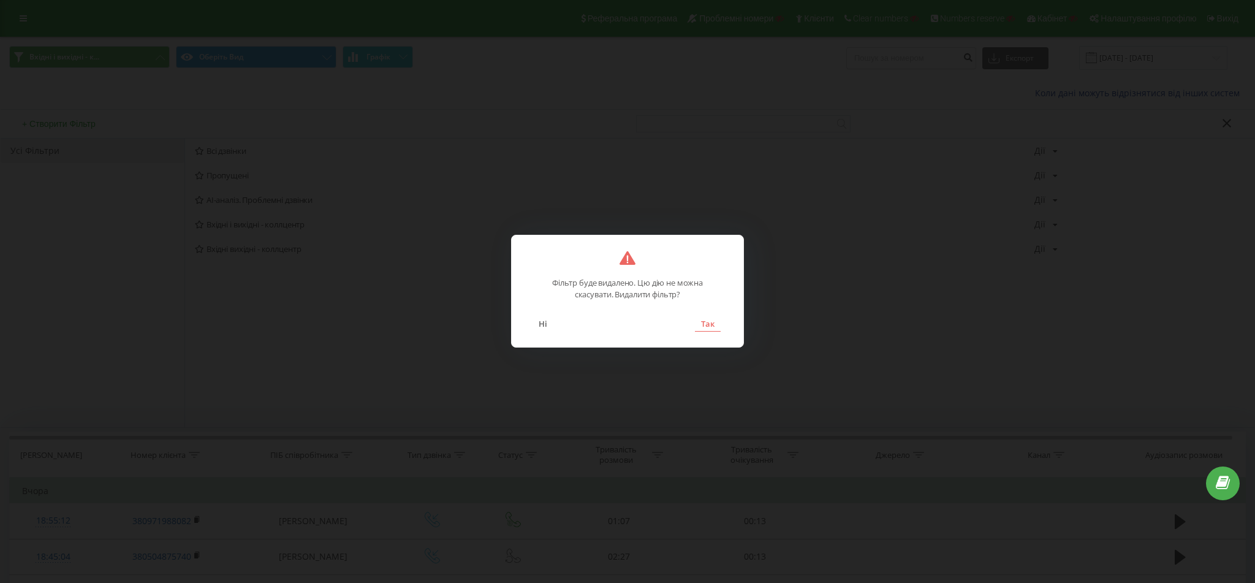
click at [698, 321] on button "Так" at bounding box center [708, 324] width 26 height 16
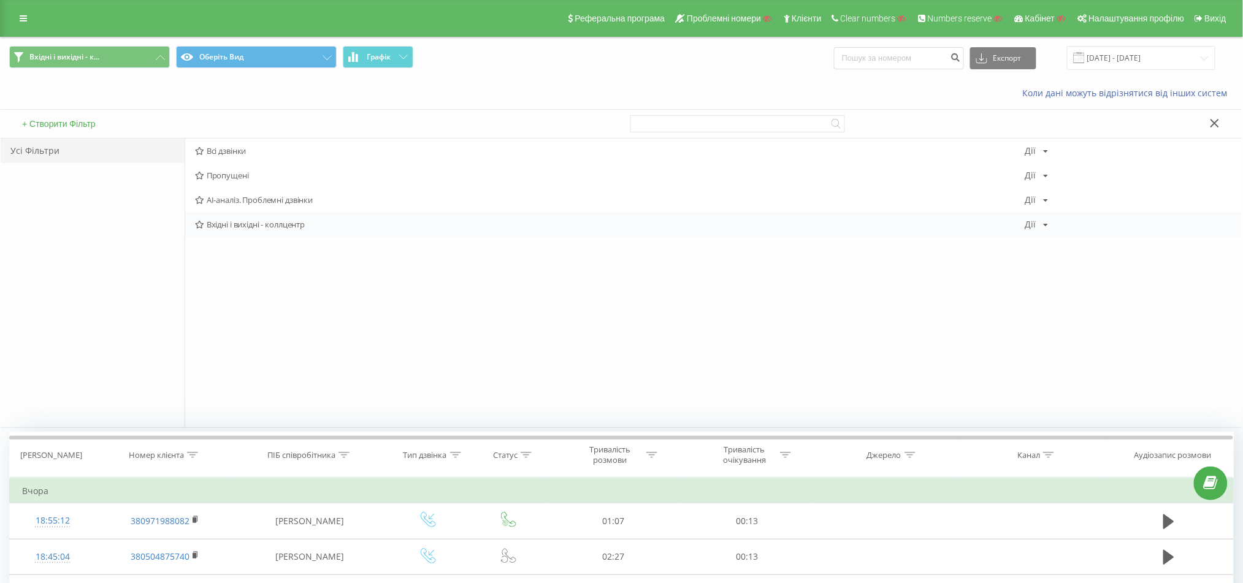
click at [1040, 224] on div "[PERSON_NAME] Копіювати Видалити За замовчуванням Поділитися" at bounding box center [1036, 224] width 23 height 9
click at [1070, 243] on span "Редагувати" at bounding box center [1078, 240] width 41 height 10
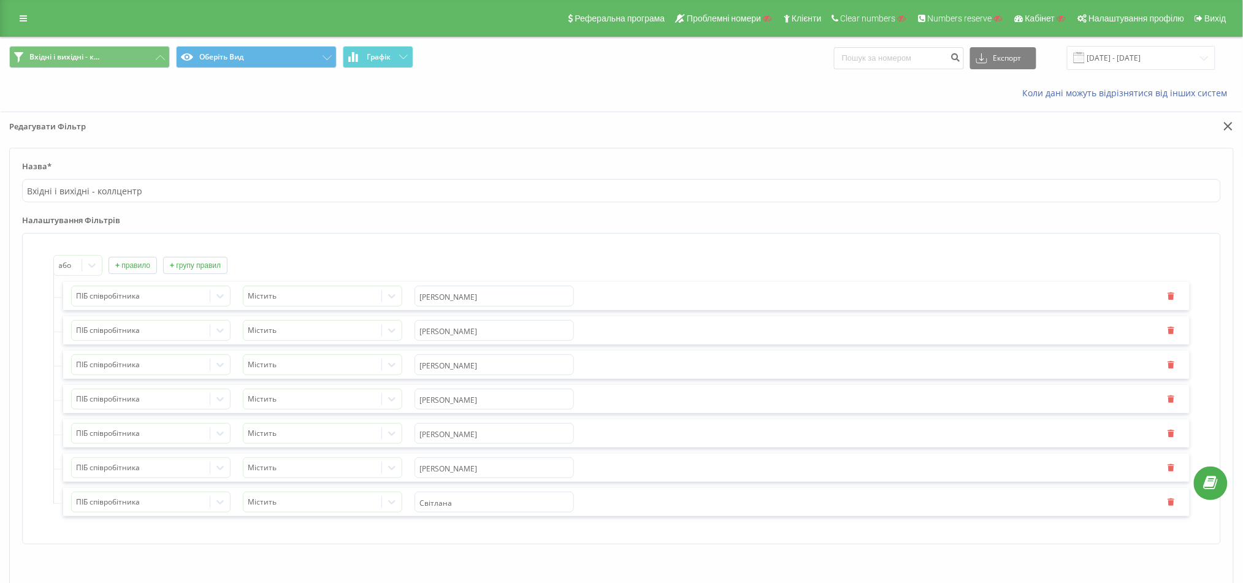
click at [142, 264] on button "+ правило" at bounding box center [132, 265] width 48 height 17
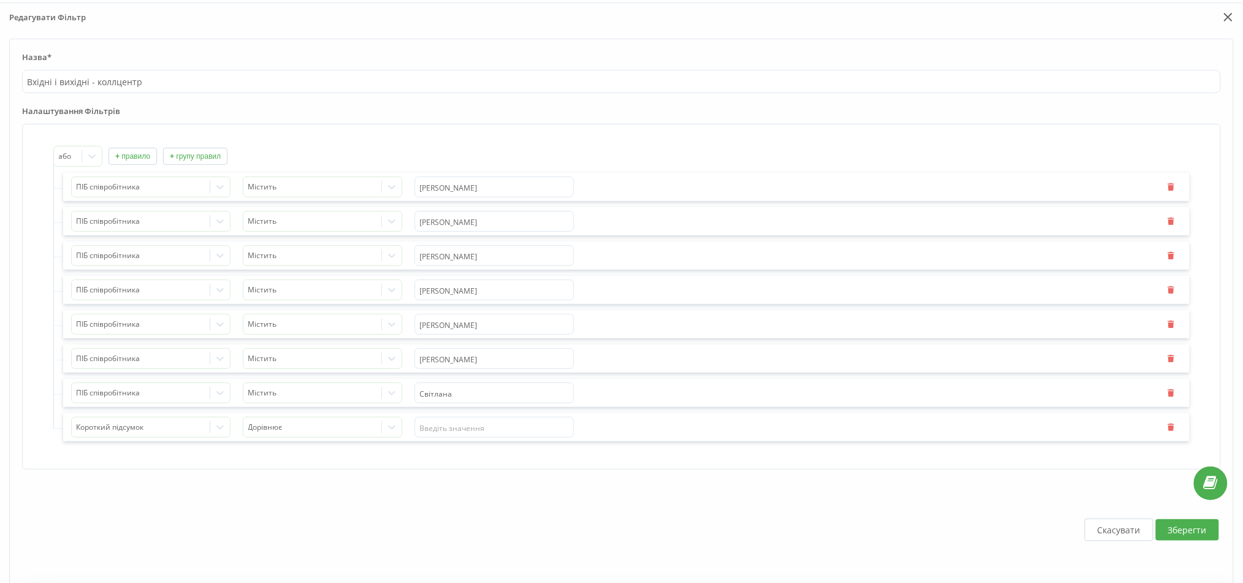
scroll to position [245, 0]
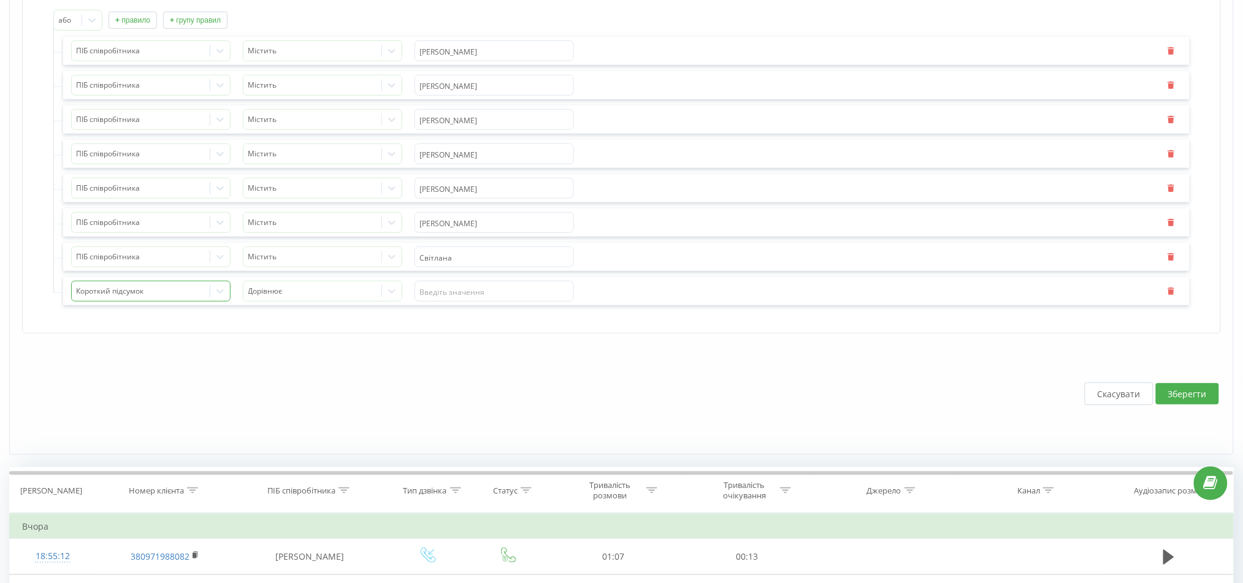
click at [132, 293] on div at bounding box center [141, 291] width 129 height 14
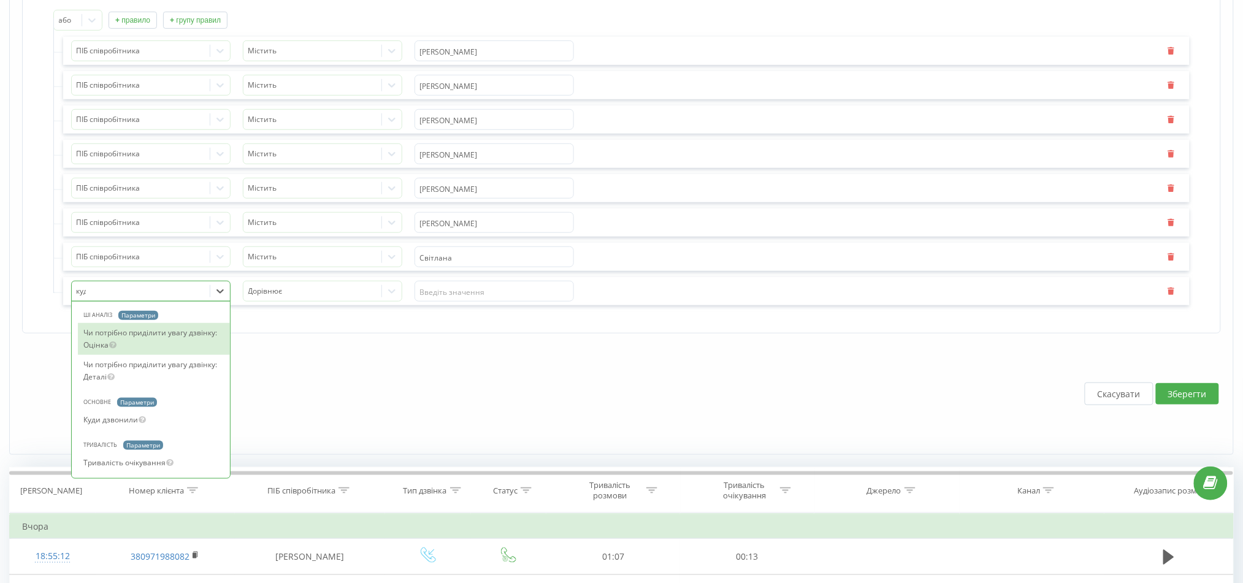
type input "куди"
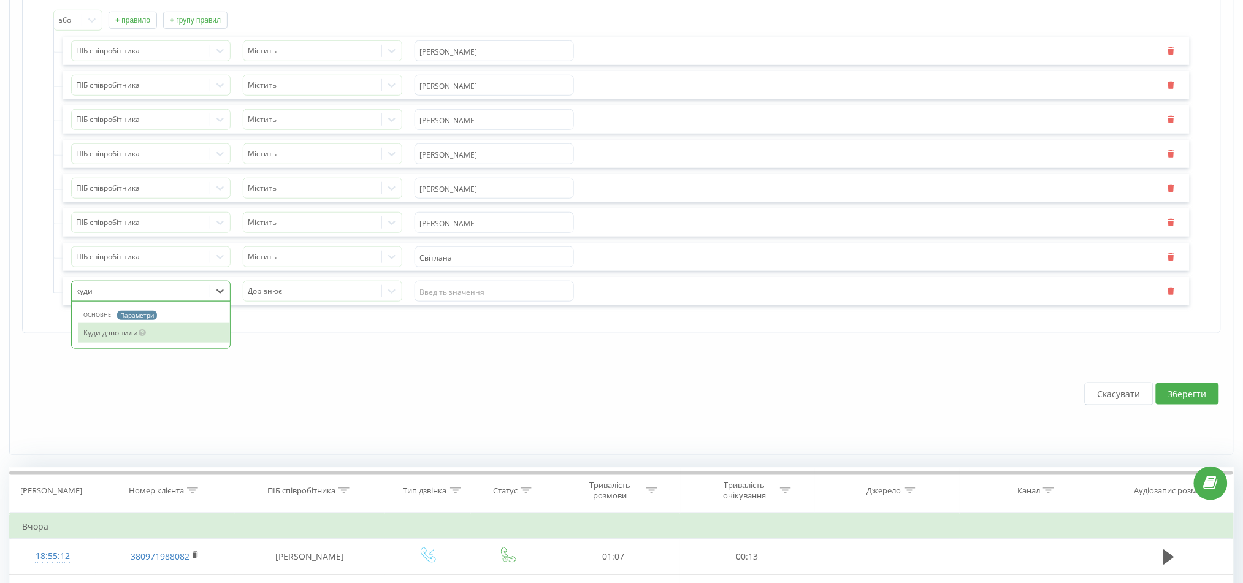
click at [170, 339] on div "Куди дзвонили" at bounding box center [154, 333] width 152 height 20
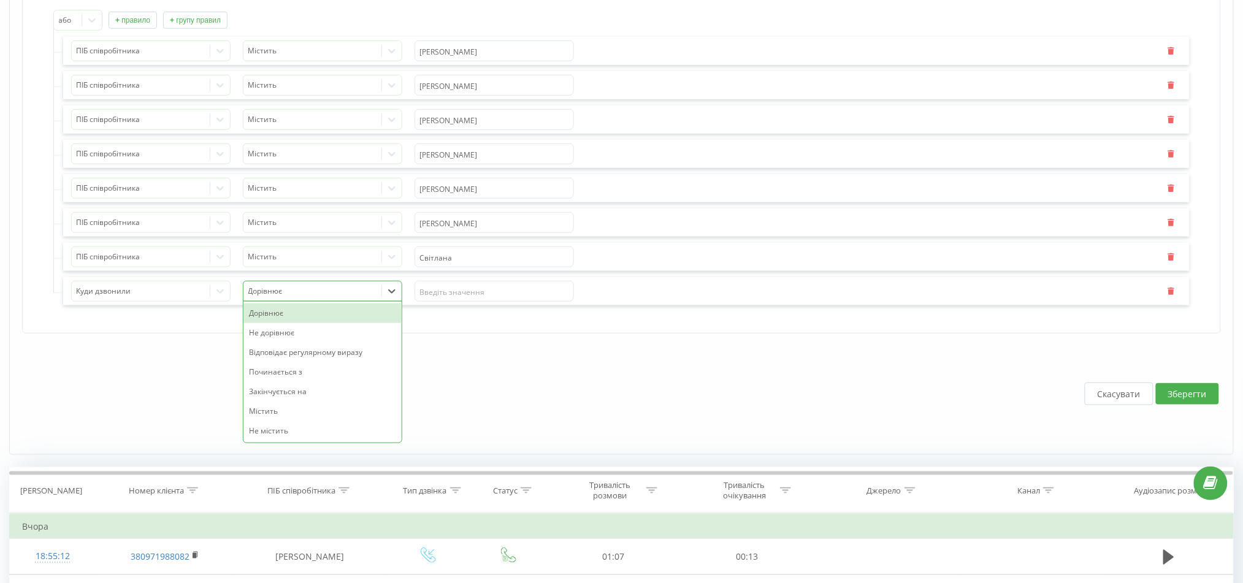
click at [299, 289] on div at bounding box center [312, 291] width 129 height 14
click at [302, 291] on div at bounding box center [312, 291] width 129 height 14
click at [462, 287] on input "text" at bounding box center [493, 291] width 159 height 21
paste input "380443923682"
type input "380443923682"
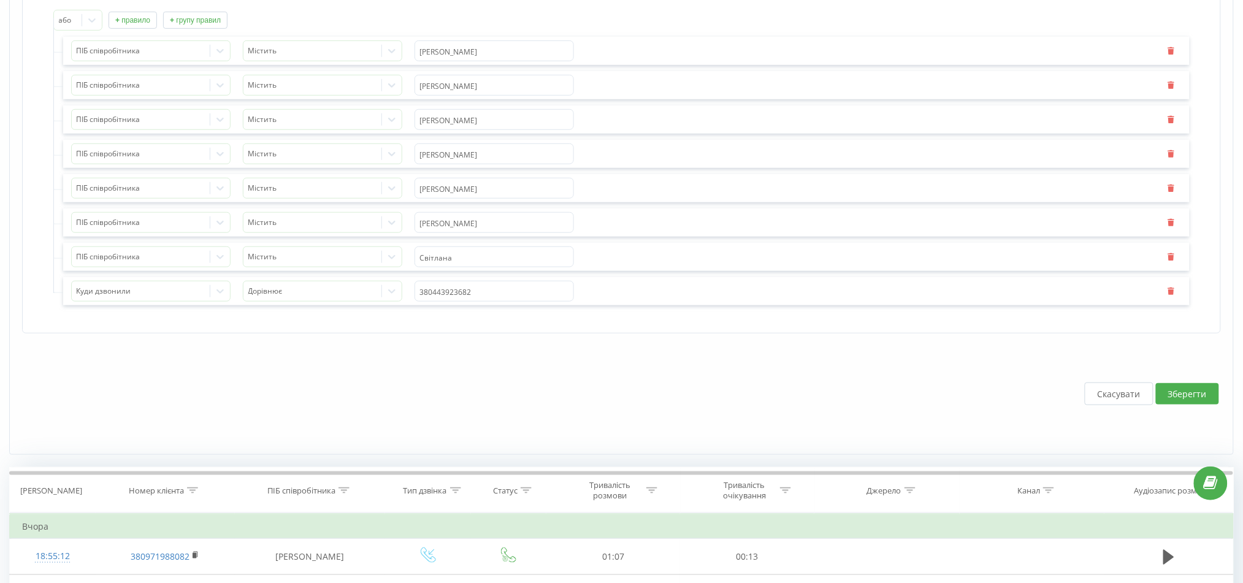
click at [1202, 398] on button "Зберегти" at bounding box center [1186, 393] width 63 height 21
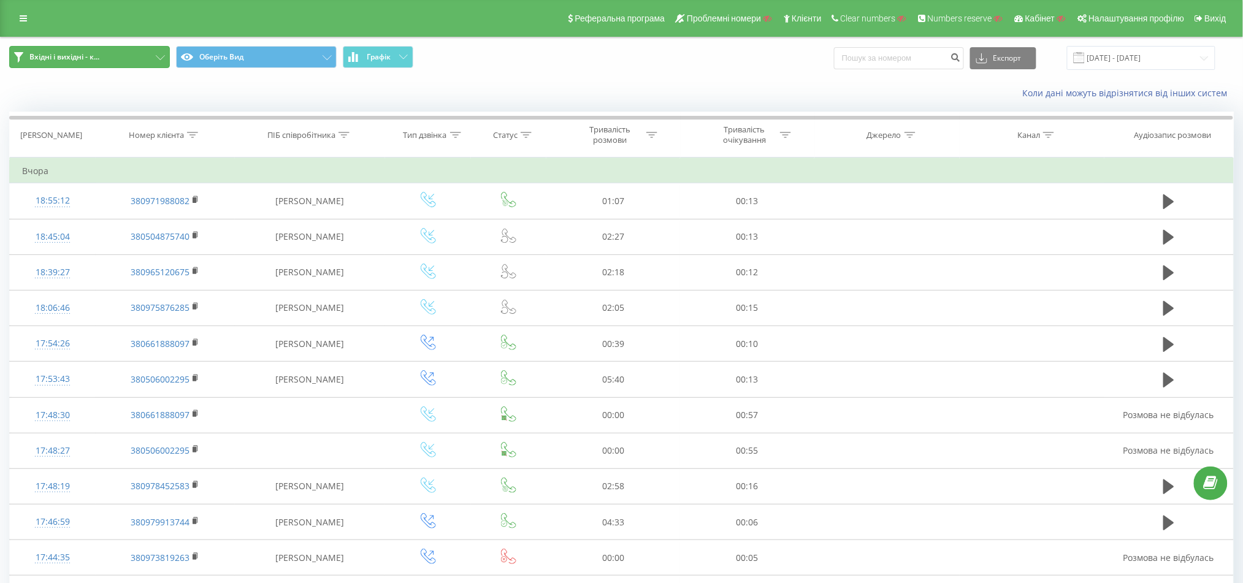
click at [94, 50] on button "Вхідні і вихідні - к..." at bounding box center [89, 57] width 161 height 22
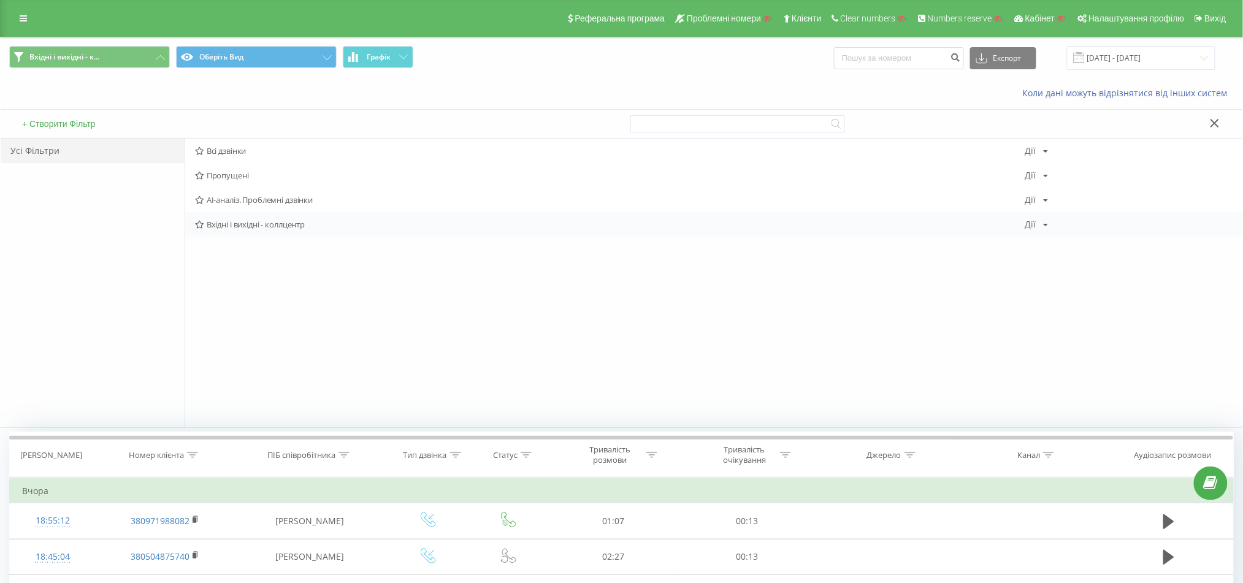
click at [1026, 217] on div "Вхідні і вихідні - коллцентр Дії Редагувати Копіювати Видалити За замовчуванням…" at bounding box center [713, 224] width 1057 height 25
click at [1032, 223] on div "Дії" at bounding box center [1030, 224] width 11 height 9
click at [1078, 329] on span "Поділитися" at bounding box center [1079, 331] width 42 height 10
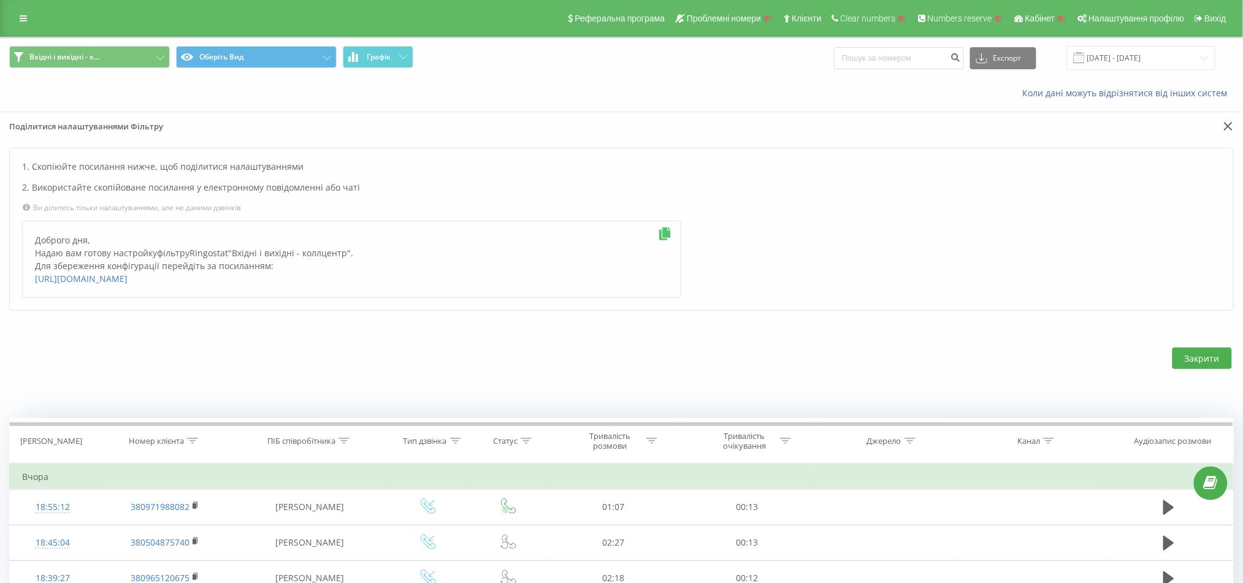
click at [665, 232] on icon at bounding box center [664, 233] width 15 height 13
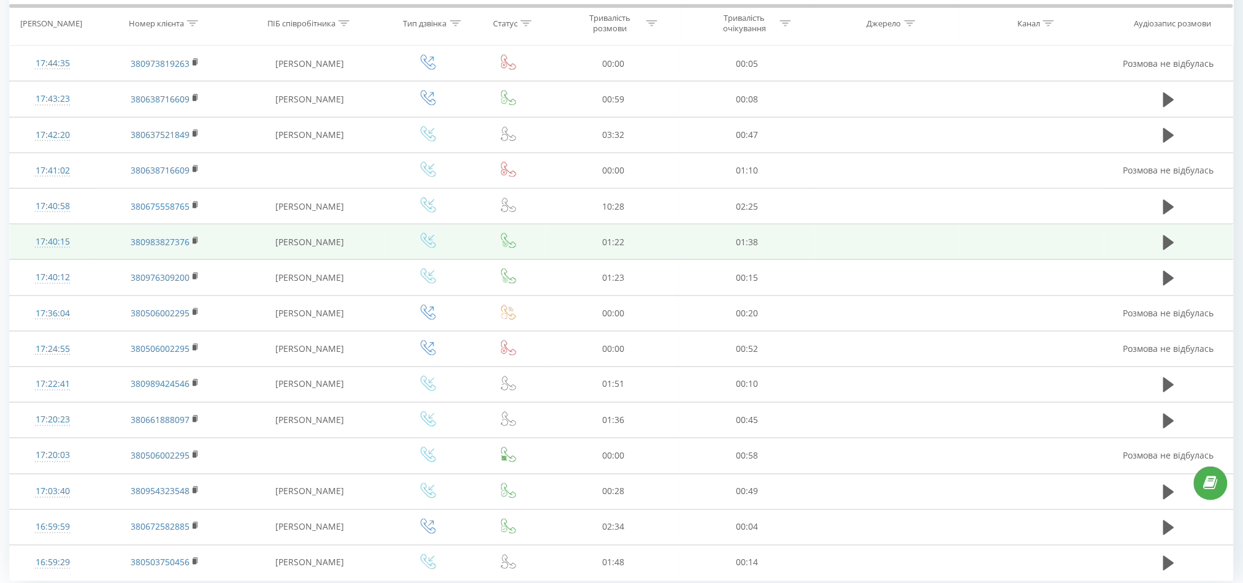
scroll to position [538, 0]
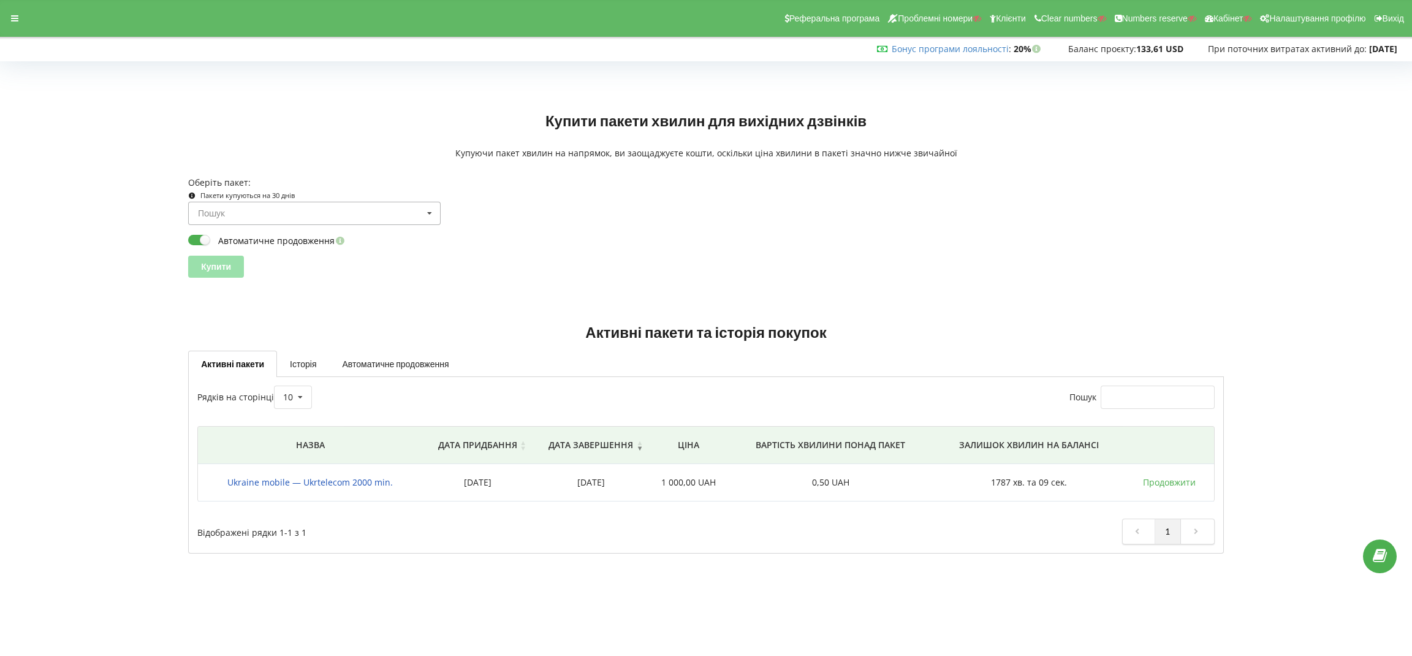
click at [406, 210] on input at bounding box center [314, 213] width 251 height 22
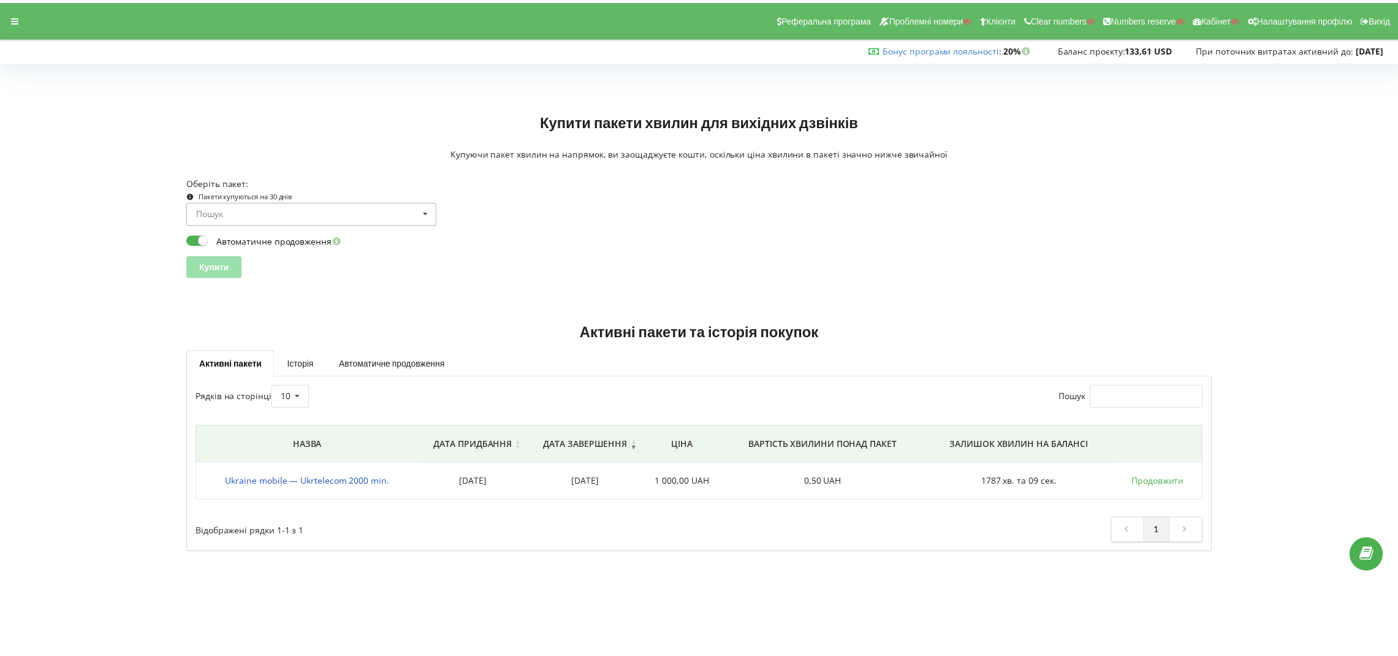
scroll to position [23, 0]
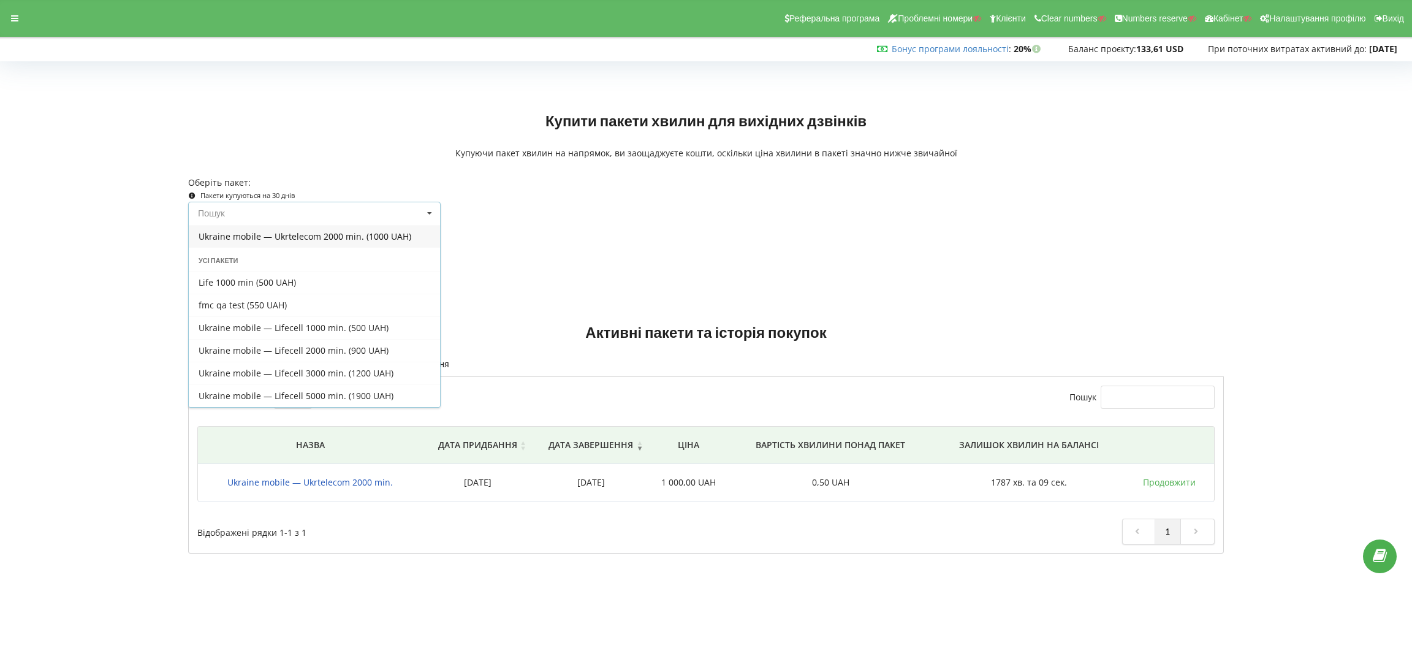
click at [406, 210] on input at bounding box center [314, 213] width 251 height 22
click at [620, 272] on div "Купити" at bounding box center [706, 267] width 1036 height 22
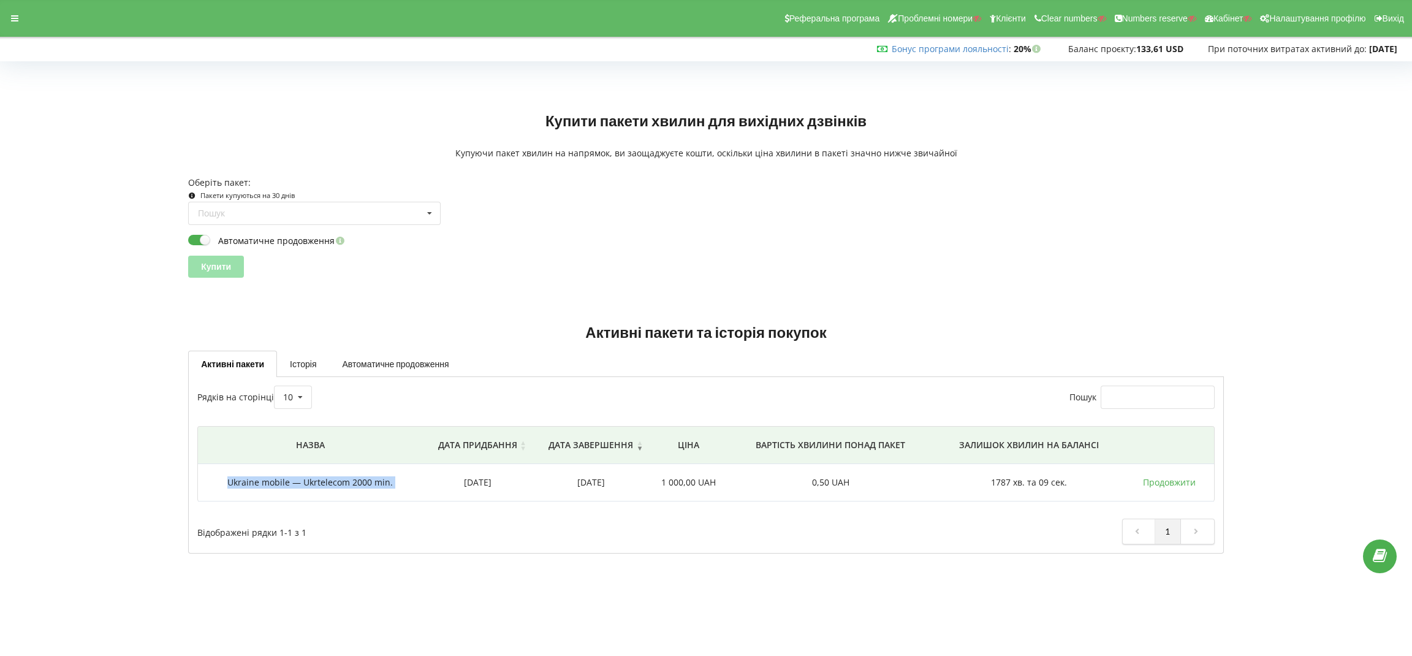
drag, startPoint x: 212, startPoint y: 479, endPoint x: 430, endPoint y: 496, distance: 218.2
click at [430, 496] on tr "Ukraine mobile — Ukrtelecom 2000 min. 18.08.2025 18.09.2025 1 000,00 UAH 0,50 U…" at bounding box center [706, 482] width 1016 height 37
click at [322, 369] on link "Історія" at bounding box center [303, 364] width 52 height 26
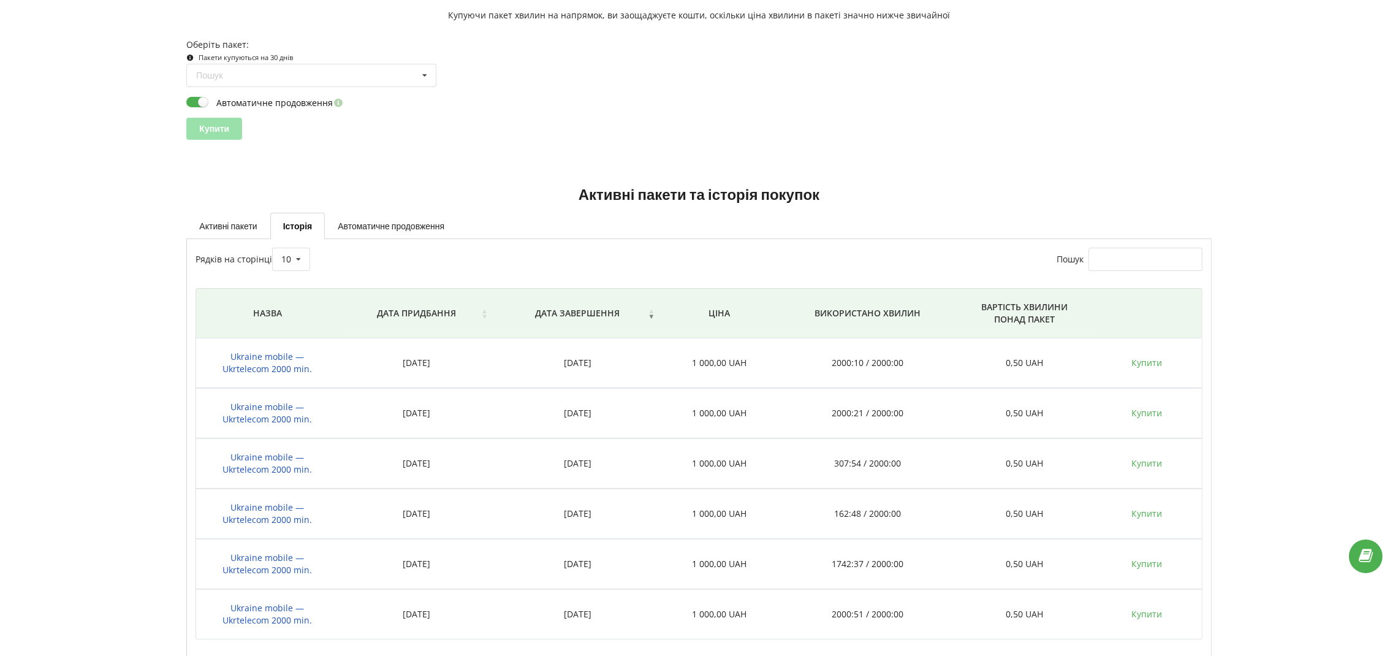
scroll to position [184, 0]
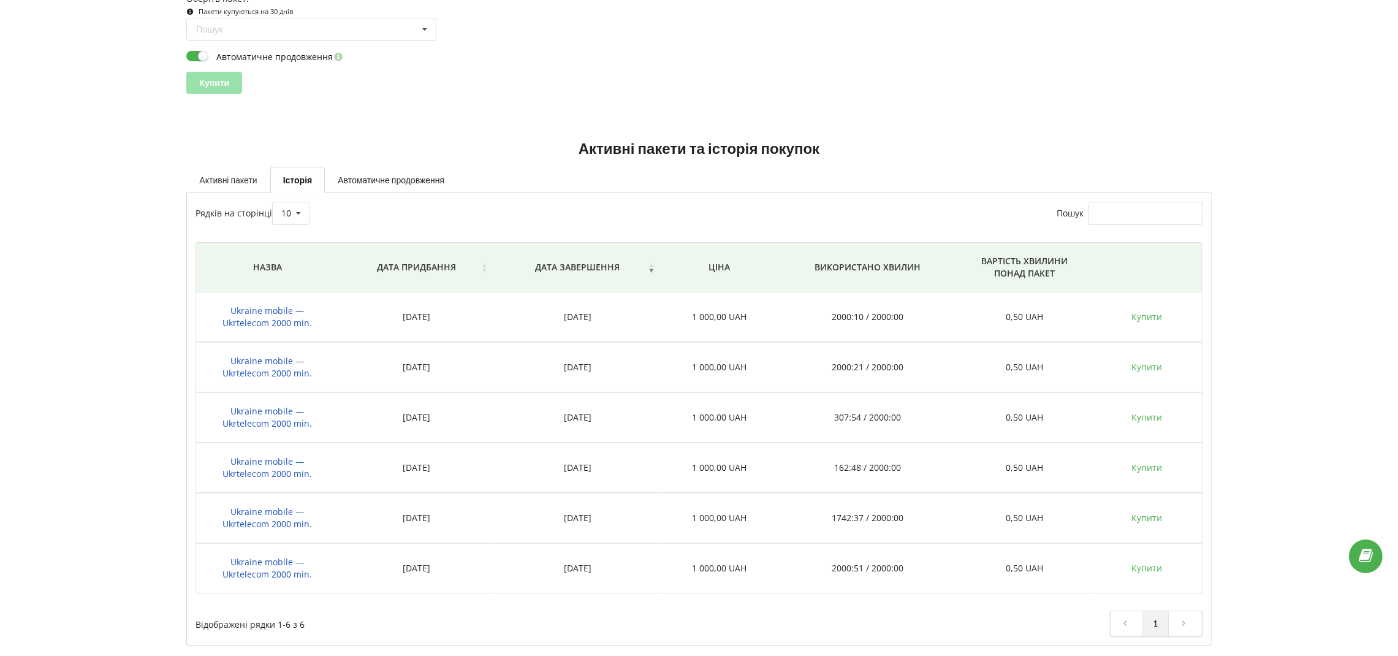
click at [251, 173] on link "Активні пакети" at bounding box center [227, 180] width 83 height 26
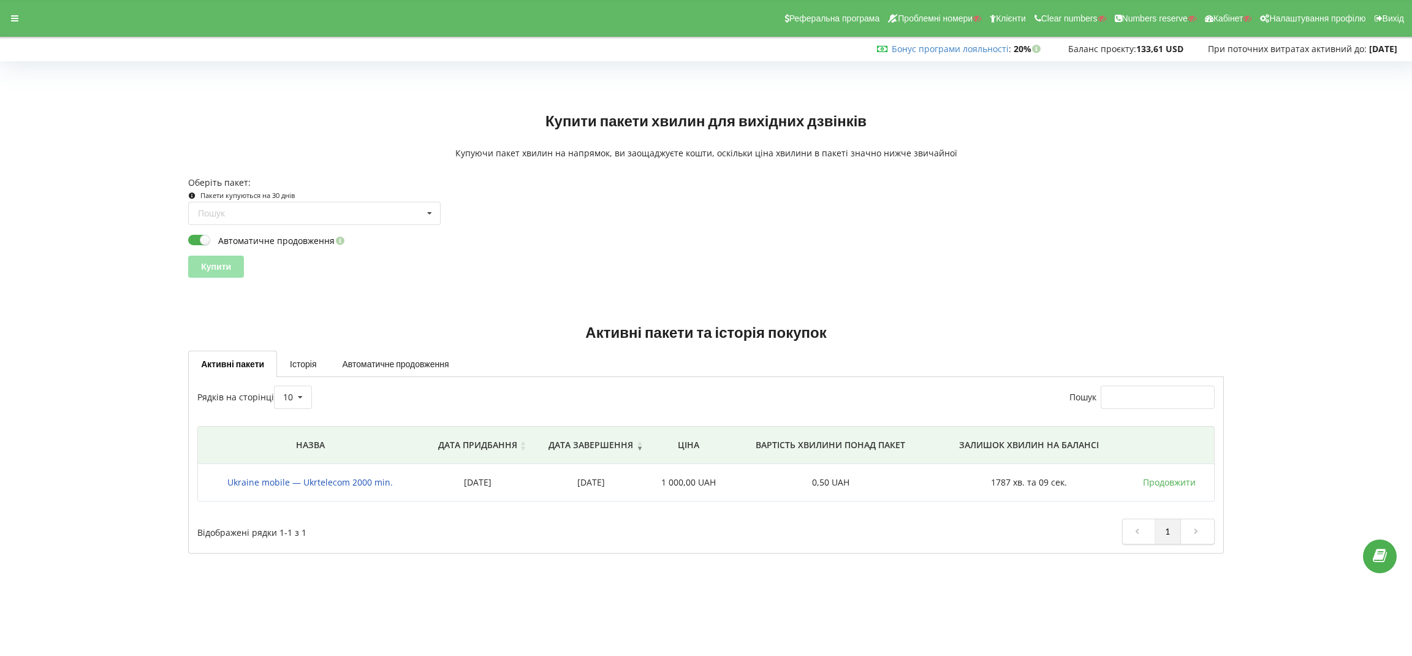
click at [708, 216] on div "Пошук Раніше куплені Ukraine mobile — Ukrtelecom 2000 min. (1000 UAH) Усі пакети" at bounding box center [706, 213] width 1045 height 23
click at [461, 479] on td "[DATE]" at bounding box center [477, 482] width 110 height 37
drag, startPoint x: 453, startPoint y: 478, endPoint x: 508, endPoint y: 481, distance: 55.2
click at [508, 481] on td "[DATE]" at bounding box center [477, 482] width 110 height 37
drag, startPoint x: 567, startPoint y: 481, endPoint x: 622, endPoint y: 484, distance: 55.3
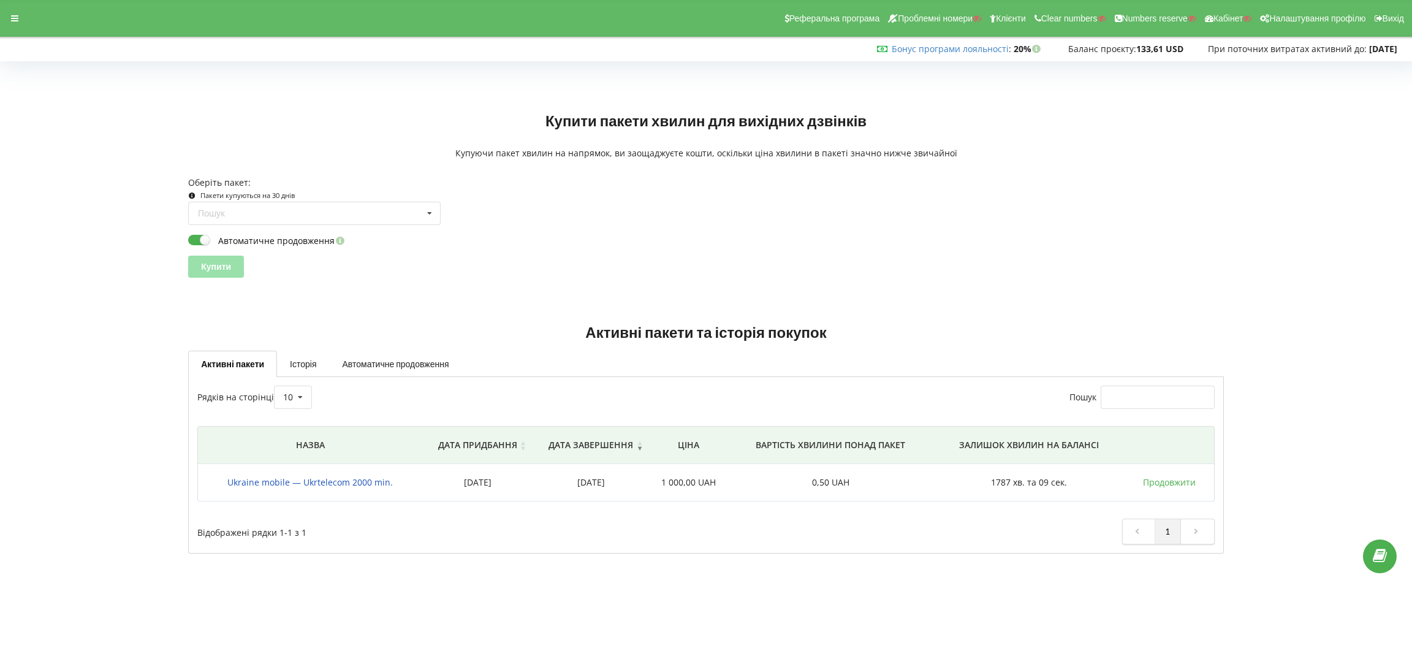
click at [622, 484] on td "[DATE]" at bounding box center [591, 482] width 117 height 37
click at [653, 395] on div "Рядків на сторінці 10 25 50 100 10 10 25 50 100" at bounding box center [447, 397] width 500 height 23
click at [307, 356] on link "Історія" at bounding box center [303, 364] width 52 height 26
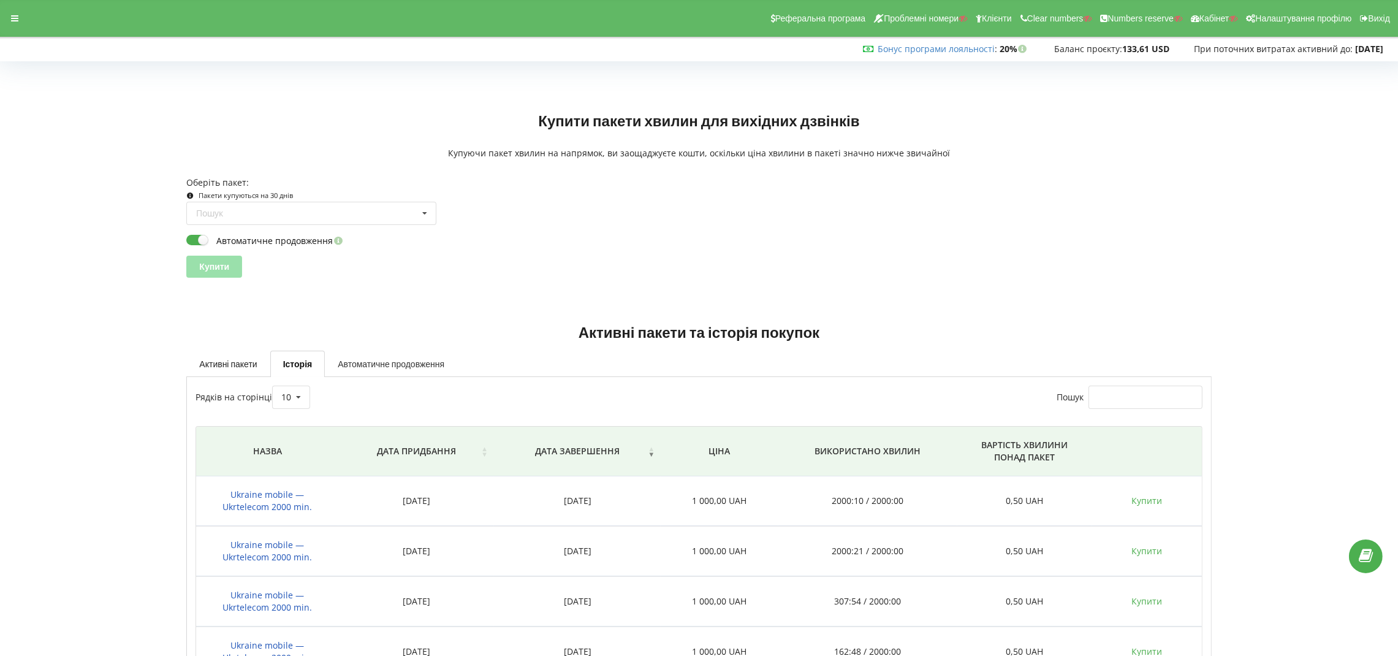
click at [372, 363] on link "Автоматичне продовження" at bounding box center [391, 364] width 132 height 26
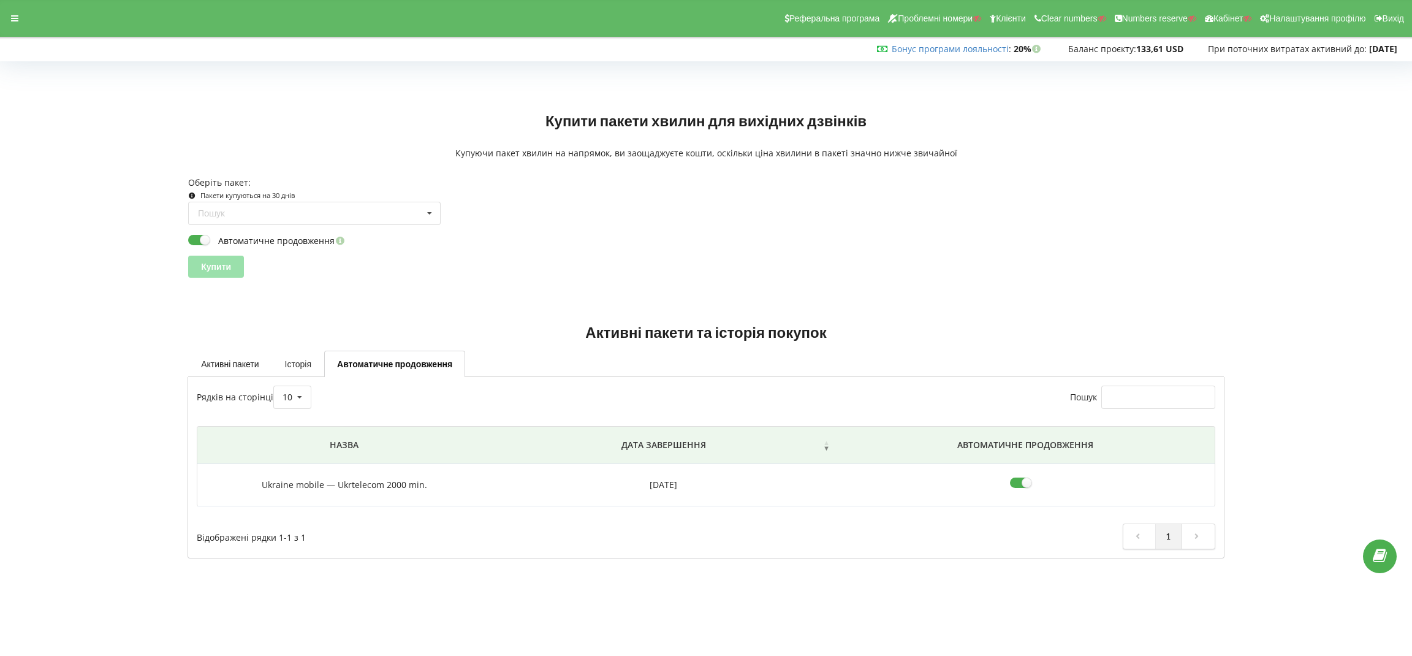
click at [310, 360] on link "Історія" at bounding box center [298, 364] width 52 height 26
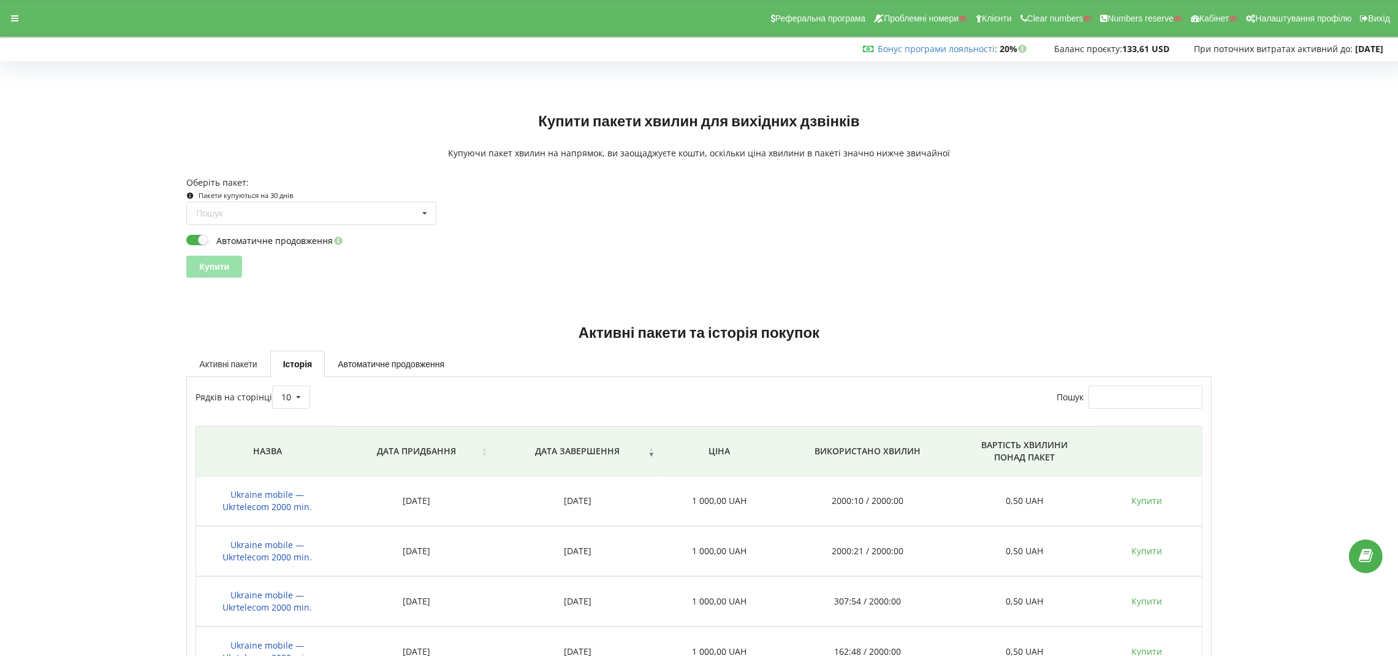
click at [241, 353] on link "Активні пакети" at bounding box center [227, 364] width 83 height 26
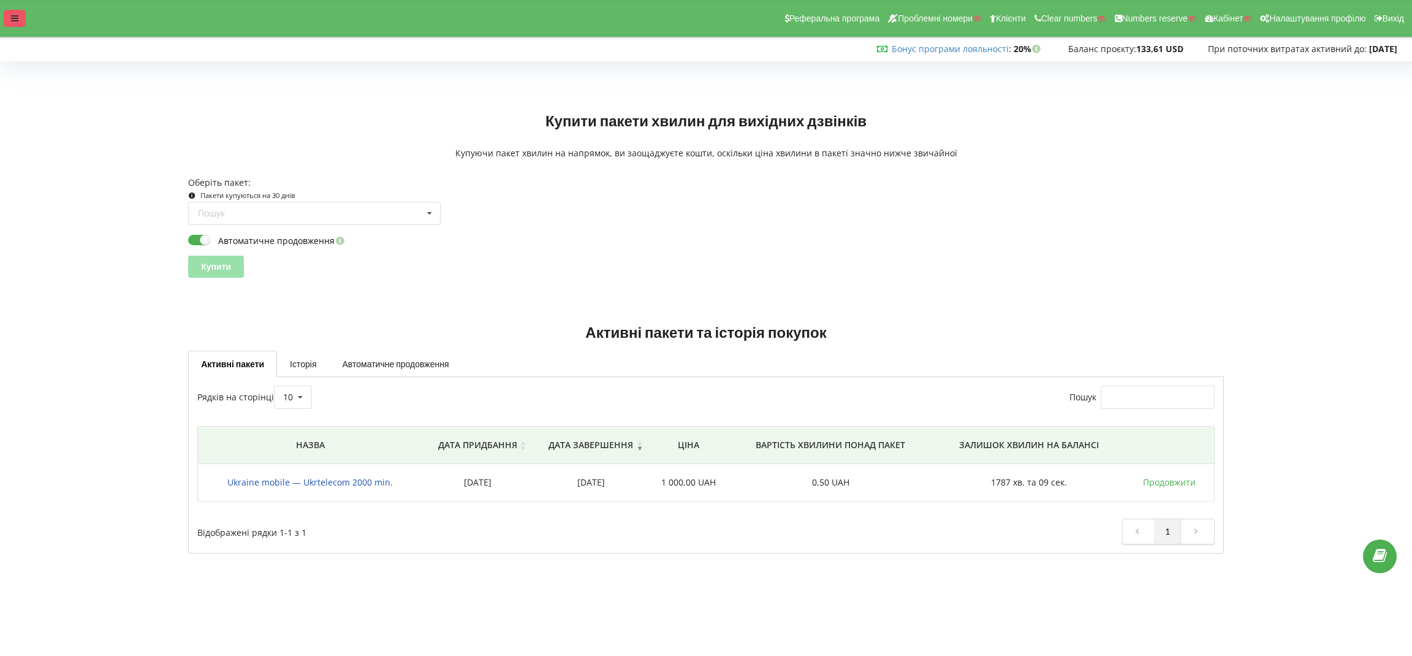
click at [10, 16] on div at bounding box center [15, 18] width 22 height 17
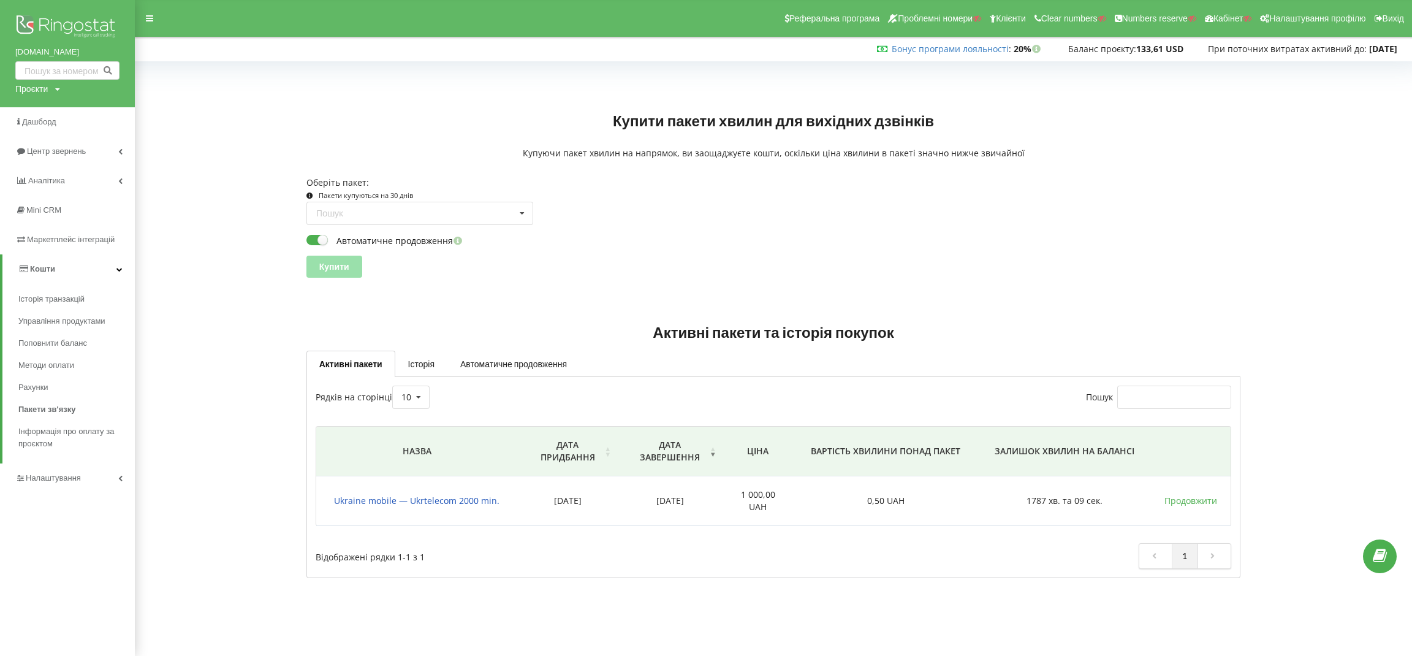
click at [244, 55] on div "Обробка... Купити пакети хвилин для вихідних дзвінків Купуючи пакет хвилин на н…" at bounding box center [773, 326] width 1277 height 547
click at [451, 223] on input at bounding box center [421, 213] width 226 height 22
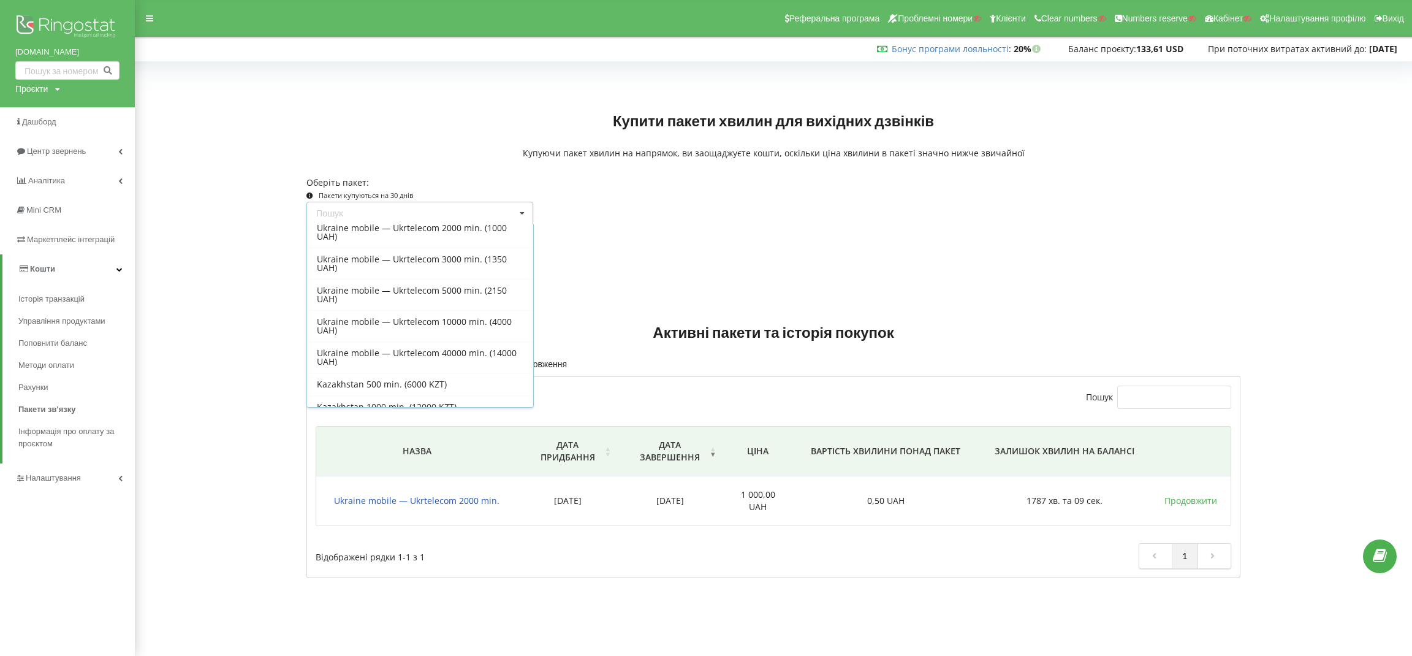
scroll to position [290, 0]
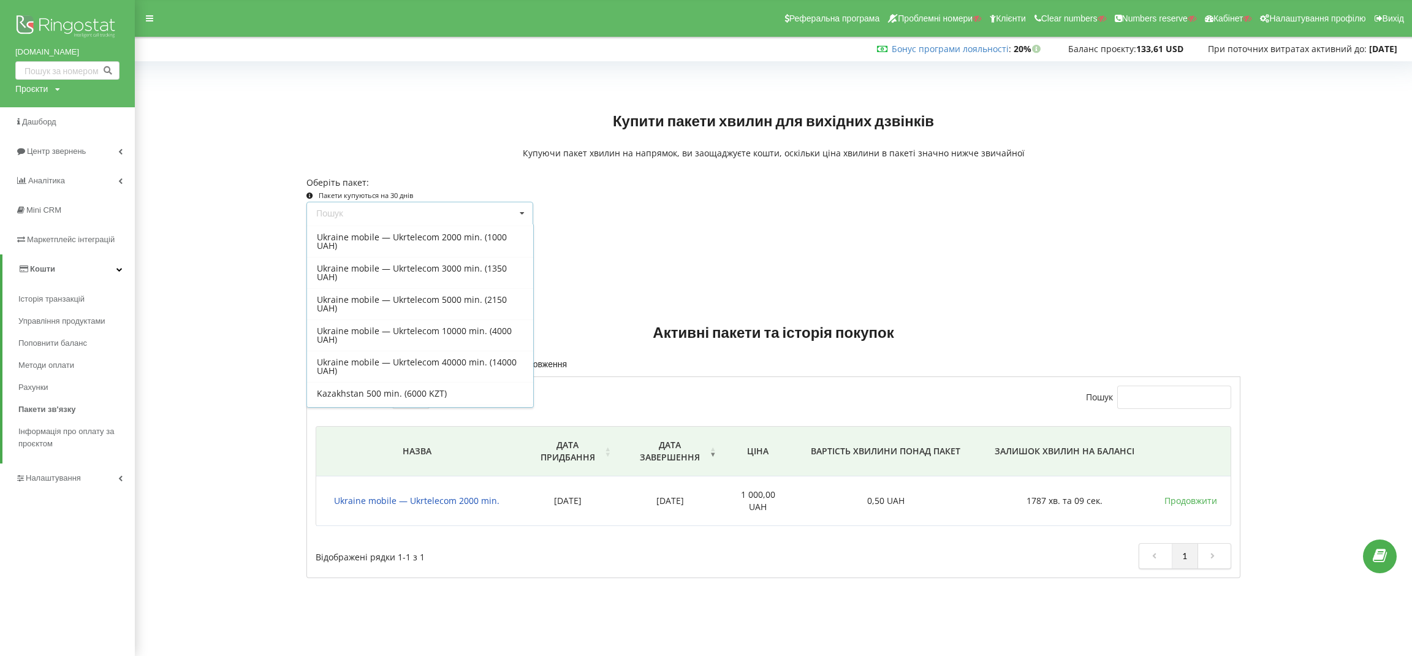
click at [948, 544] on div "1" at bounding box center [978, 556] width 508 height 26
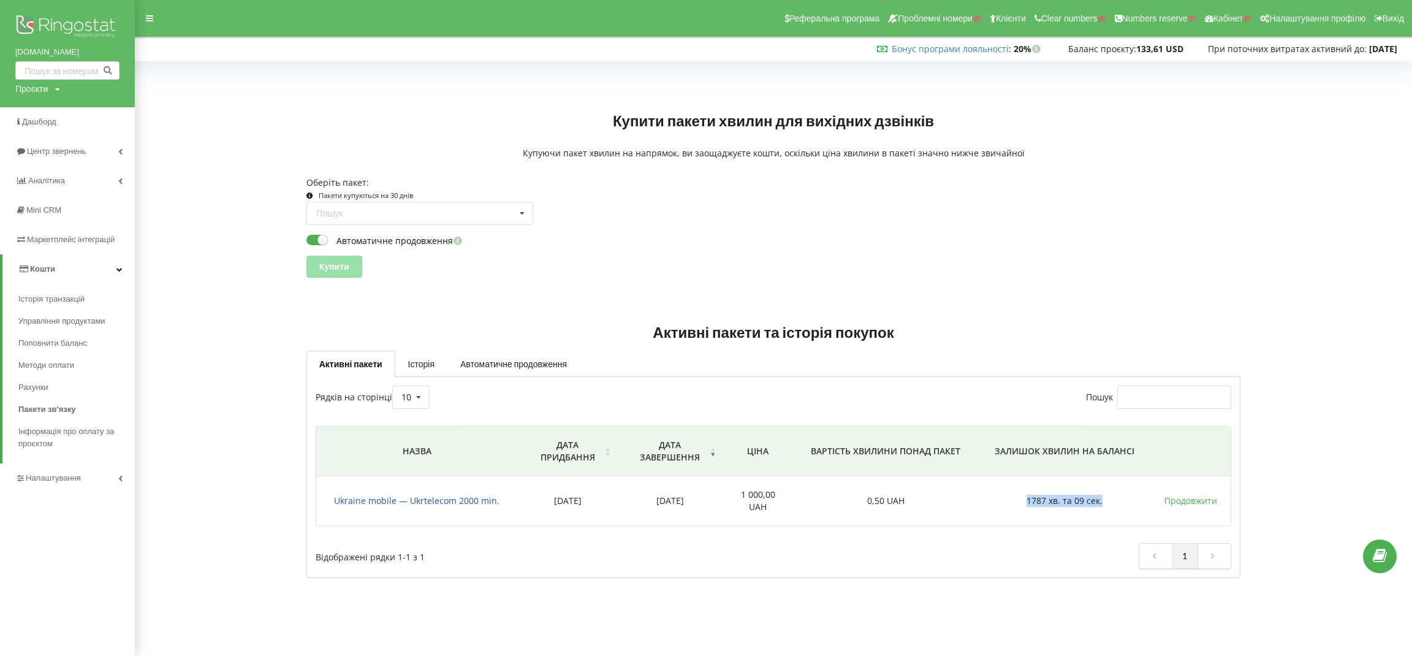
drag, startPoint x: 992, startPoint y: 506, endPoint x: 1117, endPoint y: 502, distance: 125.1
click at [1117, 502] on td "1787 хв. та 09 сек." at bounding box center [1064, 501] width 172 height 50
copy td "1787 хв. та 09 сек."
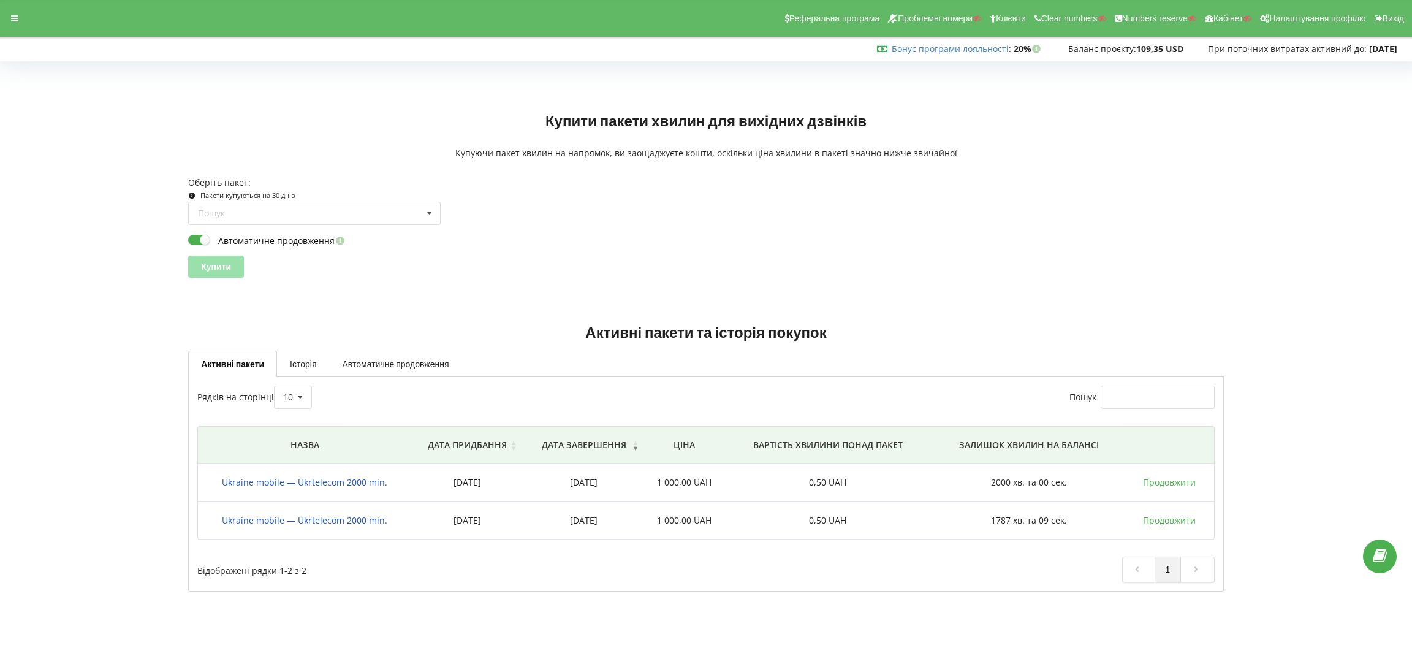
click at [282, 485] on span "Ukraine mobile — Ukrtelecom 2000 min." at bounding box center [305, 482] width 166 height 12
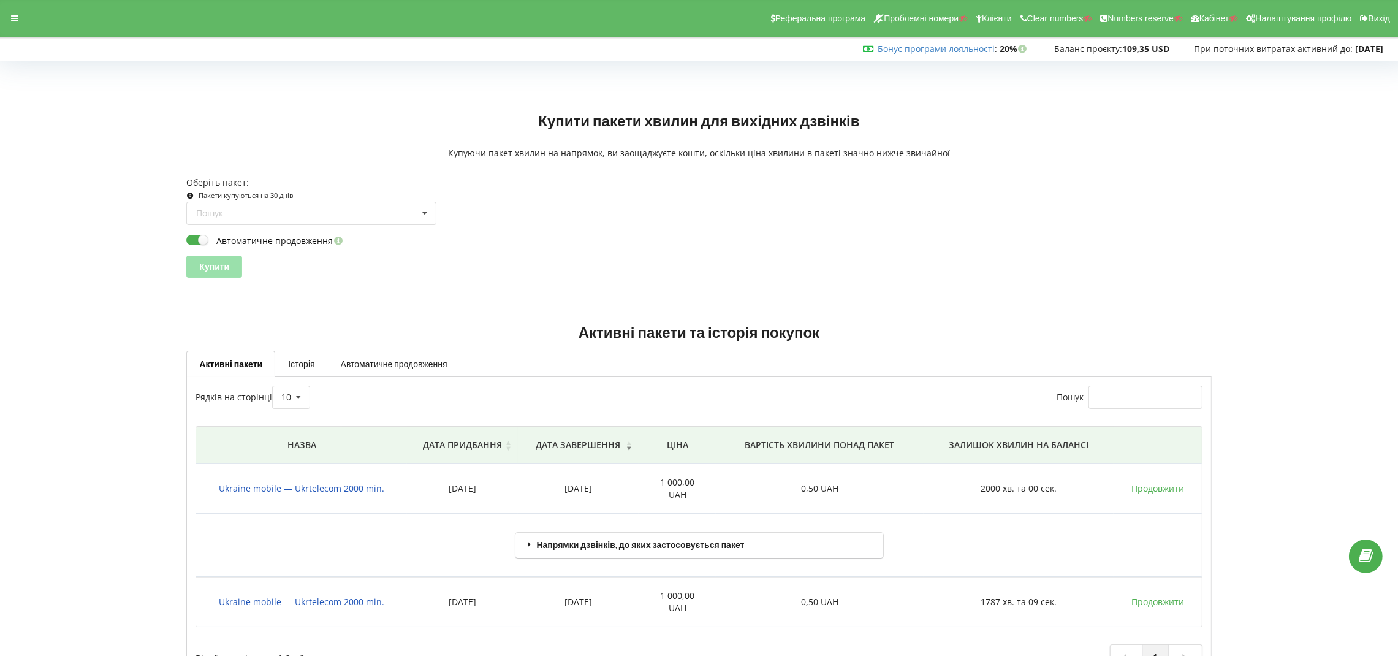
click at [584, 544] on div "Напрямки дзвінків, до яких застосовується пакет" at bounding box center [700, 545] width 368 height 25
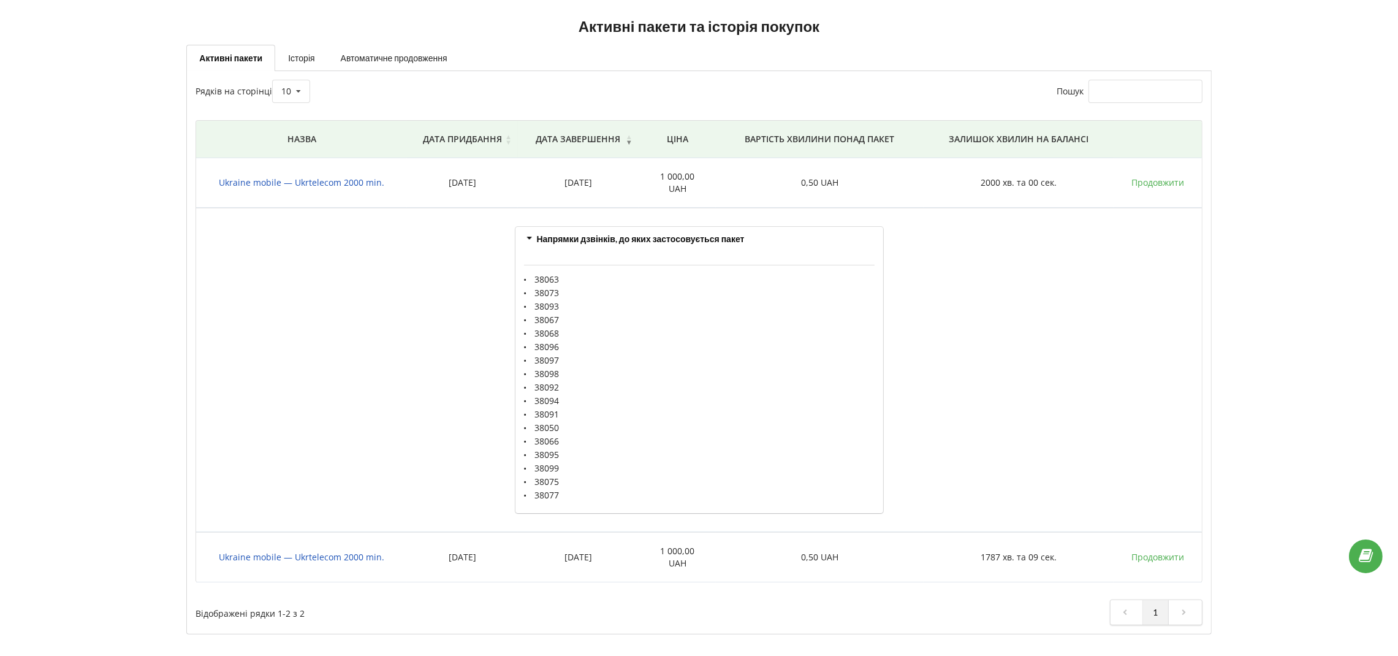
click at [558, 231] on div "Напрямки дзвінків, до яких застосовується пакет" at bounding box center [700, 239] width 368 height 25
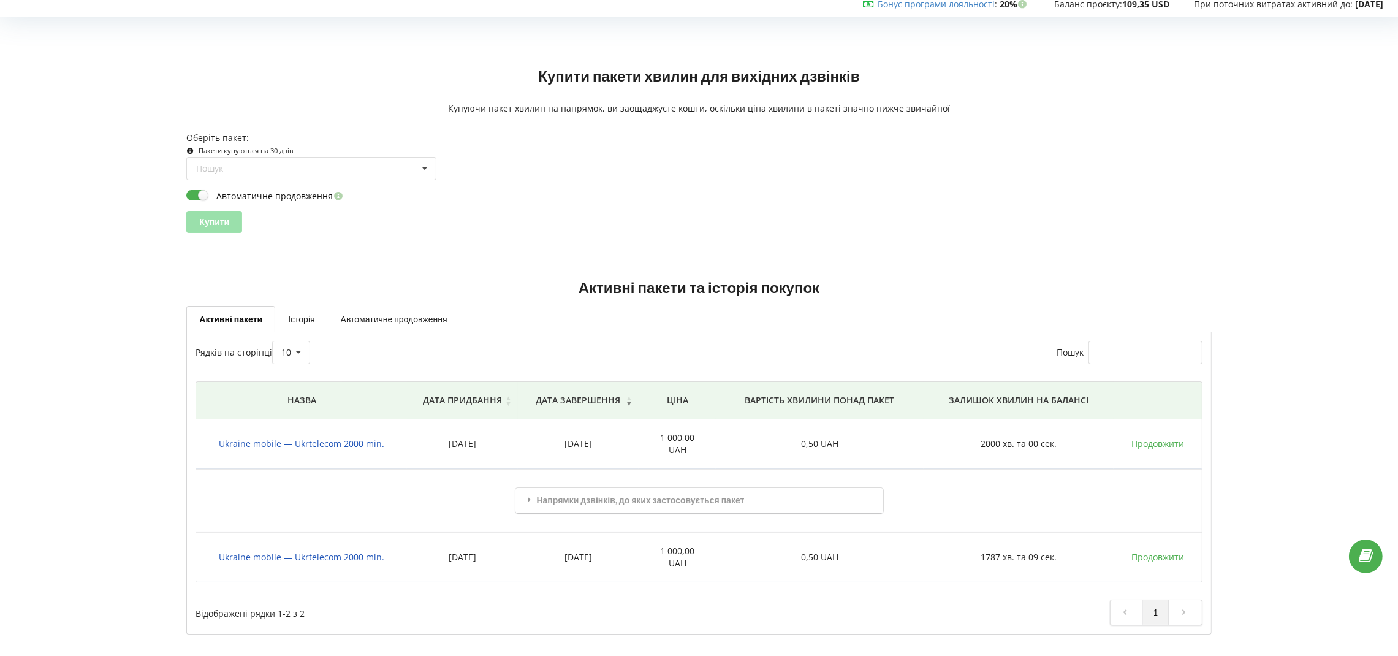
scroll to position [45, 0]
click at [311, 319] on link "Історія" at bounding box center [301, 319] width 52 height 26
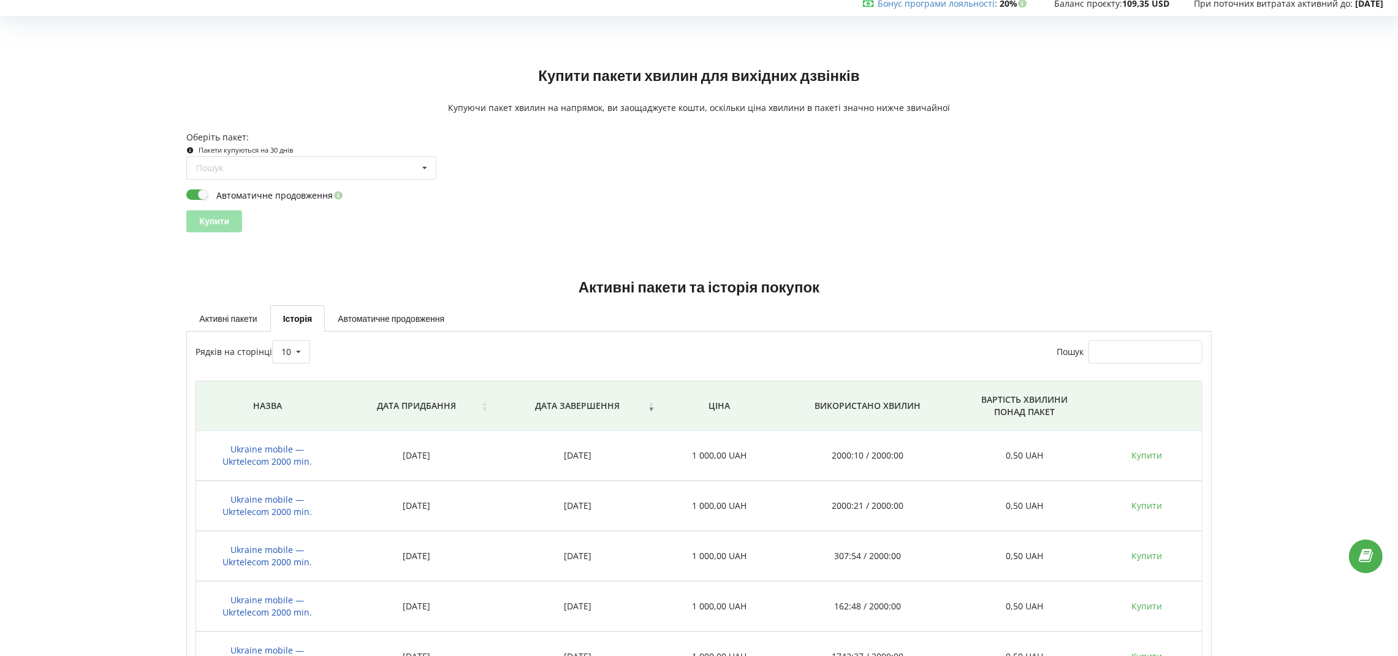
scroll to position [196, 0]
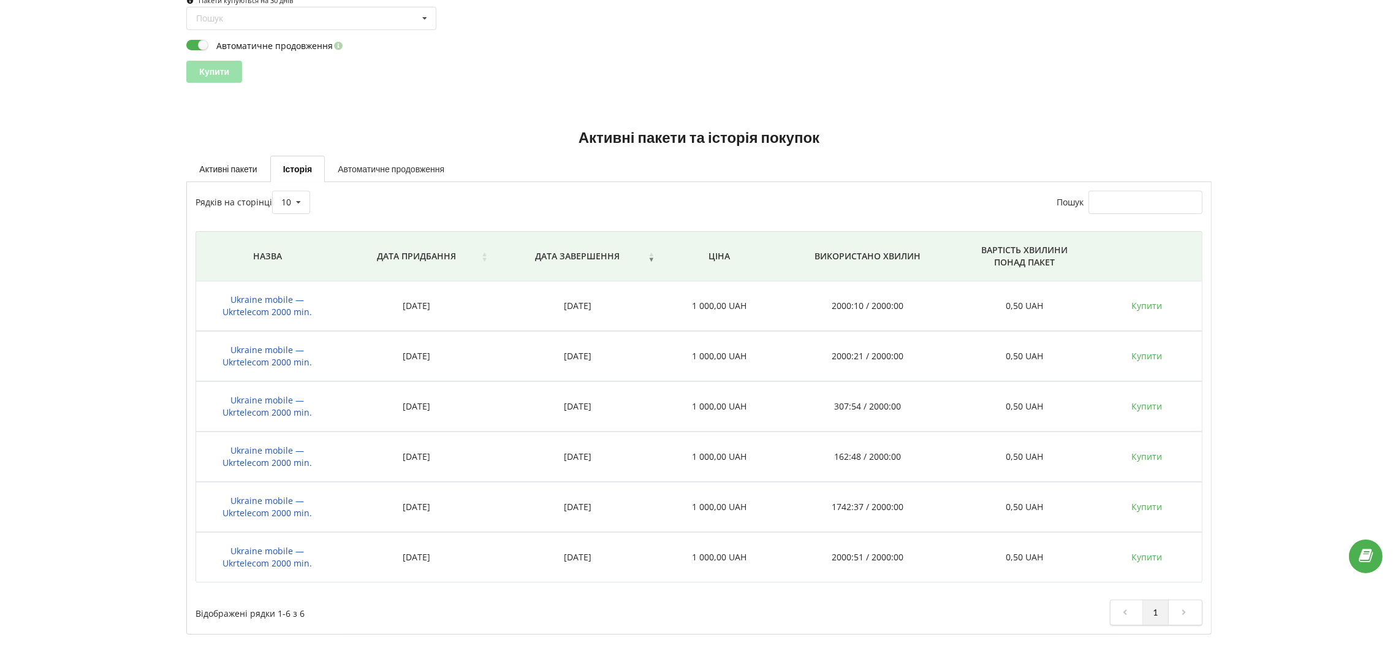
click at [395, 169] on link "Автоматичне продовження" at bounding box center [391, 169] width 132 height 26
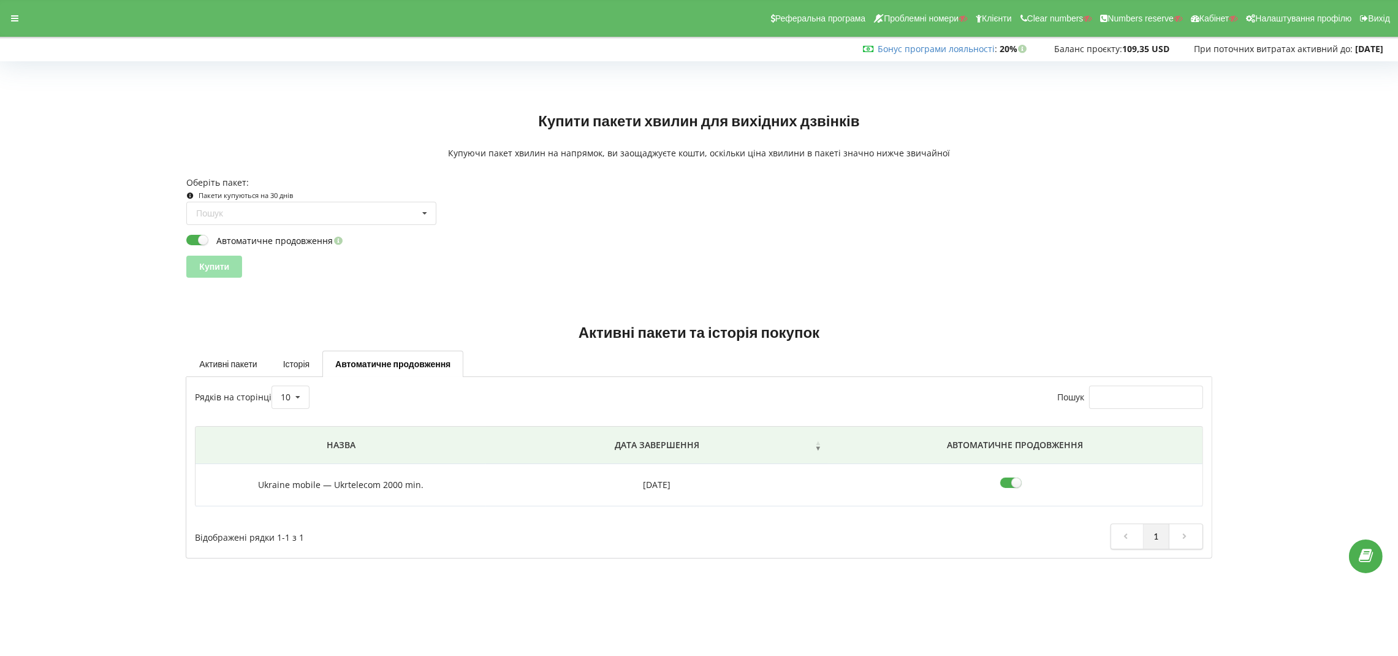
scroll to position [0, 0]
click at [220, 377] on div "Рядків на сторінці 10 25 50 100 10 10 25 50 100 Пошук" at bounding box center [706, 397] width 1036 height 40
click at [225, 352] on link "Активні пакети" at bounding box center [229, 364] width 83 height 26
